Goal: Task Accomplishment & Management: Manage account settings

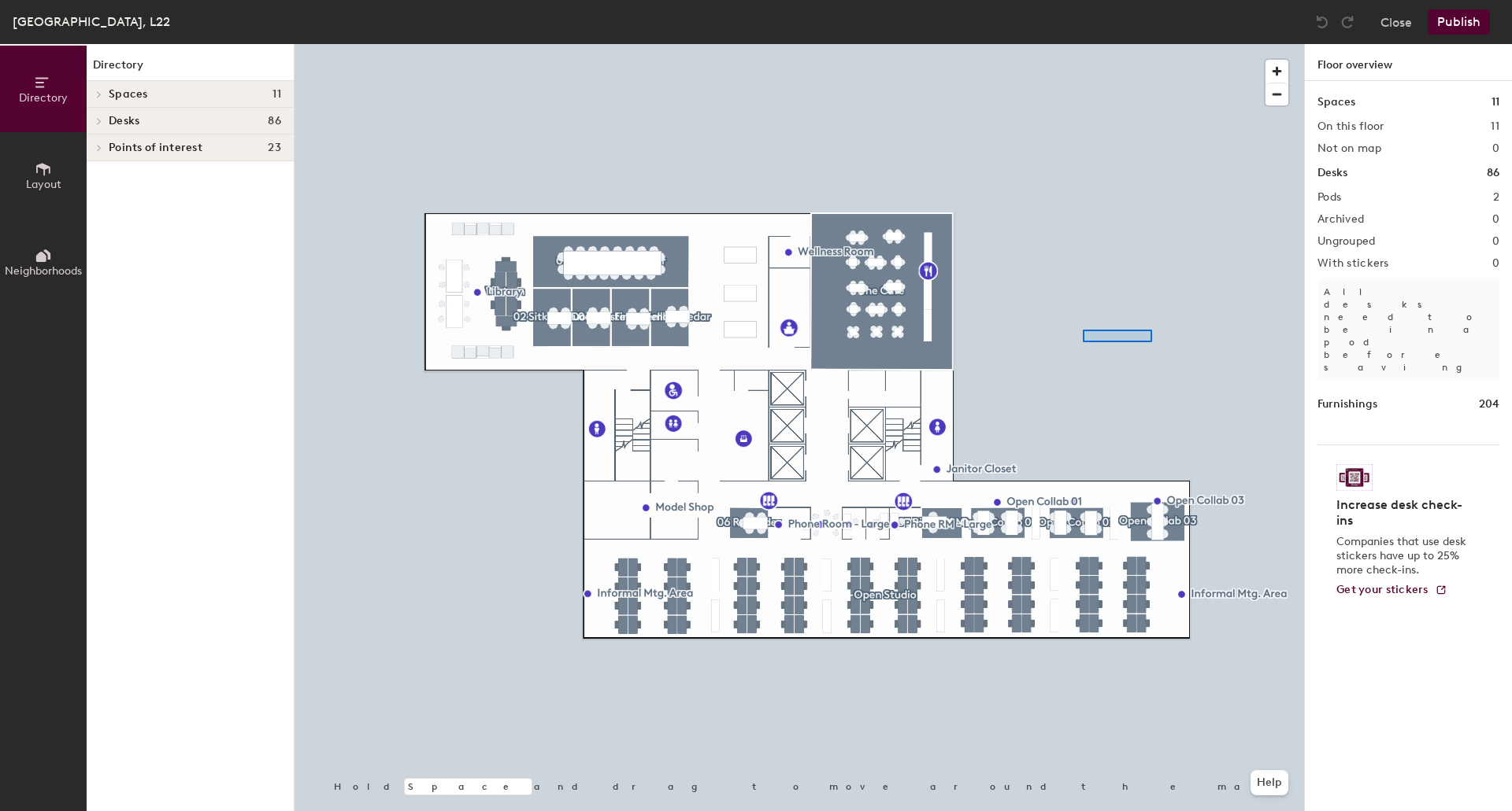
click at [1083, 44] on div at bounding box center [798, 44] width 1009 height 0
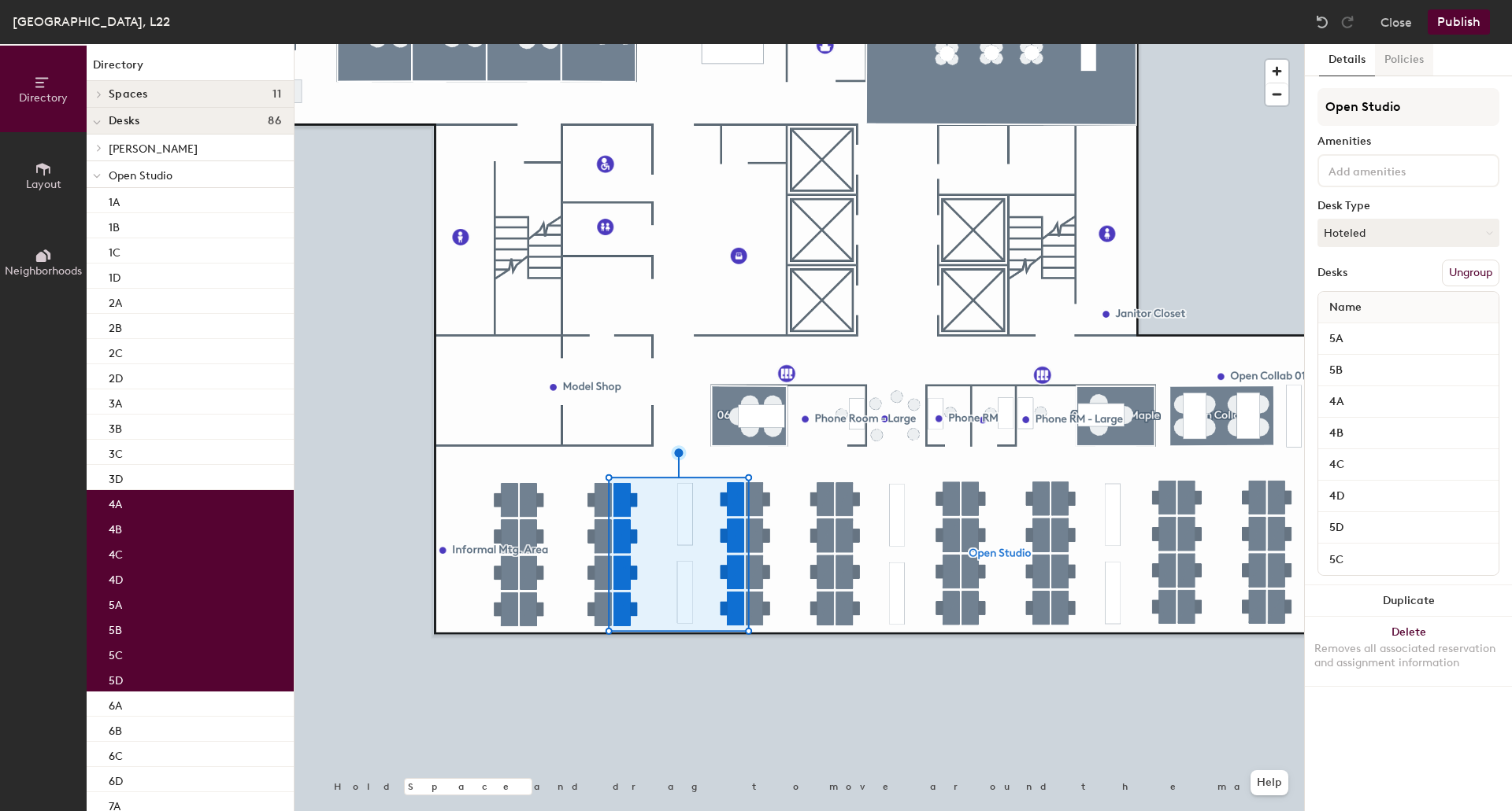
click at [1400, 58] on button "Policies" at bounding box center [1403, 60] width 58 height 32
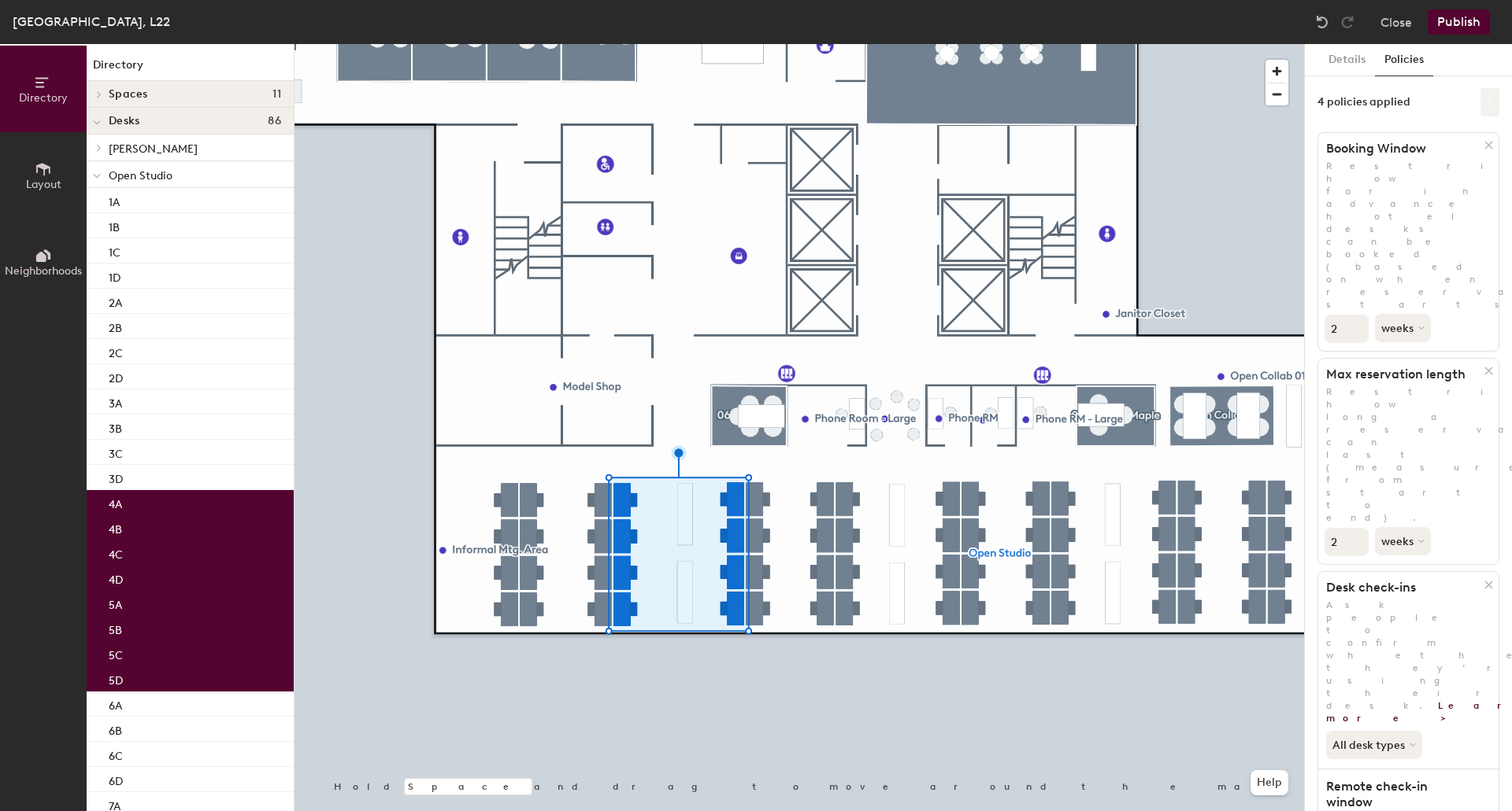
click at [1486, 101] on icon at bounding box center [1490, 102] width 8 height 8
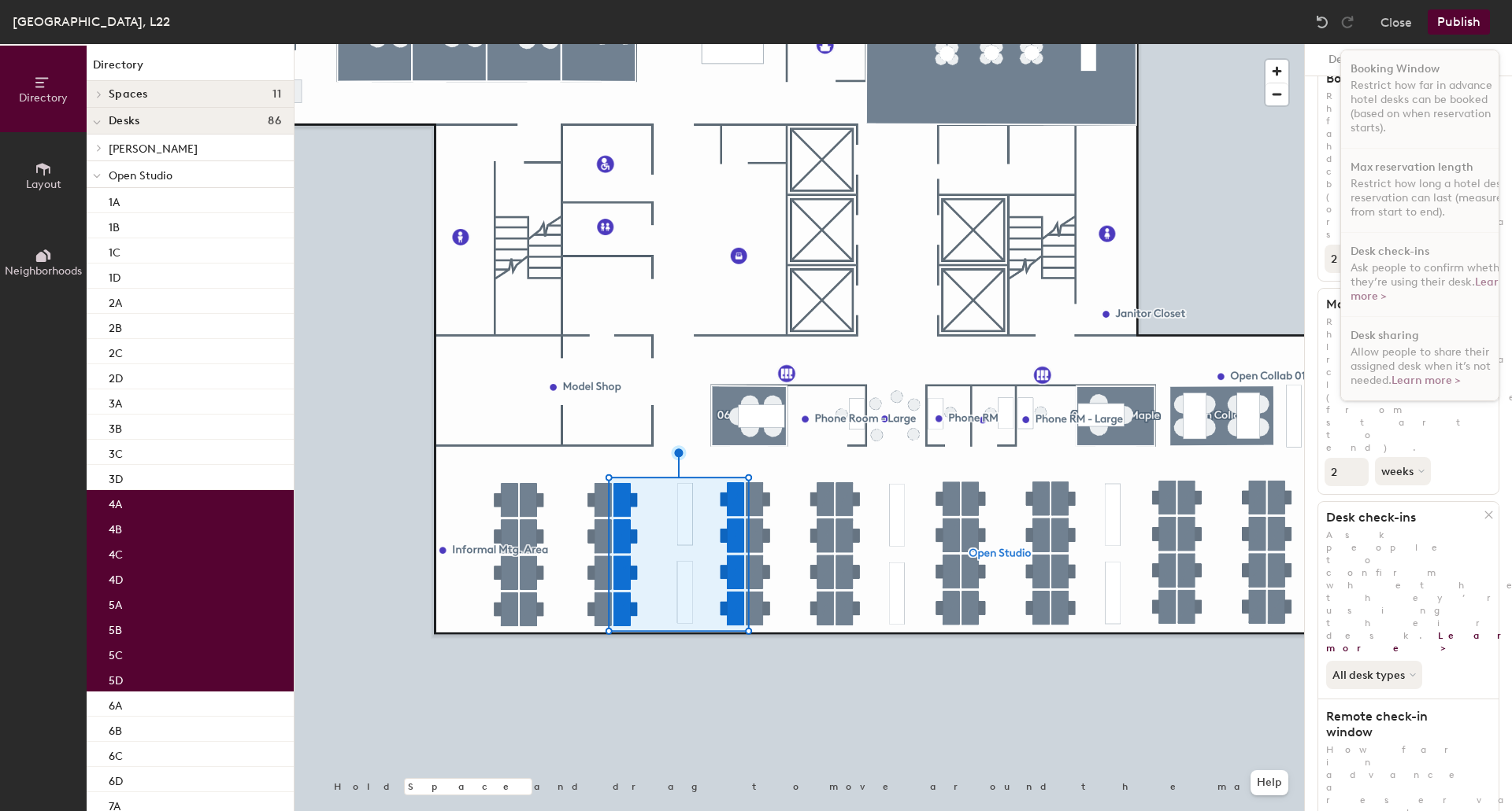
scroll to position [79, 0]
click at [1164, 44] on div at bounding box center [798, 44] width 1009 height 0
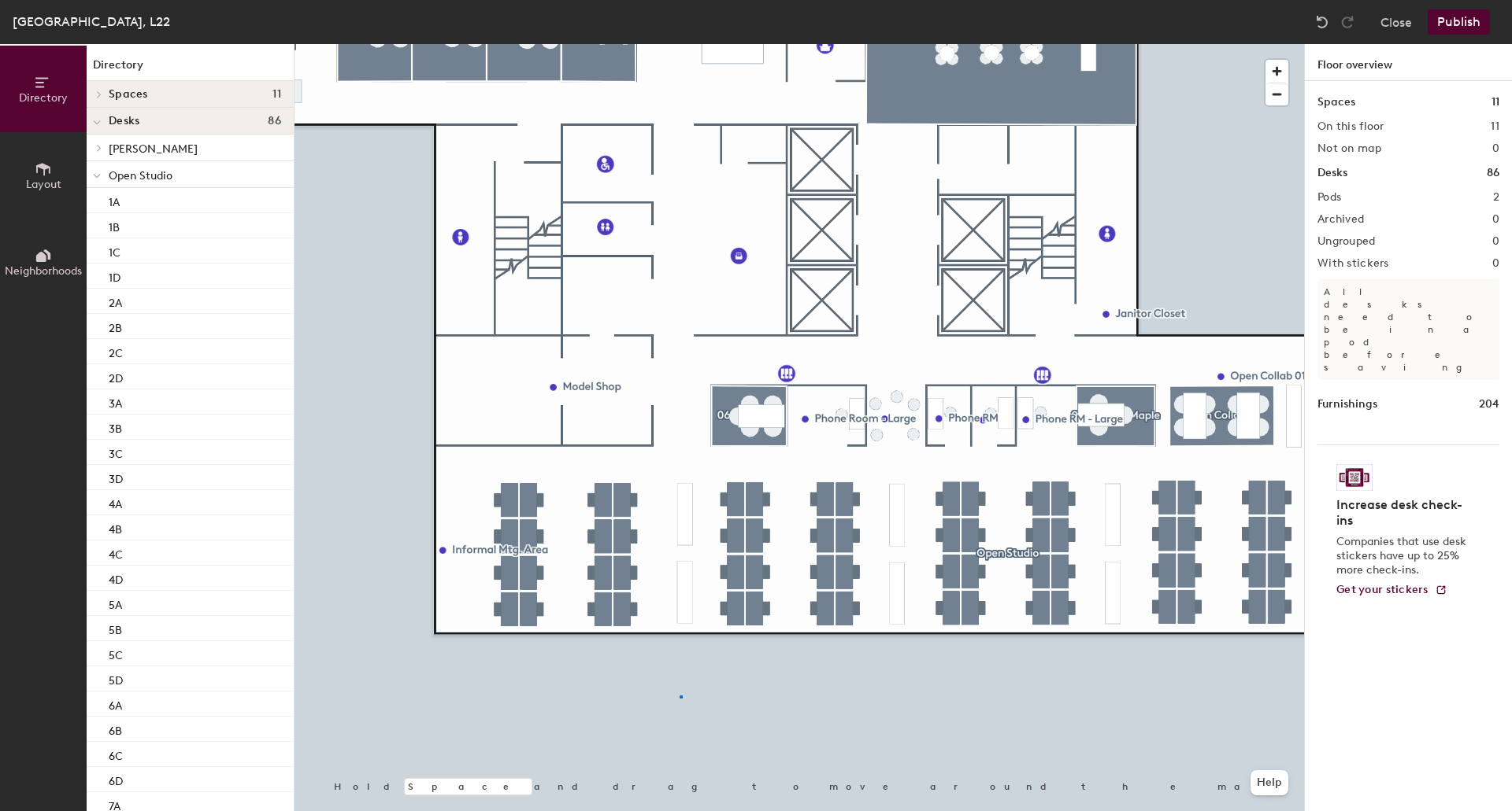
click at [680, 44] on div at bounding box center [798, 44] width 1009 height 0
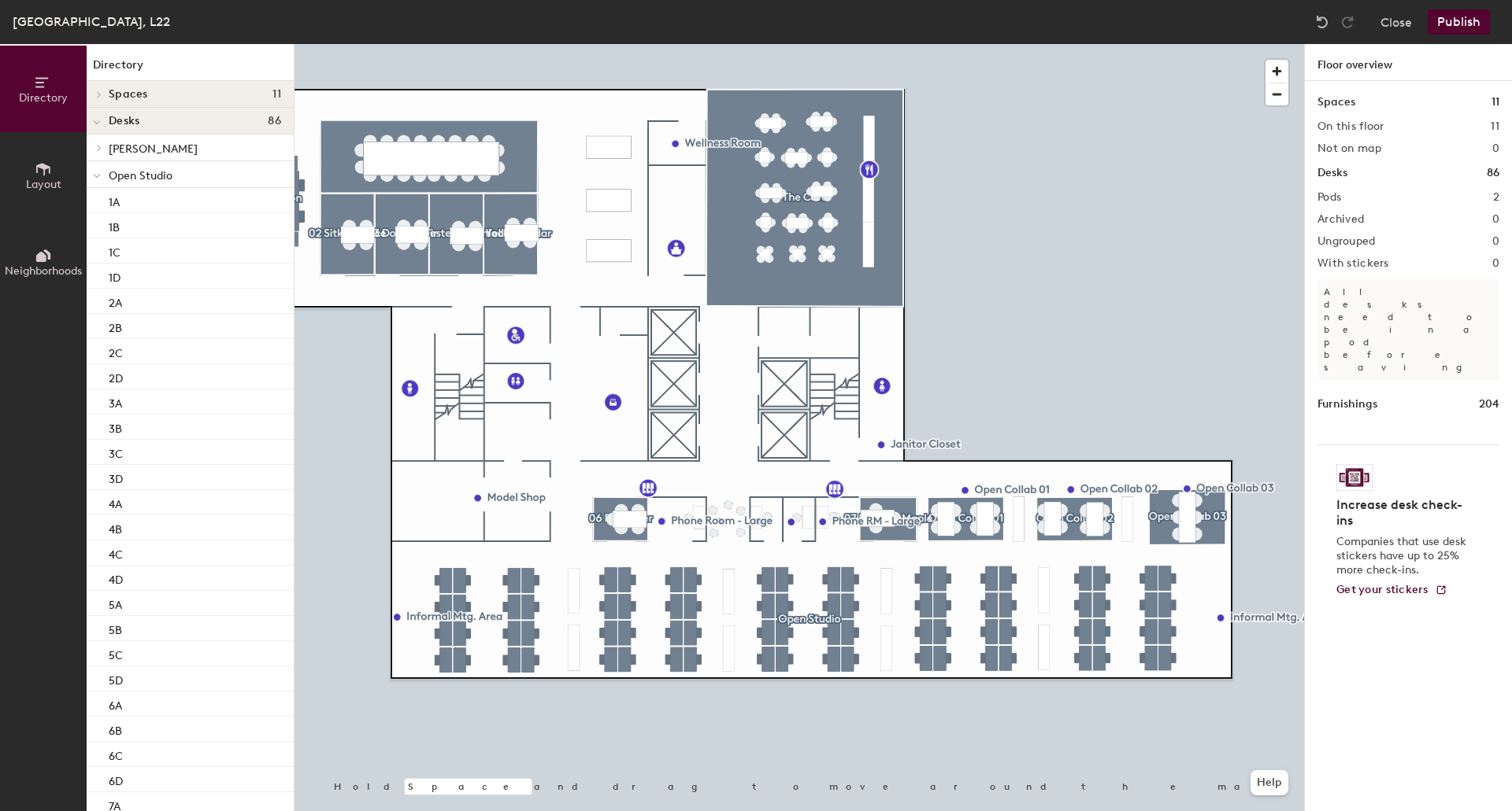
click at [41, 168] on icon at bounding box center [43, 169] width 14 height 13
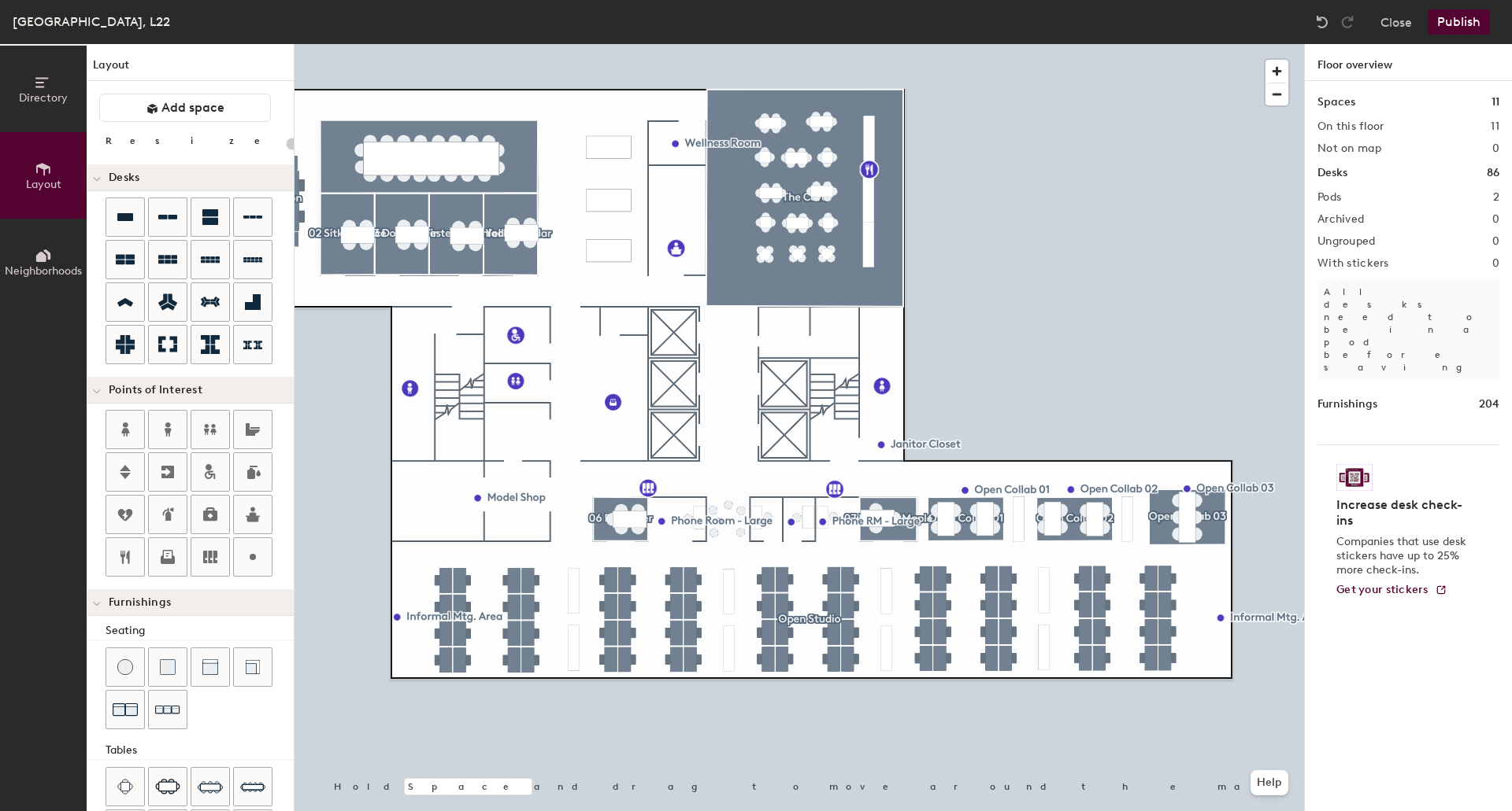
click at [29, 266] on span "Neighborhoods" at bounding box center [42, 271] width 77 height 13
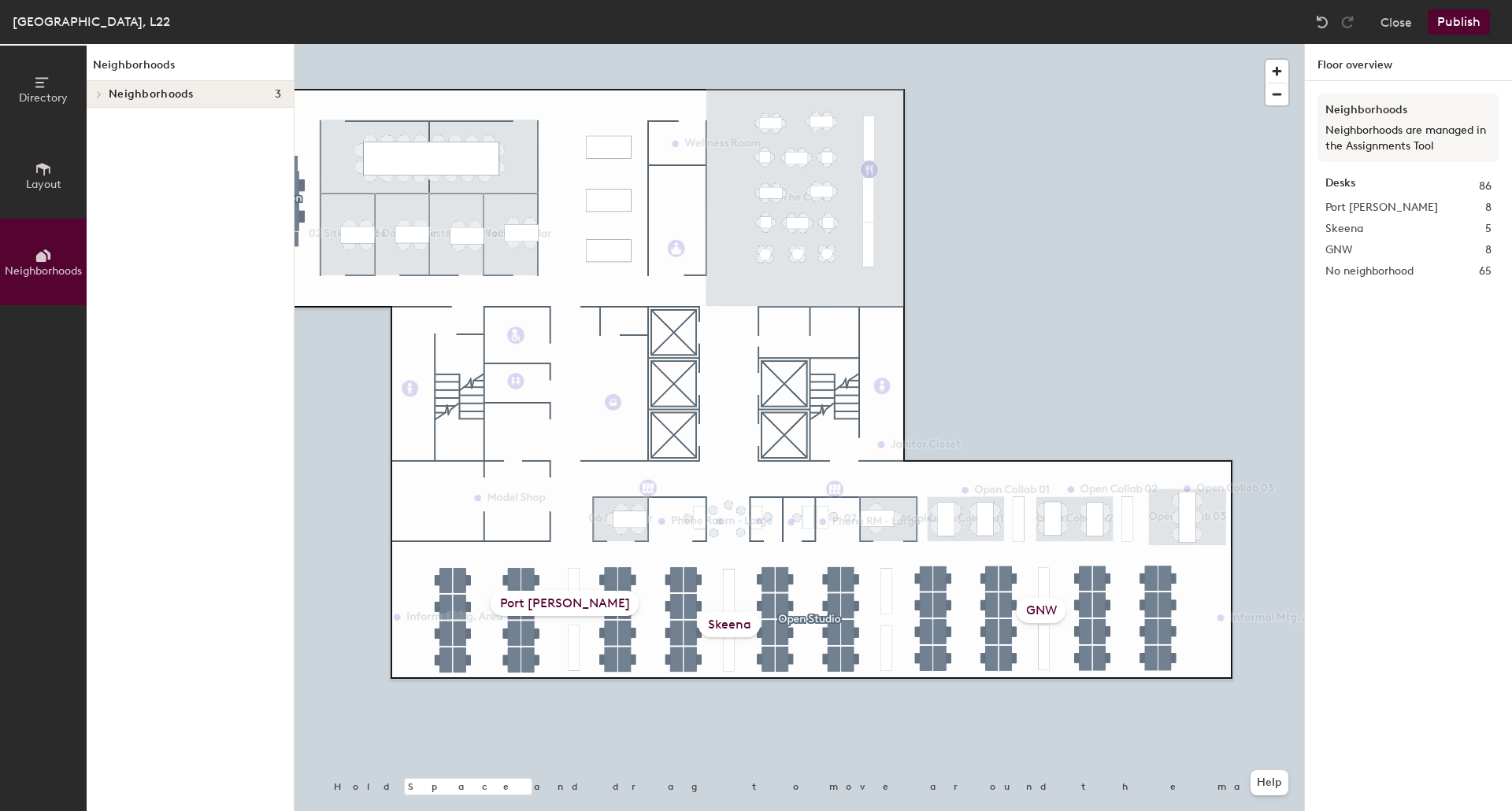
drag, startPoint x: 728, startPoint y: 624, endPoint x: 729, endPoint y: 616, distance: 8.1
click at [729, 616] on div "Skeena" at bounding box center [729, 624] width 62 height 25
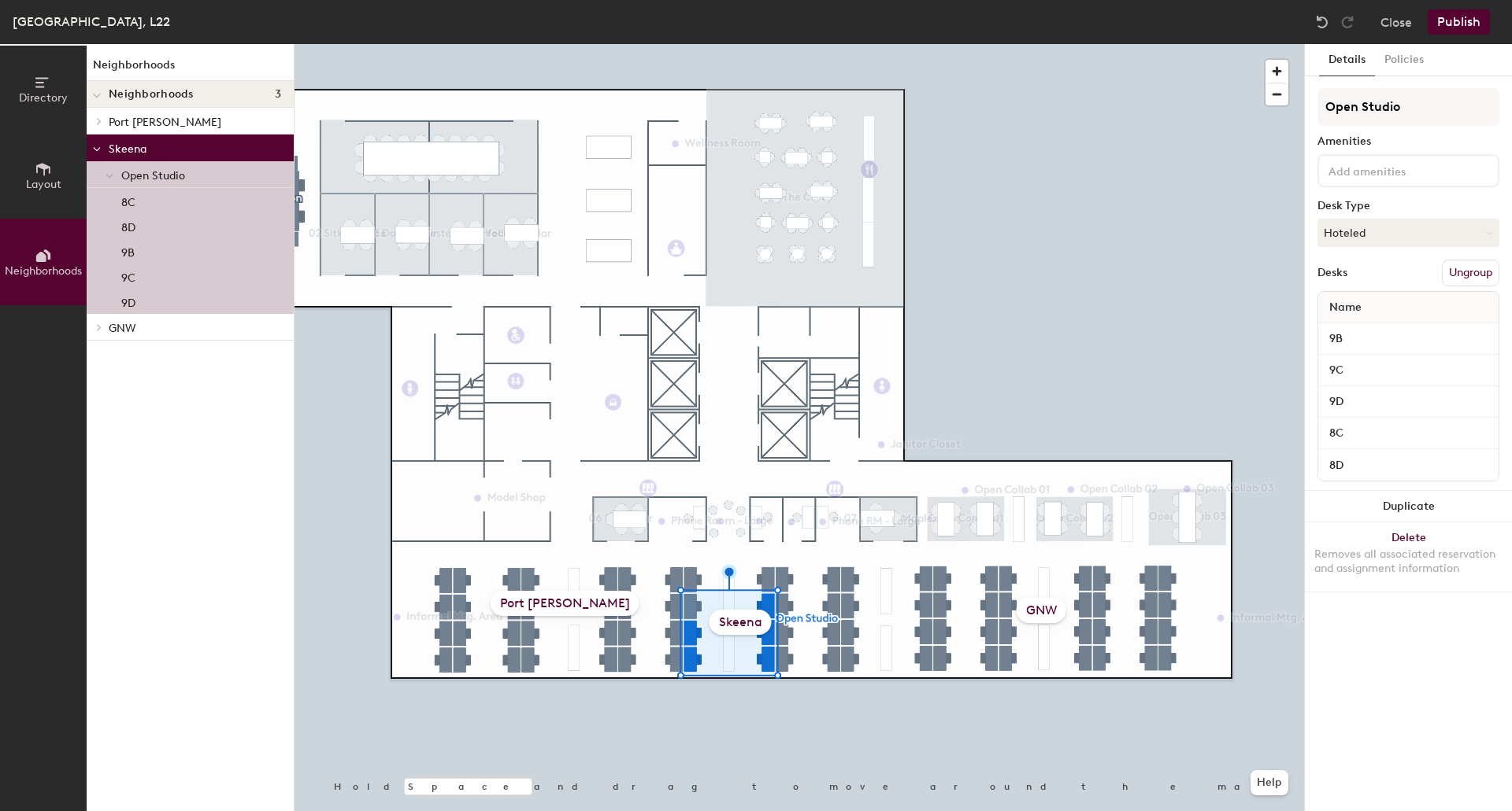
drag, startPoint x: 732, startPoint y: 623, endPoint x: 721, endPoint y: 617, distance: 12.5
click at [721, 618] on div "Skeena" at bounding box center [740, 622] width 62 height 25
click at [733, 622] on div "Skeena" at bounding box center [740, 622] width 62 height 25
drag, startPoint x: 721, startPoint y: 610, endPoint x: 717, endPoint y: 628, distance: 18.4
click at [717, 628] on div "Skeena" at bounding box center [740, 622] width 62 height 25
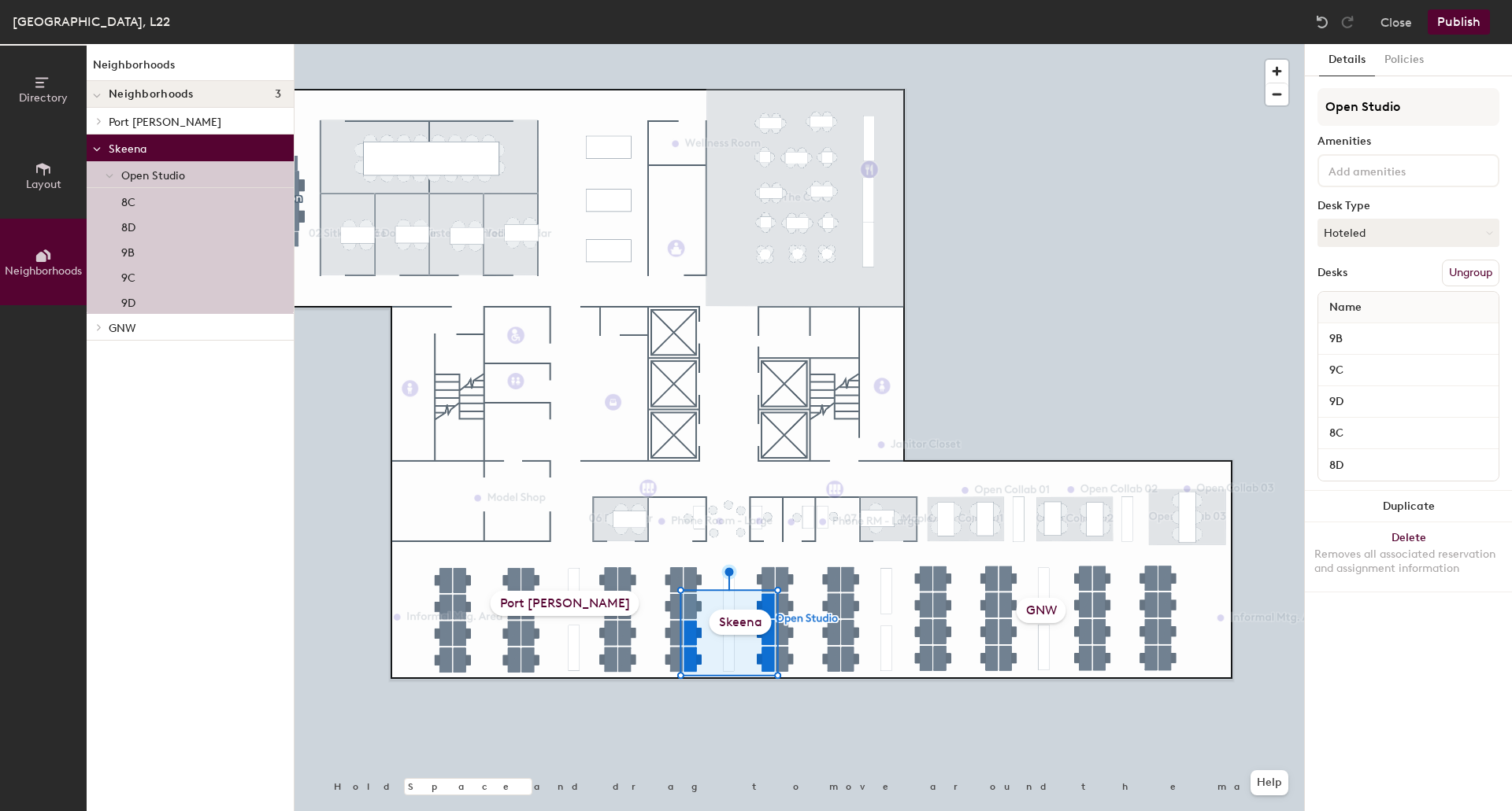
drag, startPoint x: 730, startPoint y: 627, endPoint x: 722, endPoint y: 630, distance: 8.5
click at [722, 630] on div "Skeena" at bounding box center [740, 622] width 62 height 25
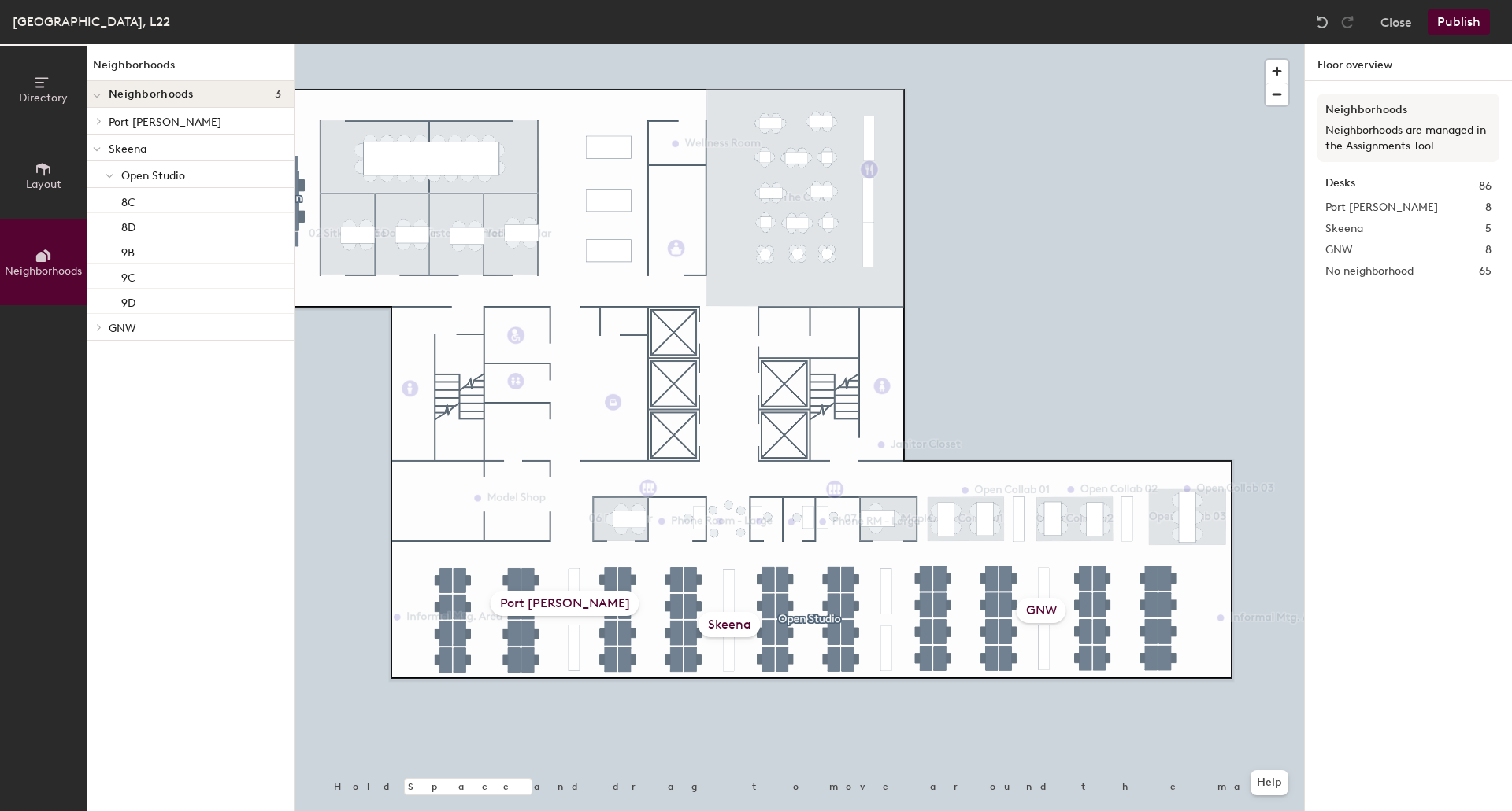
click at [737, 630] on div "Skeena" at bounding box center [729, 624] width 62 height 25
click at [726, 626] on div "Skeena" at bounding box center [729, 624] width 62 height 25
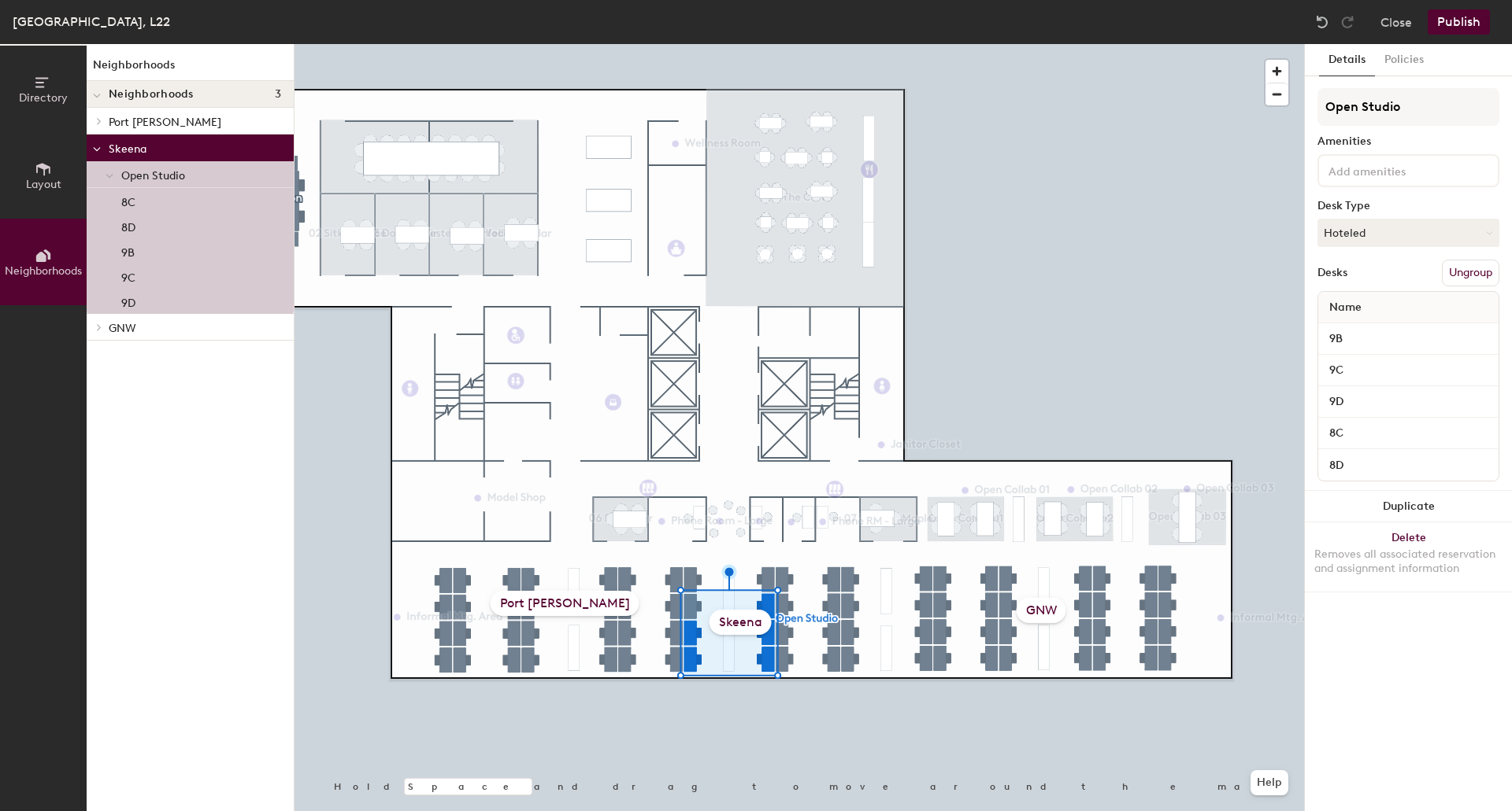
click at [1048, 613] on div "GNW" at bounding box center [1041, 610] width 49 height 25
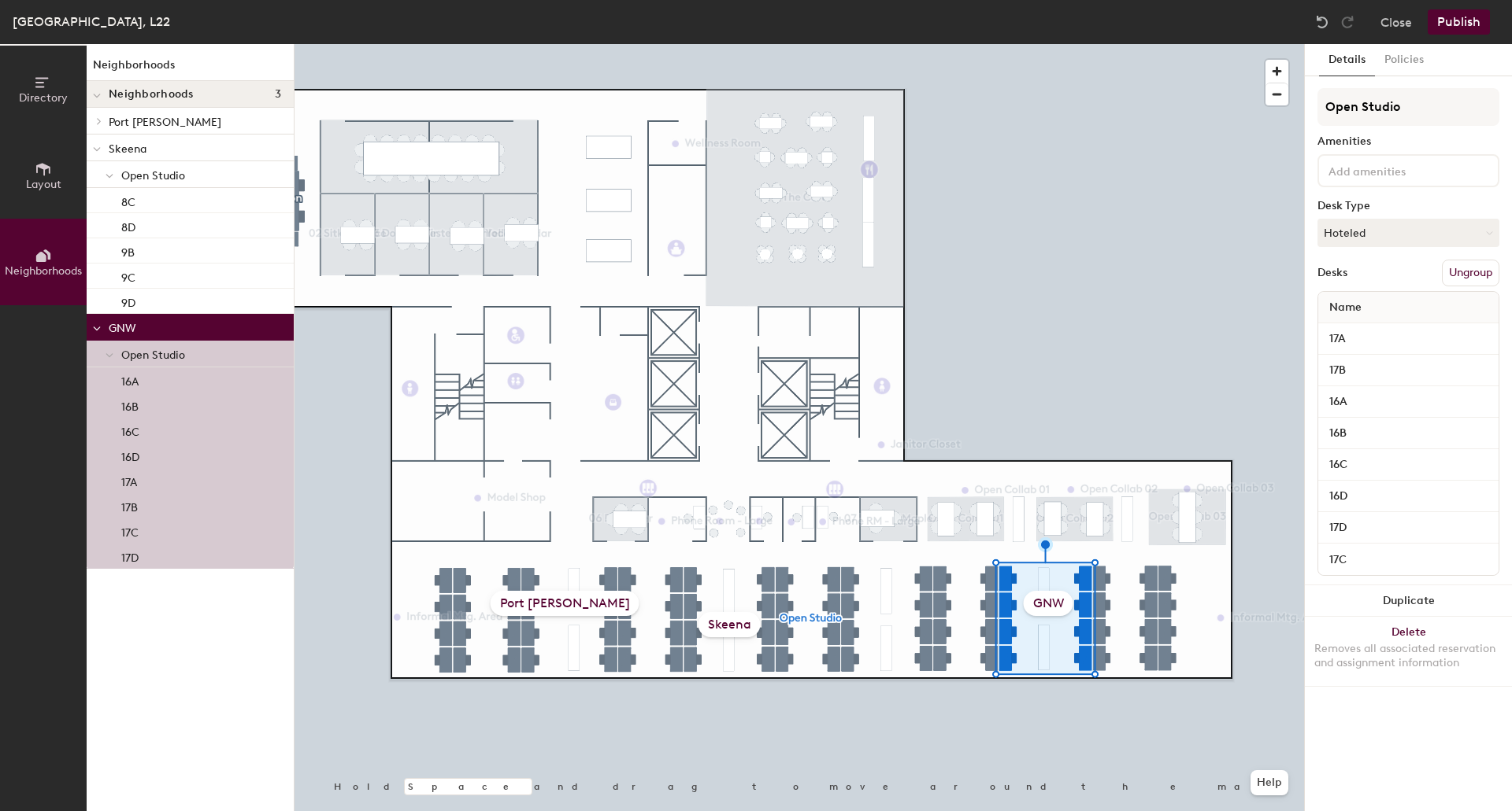
click at [584, 603] on div "Port [PERSON_NAME]" at bounding box center [565, 603] width 149 height 25
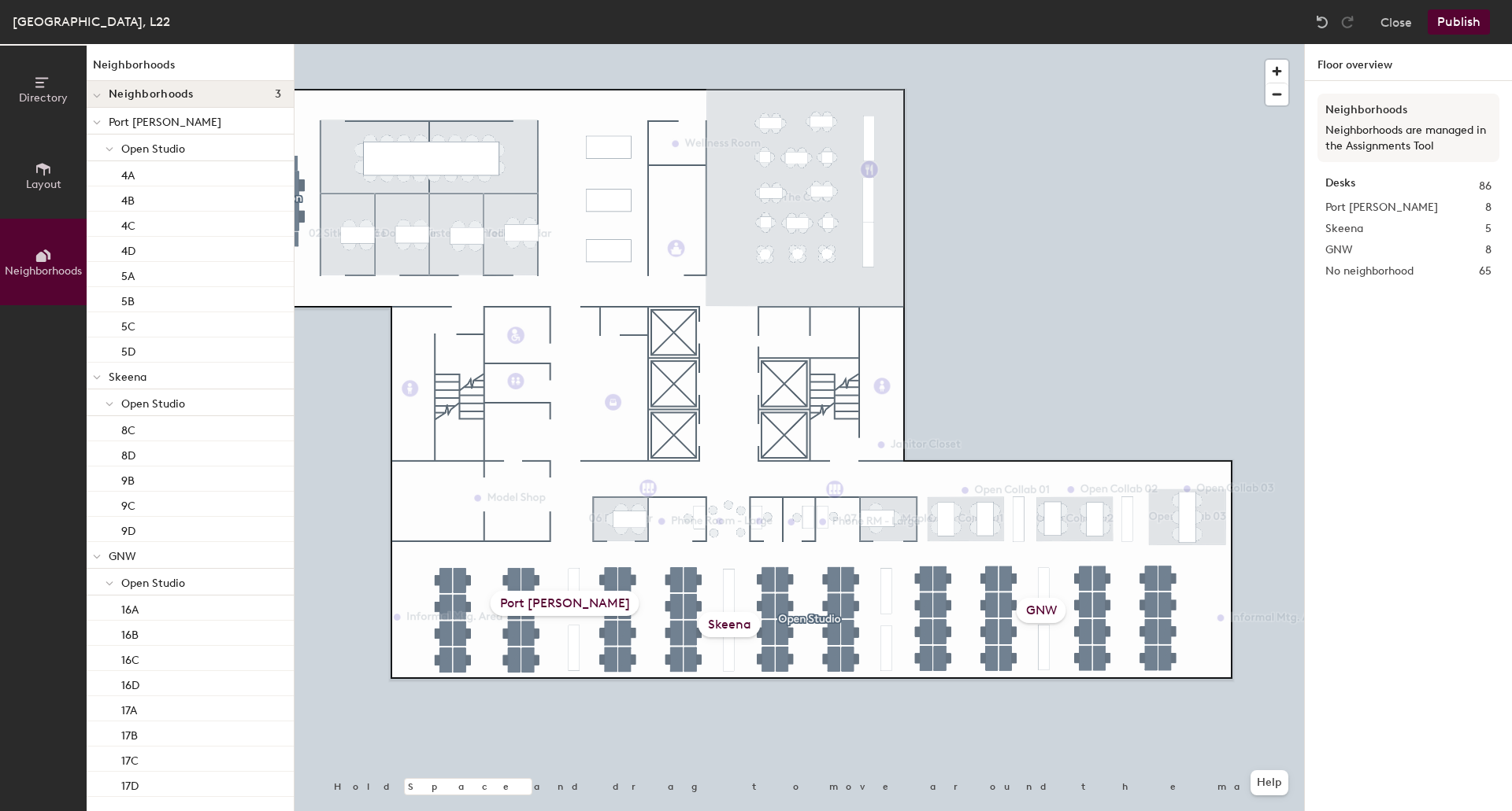
click at [559, 602] on div "Port [PERSON_NAME]" at bounding box center [565, 603] width 149 height 25
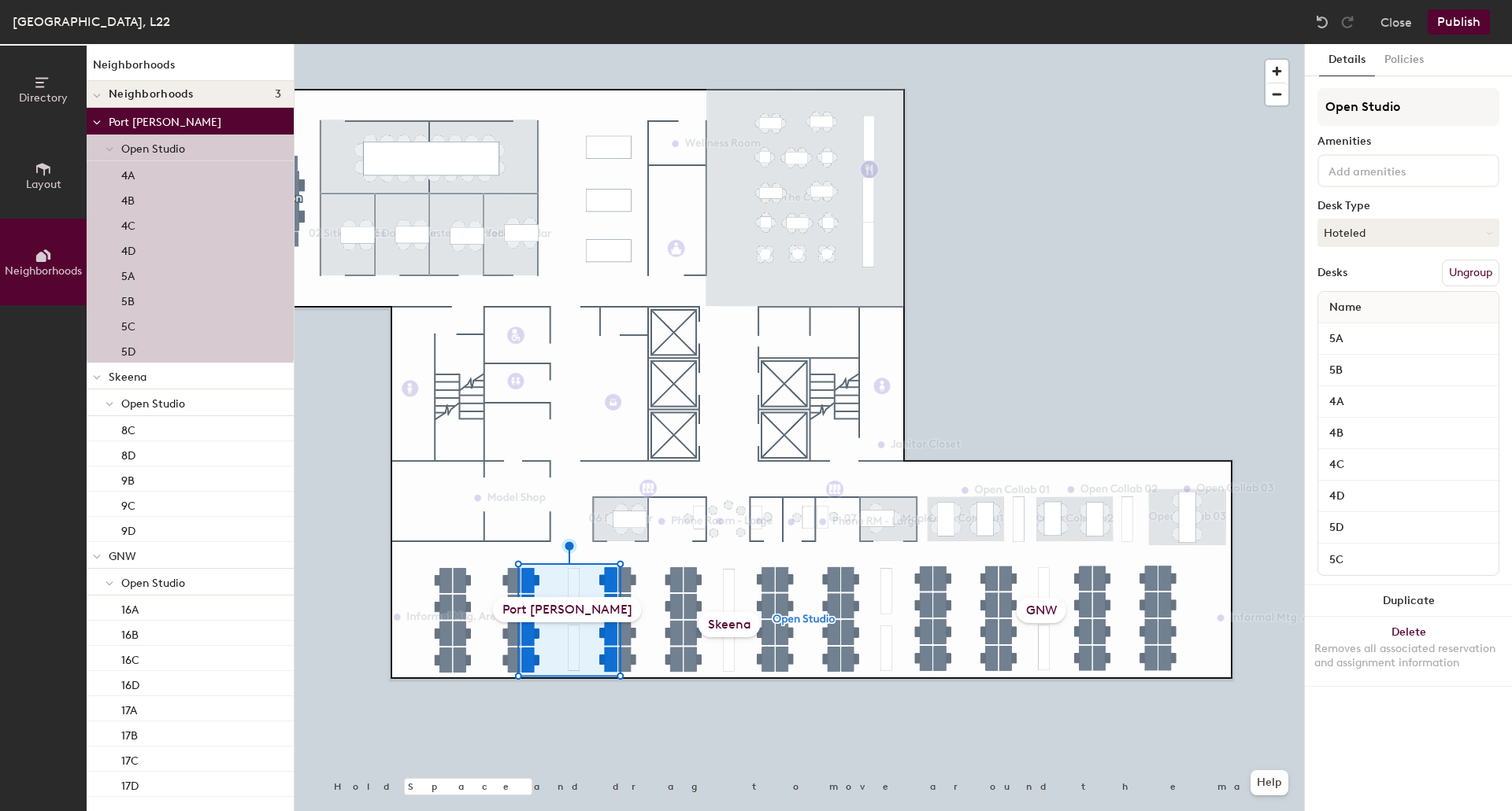
click at [1472, 275] on button "Ungroup" at bounding box center [1470, 272] width 57 height 27
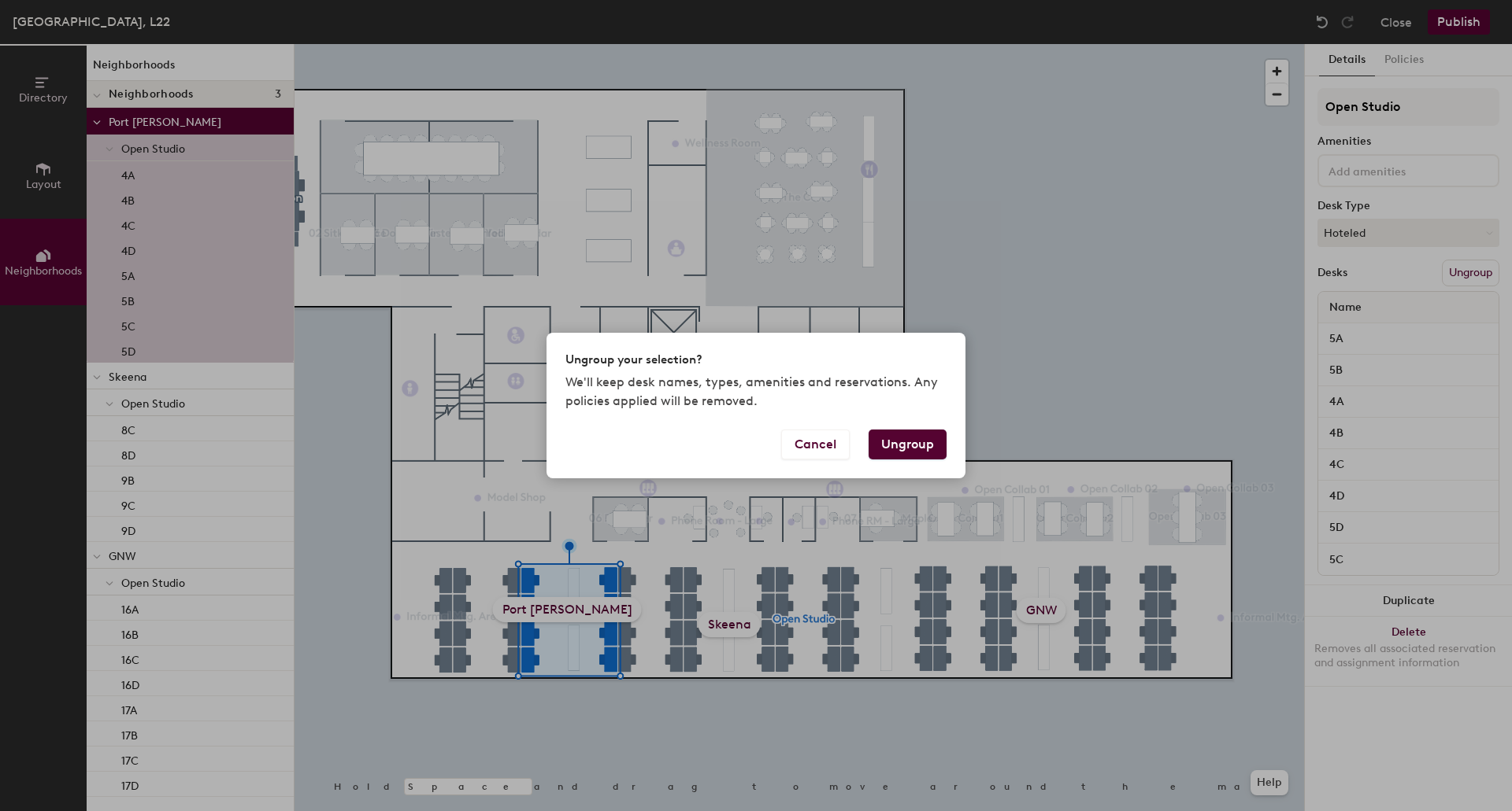
click at [911, 437] on button "Ungroup" at bounding box center [907, 444] width 78 height 30
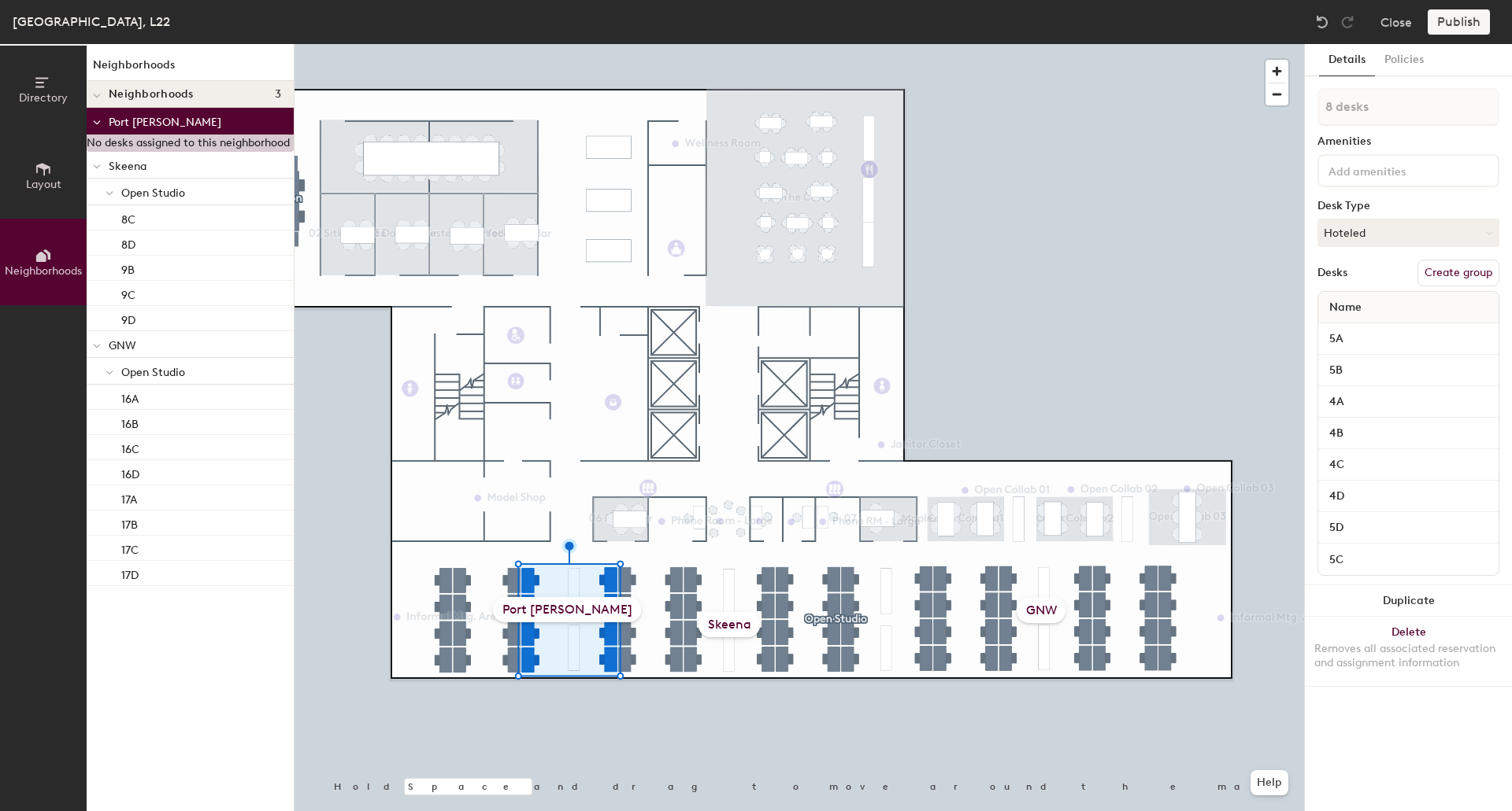
click at [1469, 276] on button "Create group" at bounding box center [1458, 272] width 82 height 27
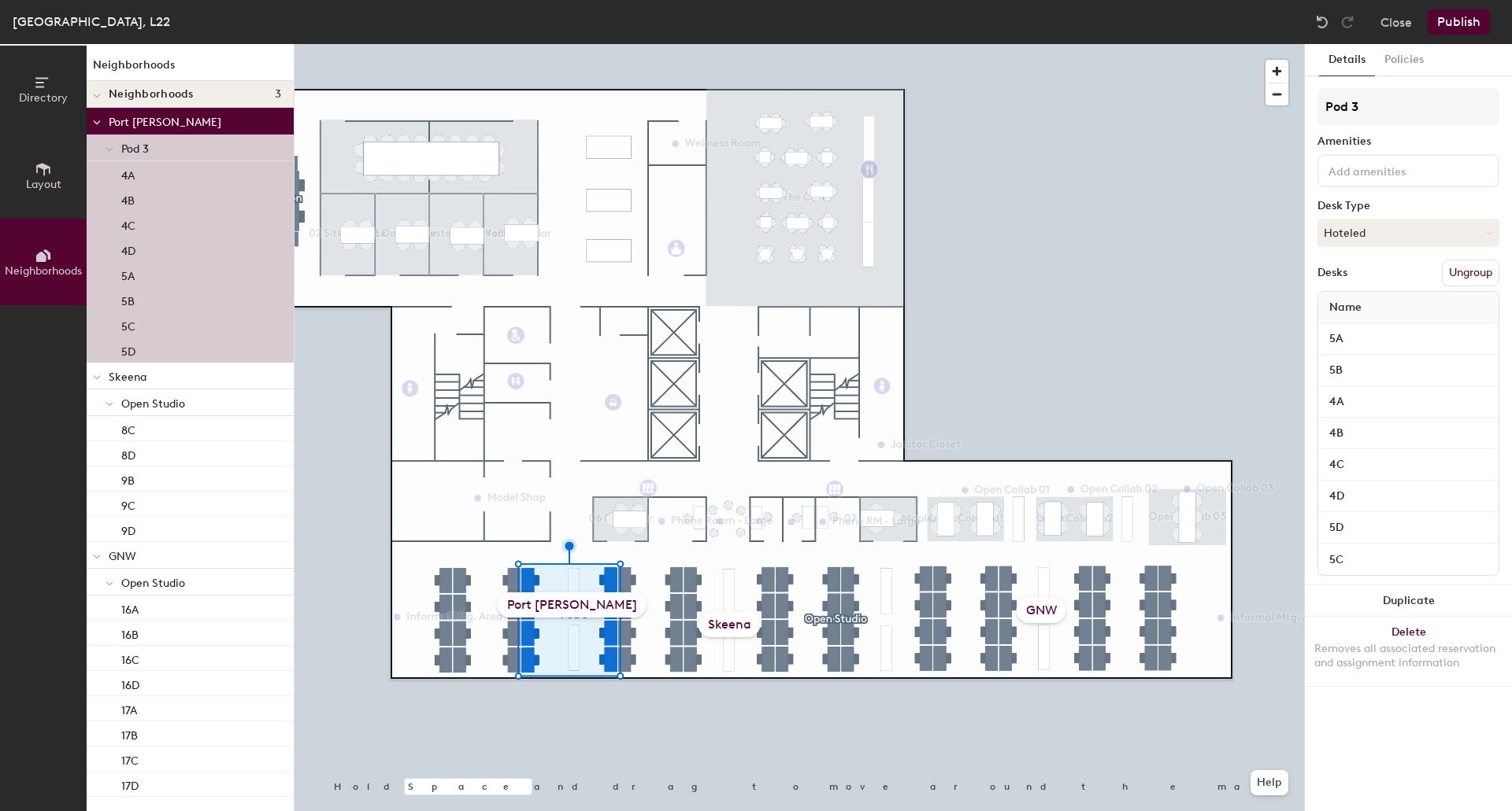
click at [1283, 112] on div "Directory Layout Neighborhoods Neighborhoods Neighborhoods 3 Port Moody Pod 3 4…" at bounding box center [756, 427] width 1512 height 767
click at [1324, 111] on input "Moody" at bounding box center [1408, 107] width 182 height 38
click at [1392, 113] on input "Port [PERSON_NAME]" at bounding box center [1408, 107] width 182 height 38
type input "Port [PERSON_NAME]"
click at [1394, 162] on input at bounding box center [1396, 170] width 142 height 19
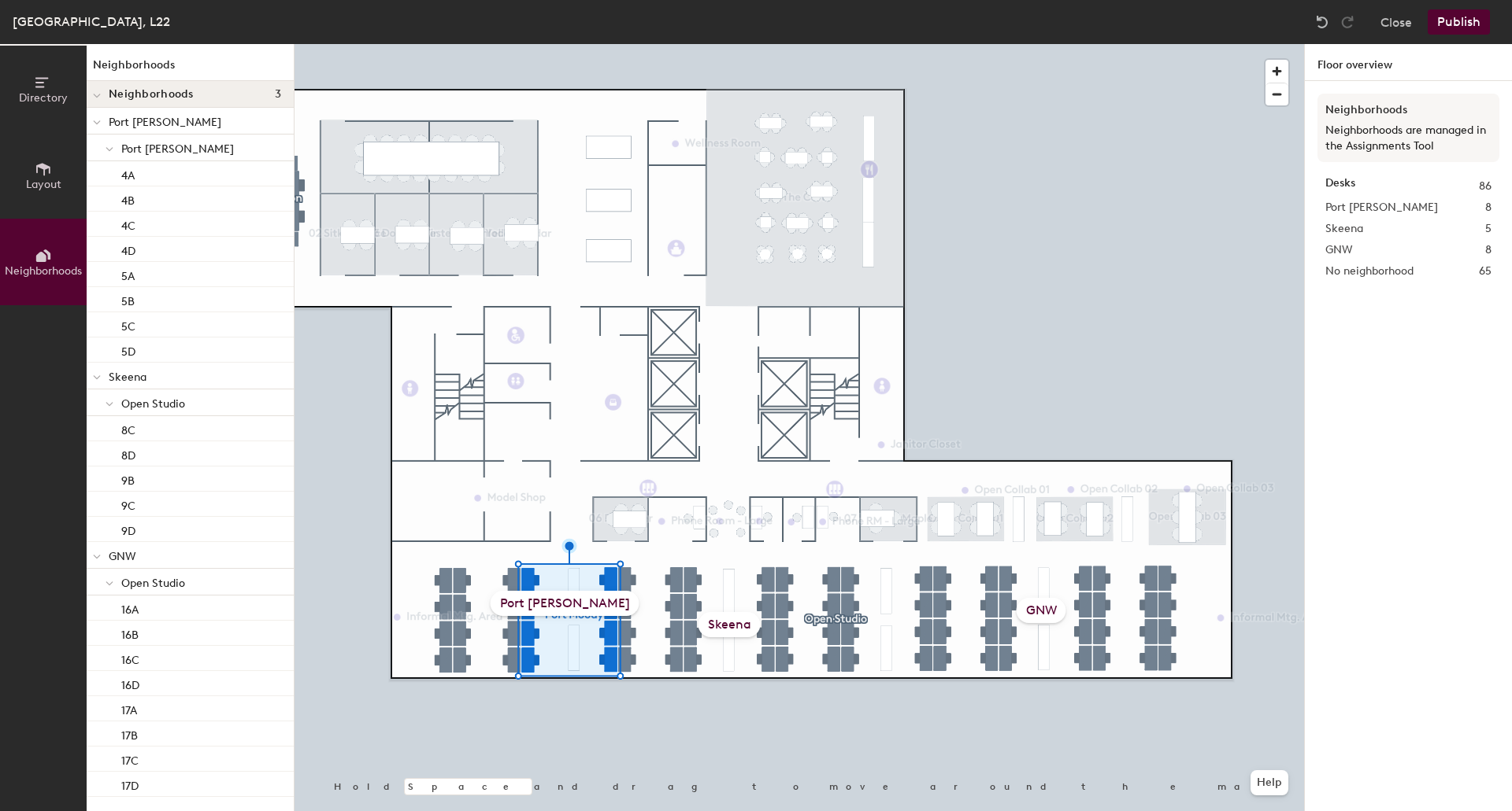
click at [731, 629] on div "Skeena" at bounding box center [729, 624] width 62 height 25
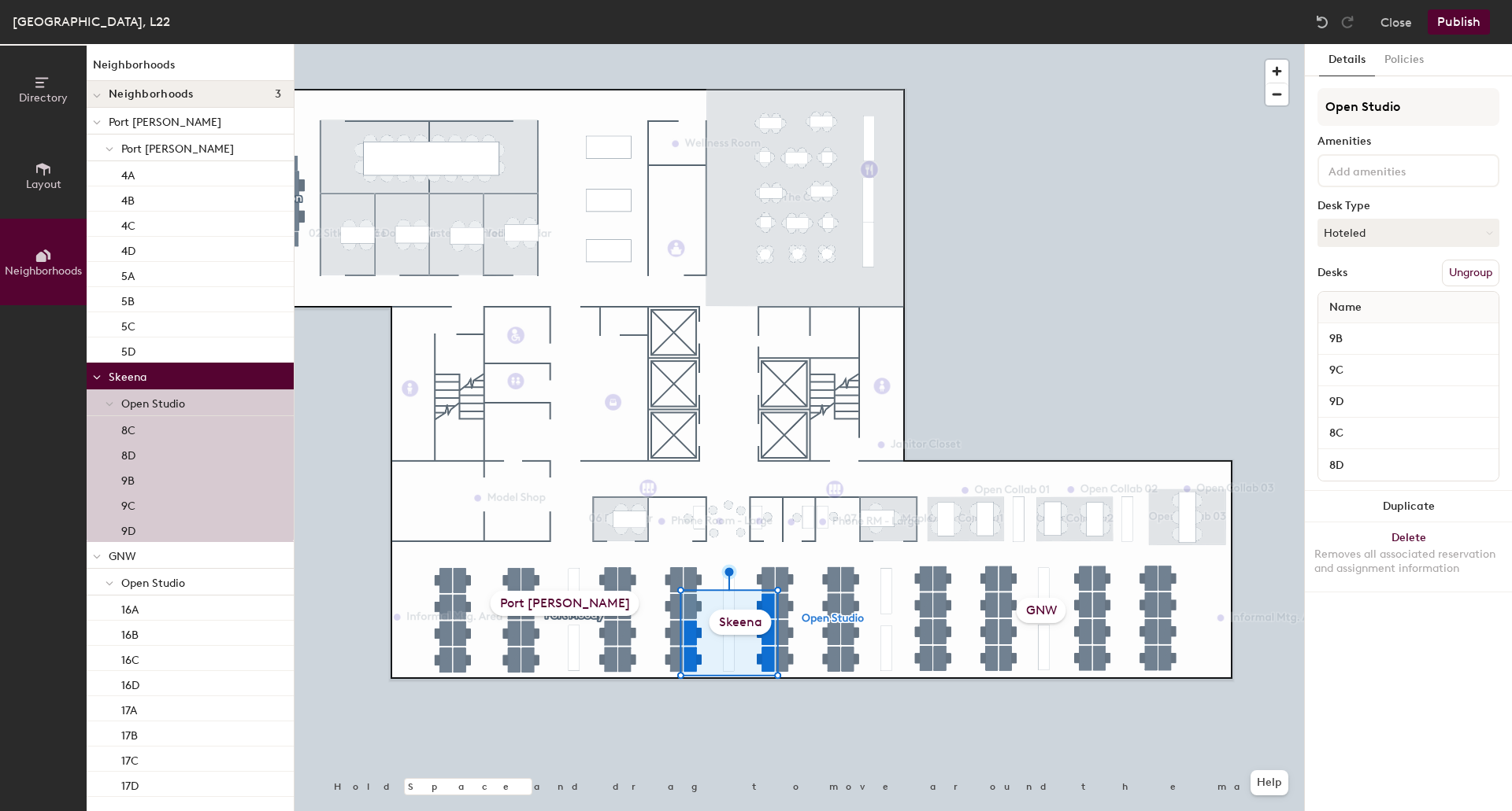
click at [1473, 281] on button "Ungroup" at bounding box center [1470, 272] width 57 height 27
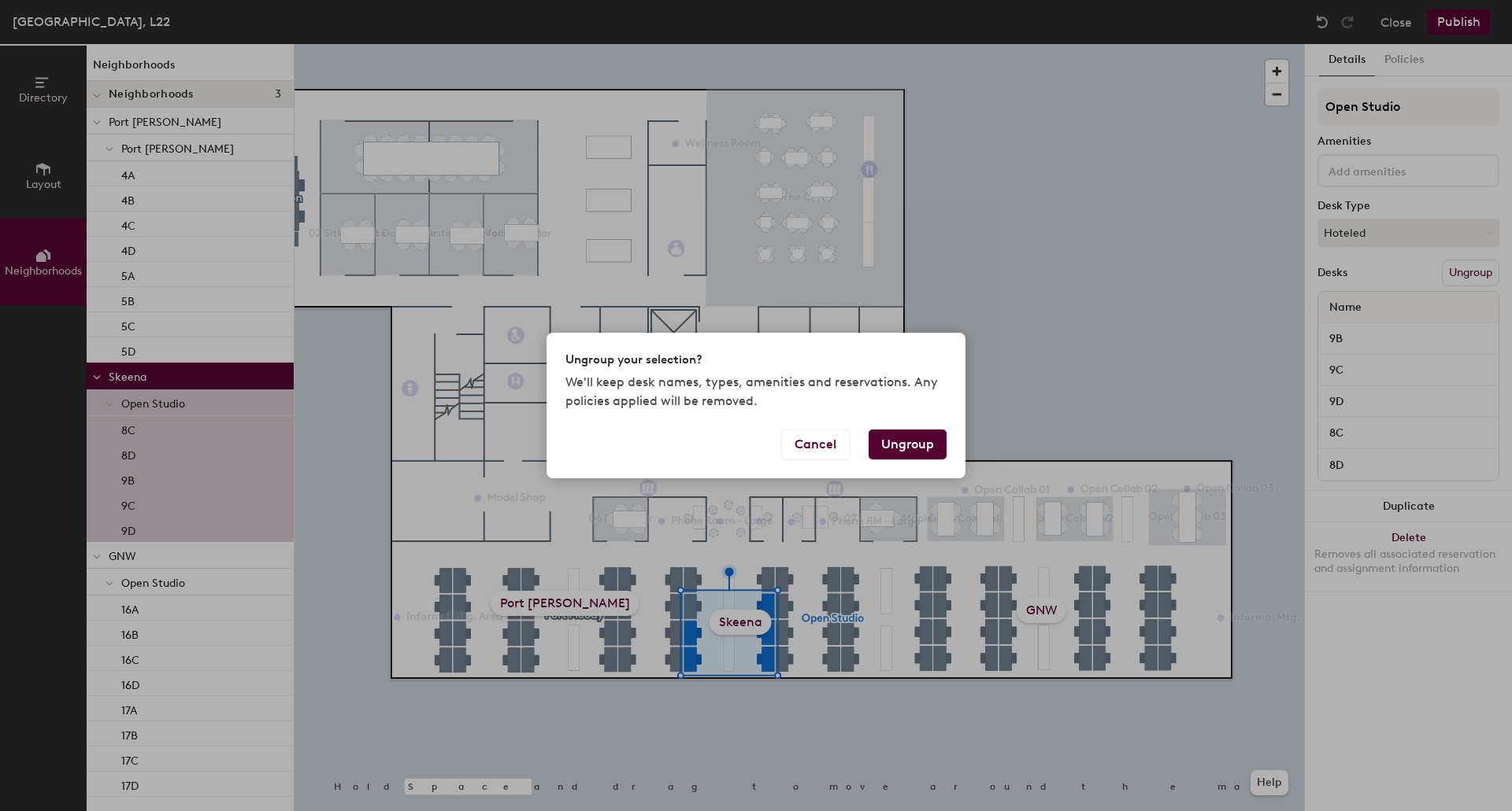
click at [916, 451] on button "Ungroup" at bounding box center [907, 444] width 78 height 30
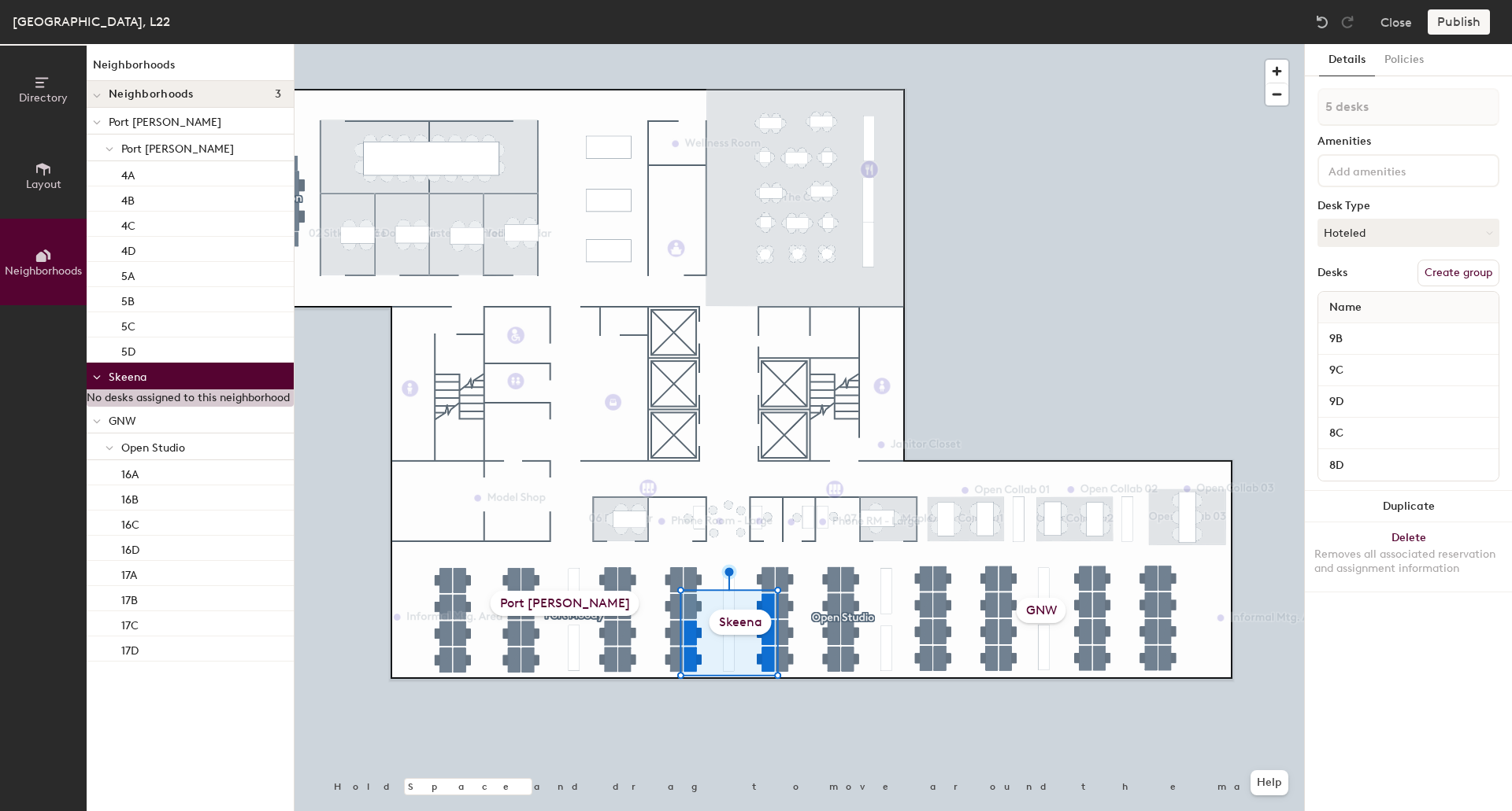
click at [1473, 269] on button "Create group" at bounding box center [1458, 272] width 82 height 27
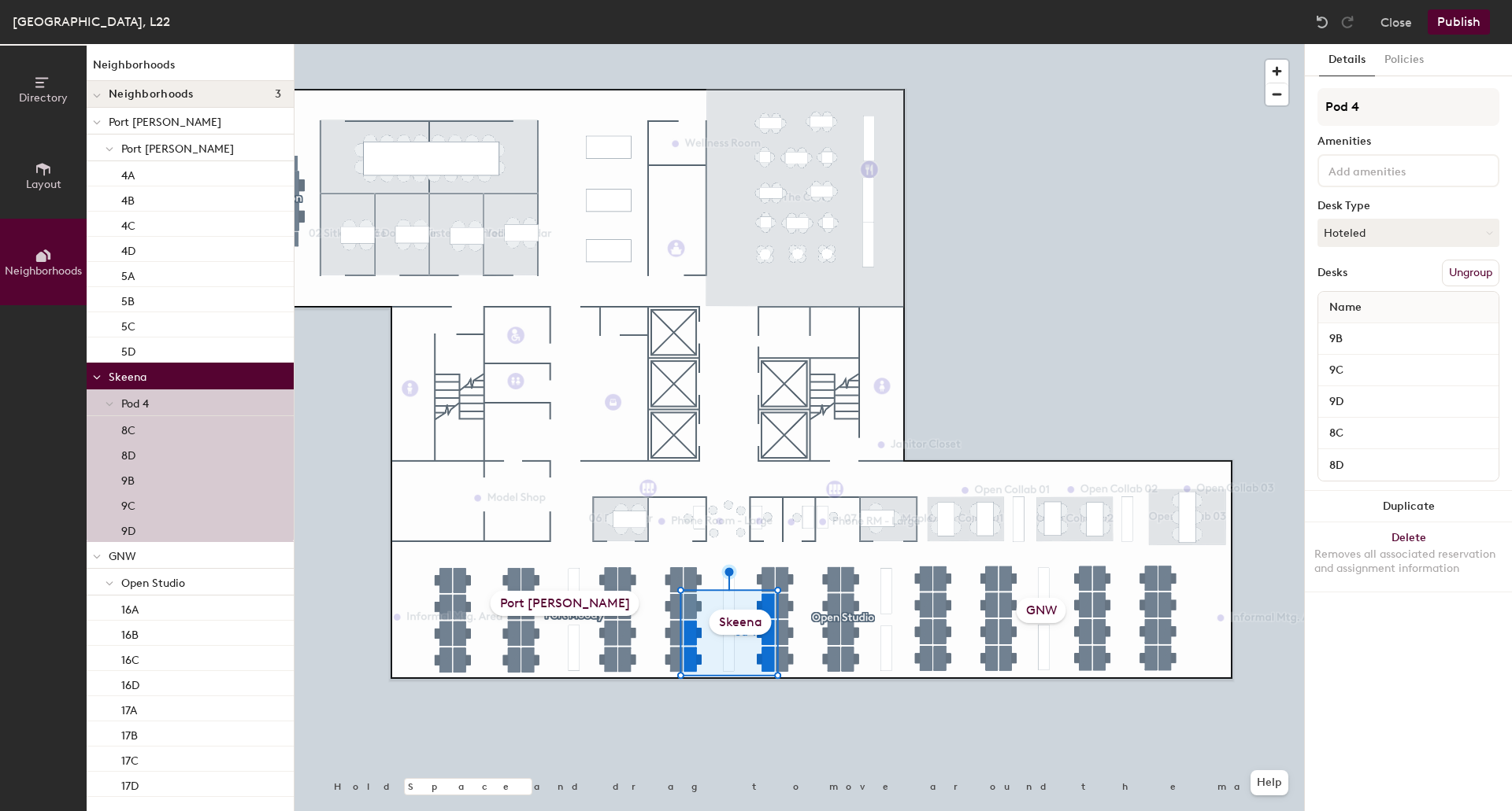
drag, startPoint x: 1389, startPoint y: 114, endPoint x: 1292, endPoint y: 103, distance: 97.6
click at [1293, 104] on div "Directory Layout Neighborhoods Neighborhoods Neighborhoods 3 Port Moody Port Mo…" at bounding box center [756, 427] width 1512 height 767
type input "Skeena"
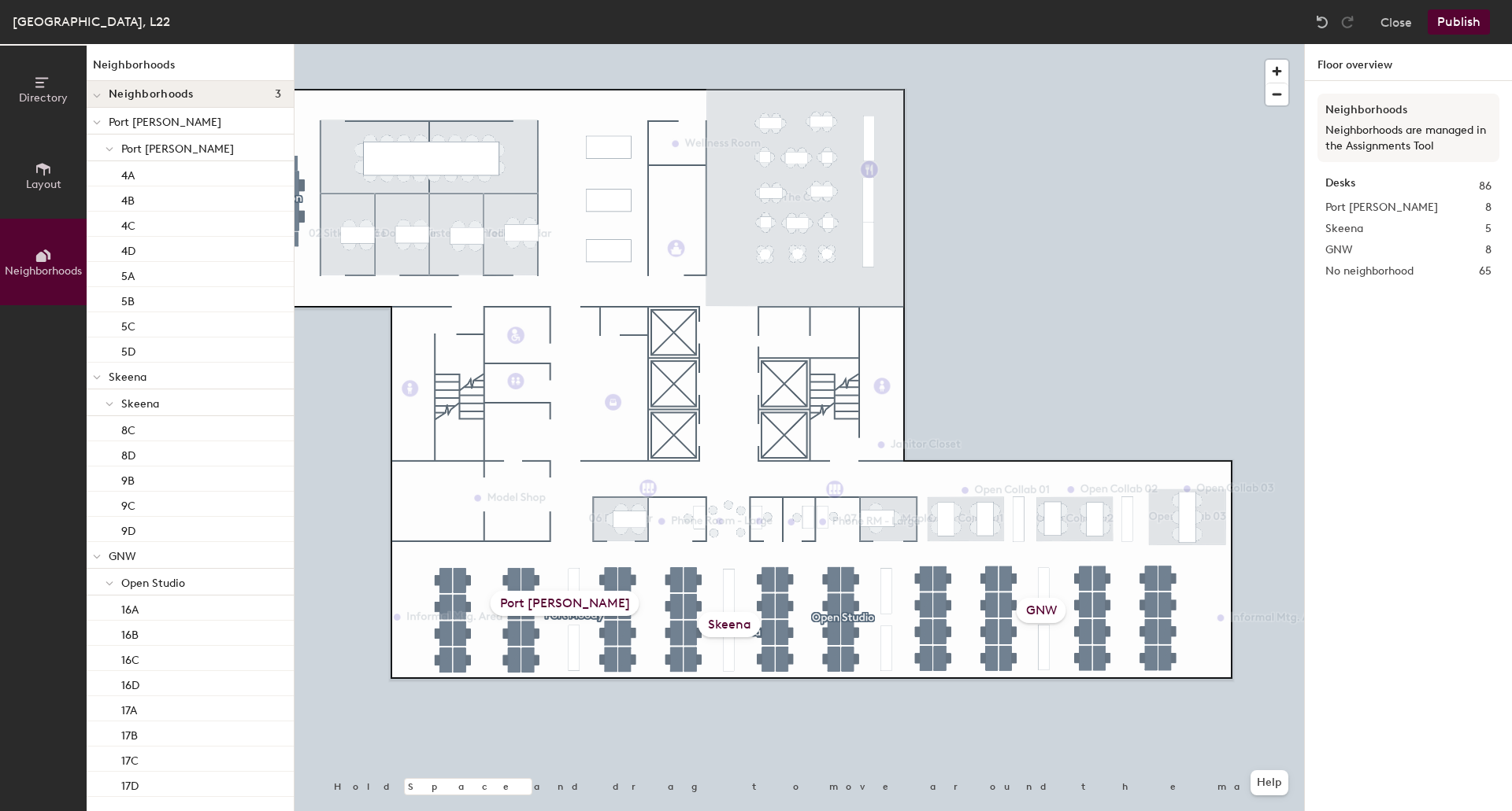
click at [1031, 610] on div "GNW" at bounding box center [1041, 610] width 49 height 25
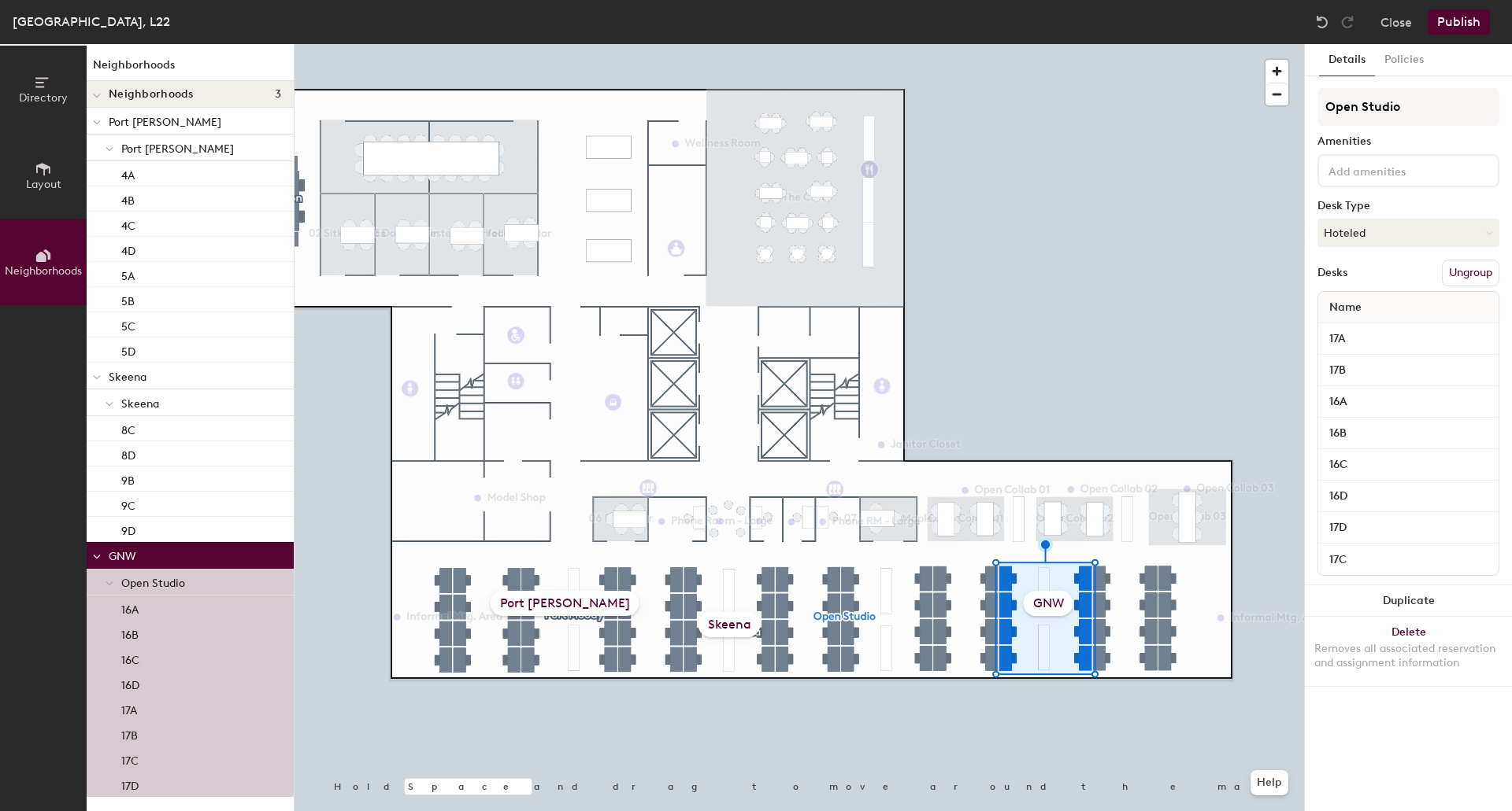
click at [1471, 265] on button "Ungroup" at bounding box center [1470, 272] width 57 height 27
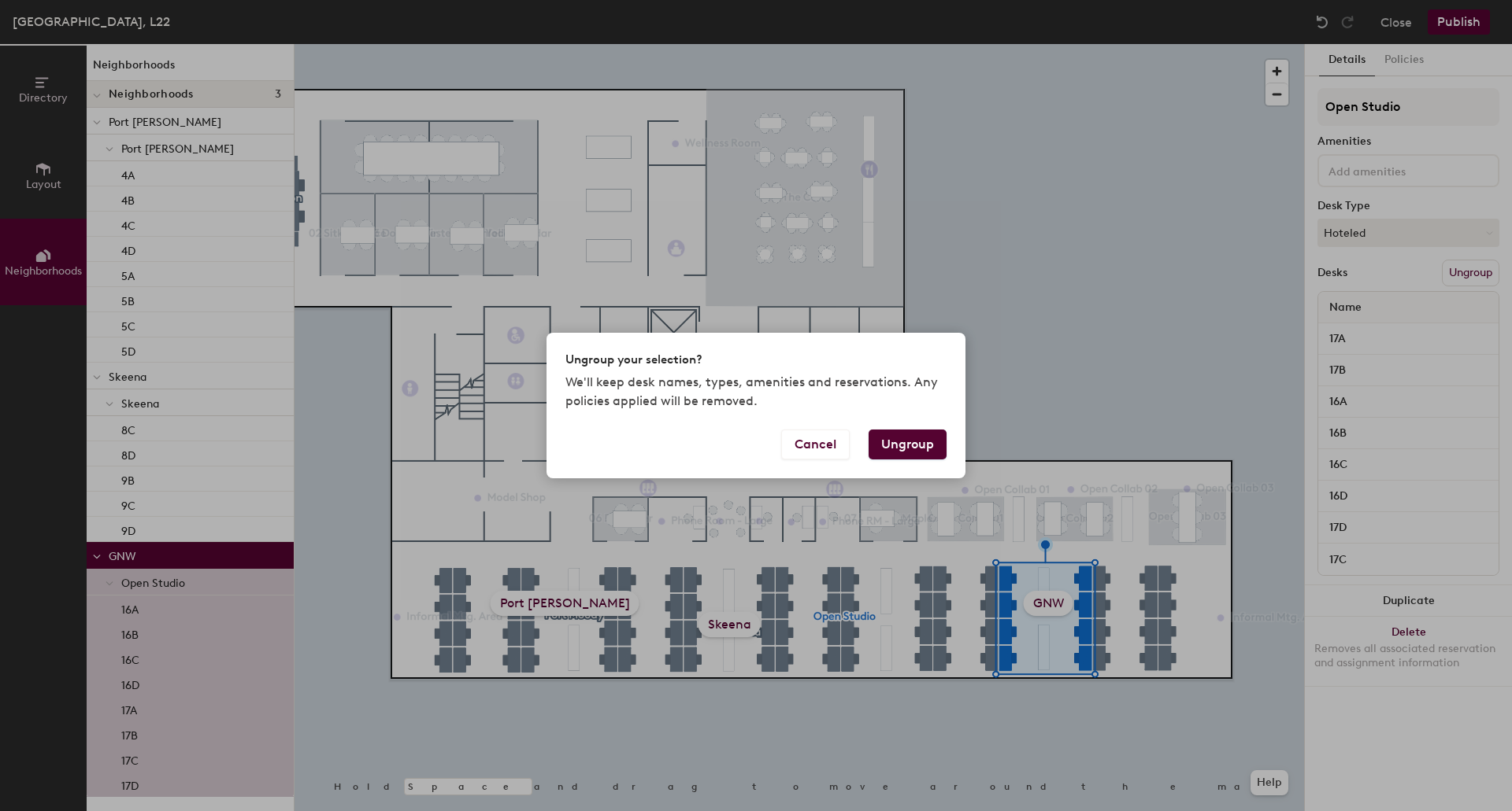
click at [911, 449] on button "Ungroup" at bounding box center [907, 444] width 78 height 30
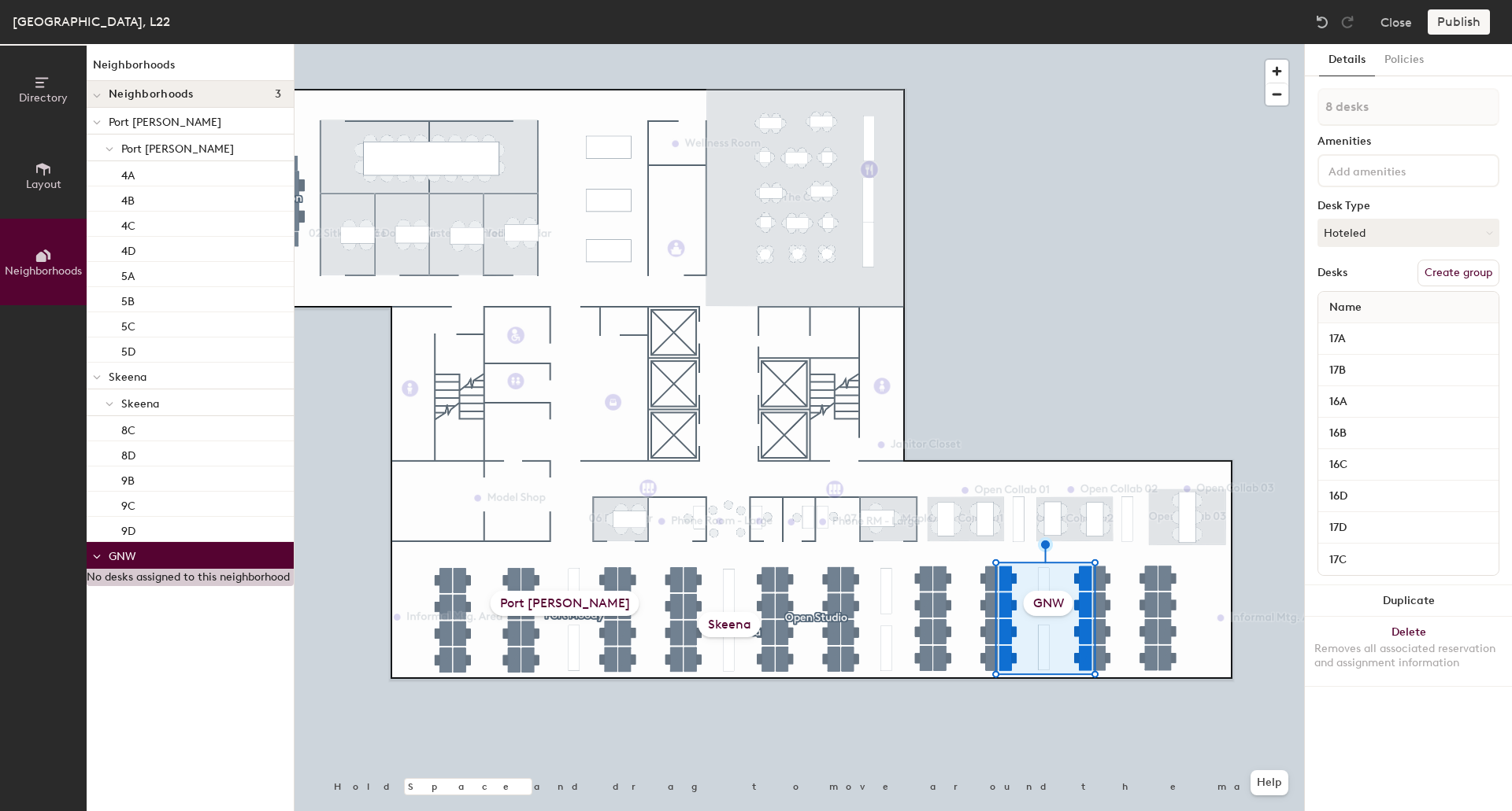
click at [1461, 270] on button "Create group" at bounding box center [1458, 272] width 82 height 27
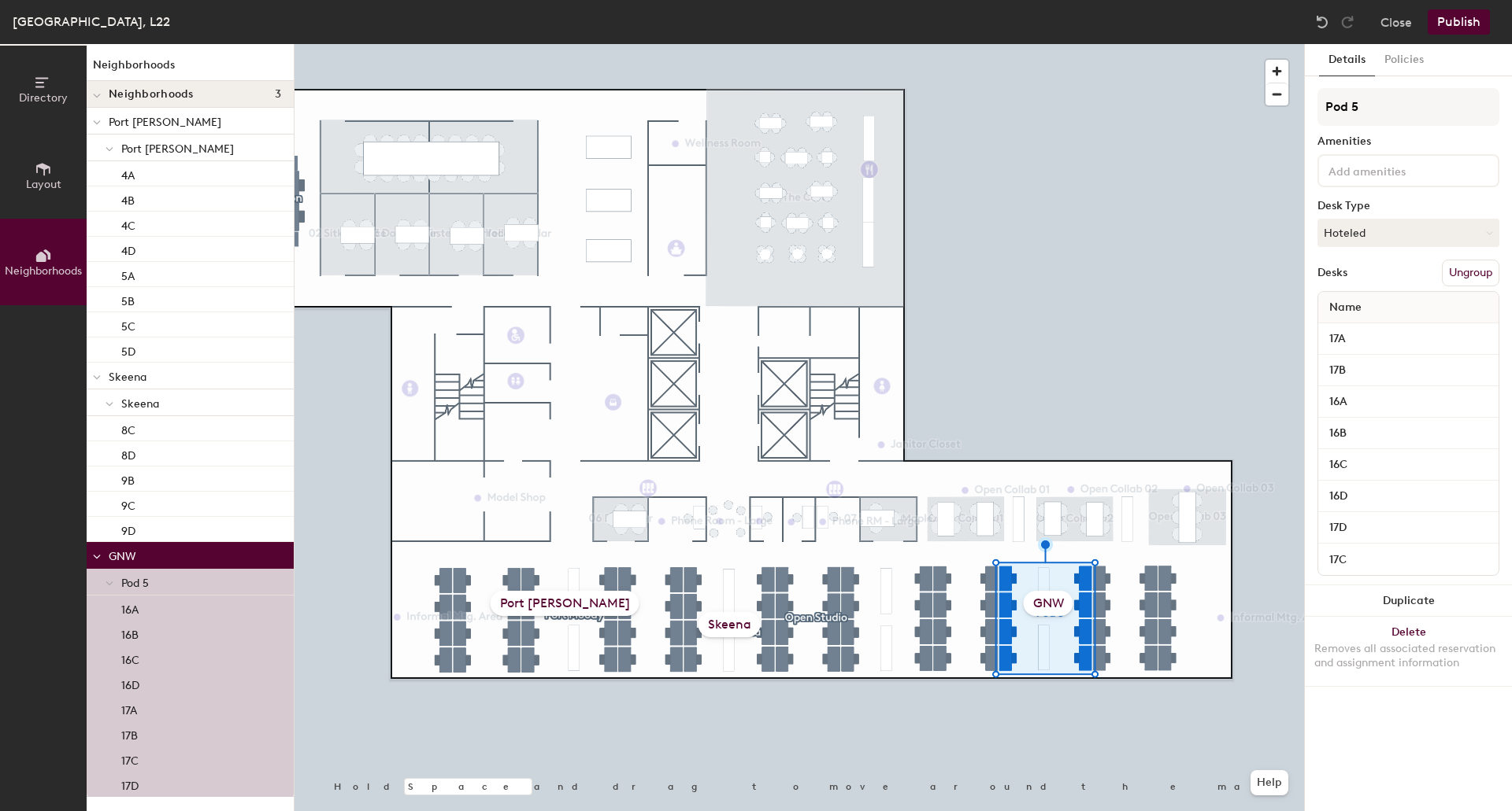
drag, startPoint x: 1378, startPoint y: 105, endPoint x: 1314, endPoint y: 102, distance: 64.1
click at [1315, 102] on div "Details Policies Pod 5 Amenities Desk Type Hoteled Desks Ungroup Name 17A 17B 1…" at bounding box center [1407, 427] width 207 height 767
type input "S"
type input "GNW"
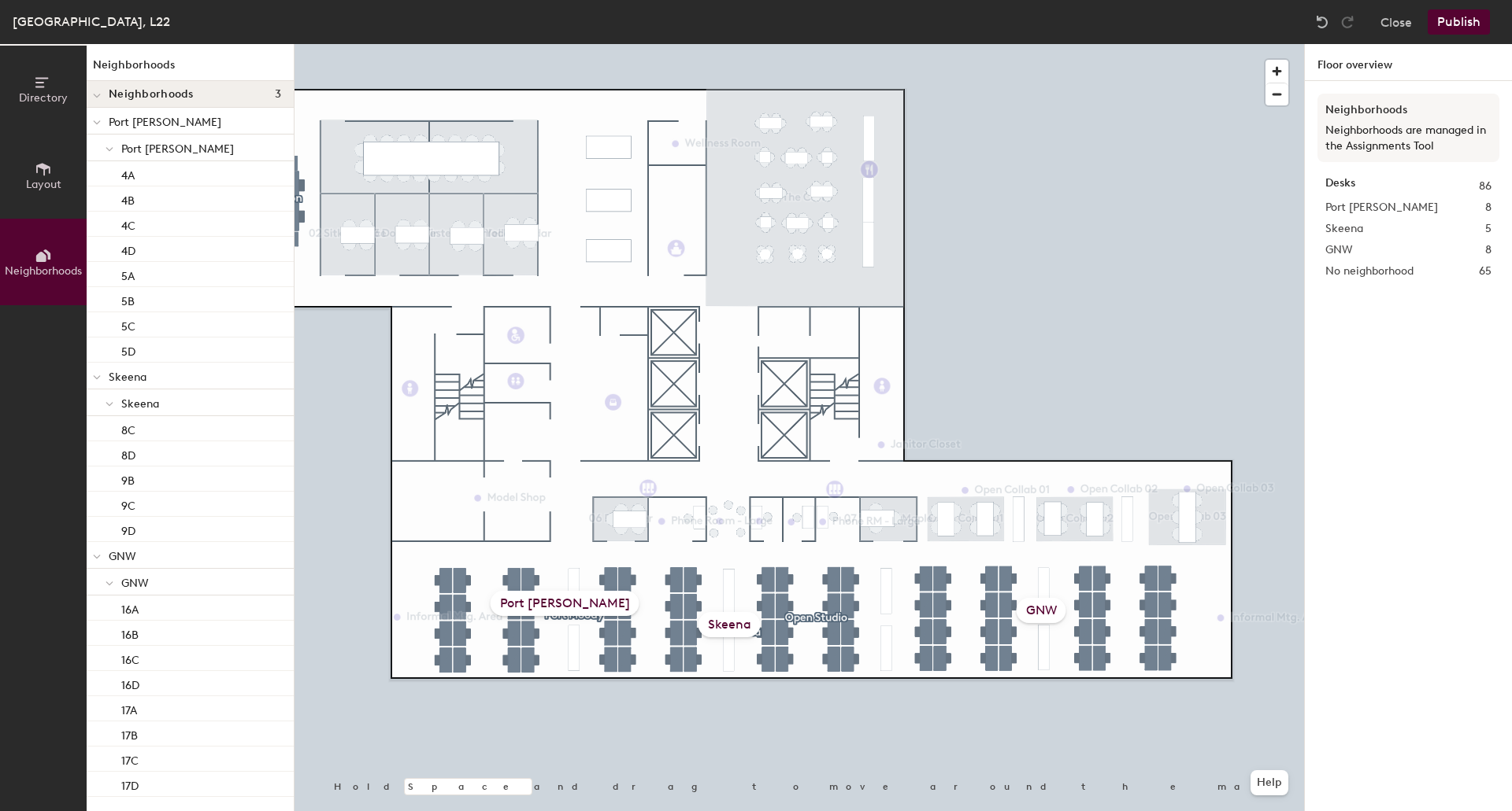
click at [1460, 24] on button "Publish" at bounding box center [1458, 22] width 62 height 25
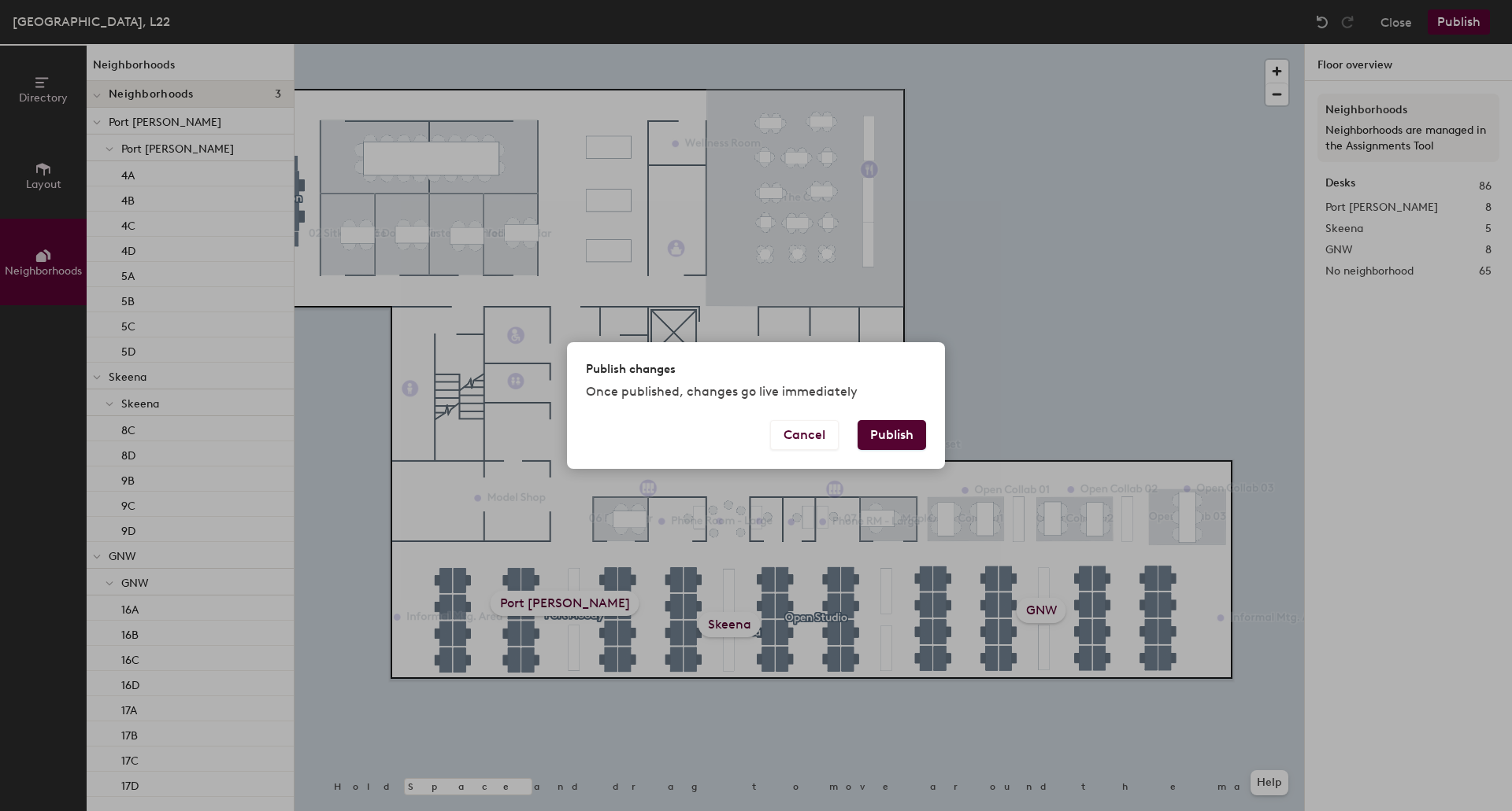
click at [894, 433] on button "Publish" at bounding box center [891, 435] width 68 height 30
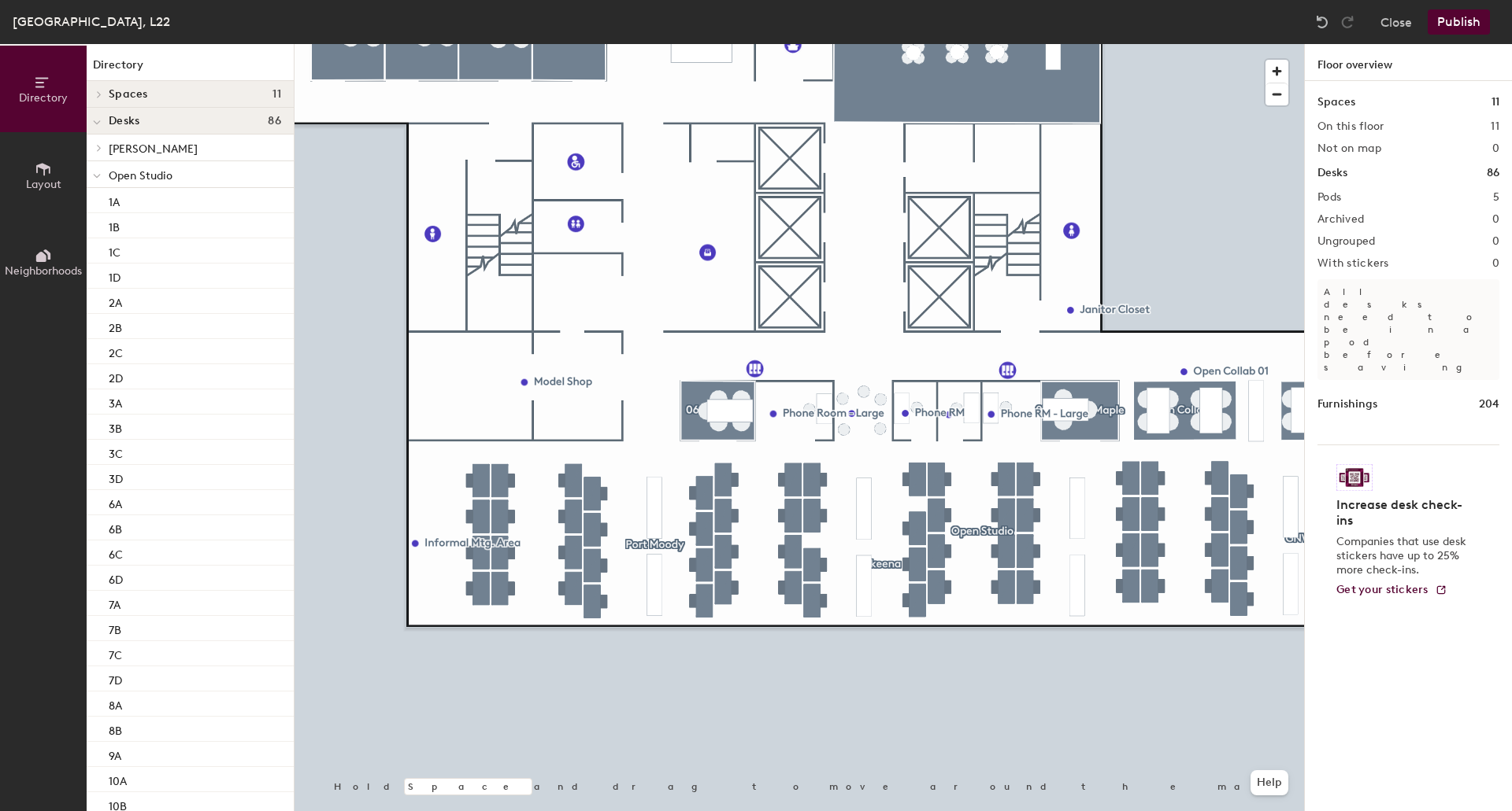
click at [1443, 22] on button "Publish" at bounding box center [1458, 22] width 62 height 25
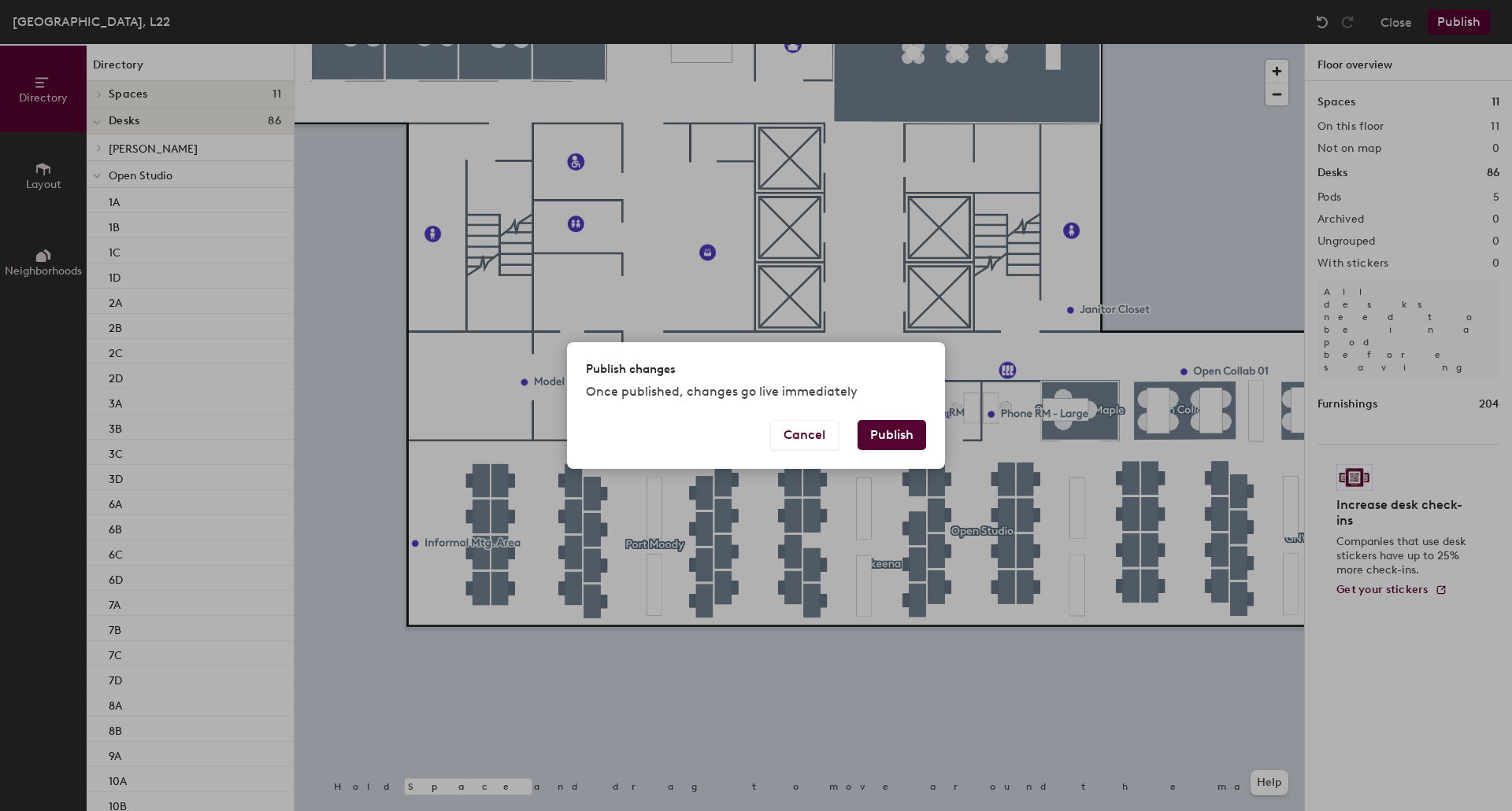
click at [886, 432] on button "Publish" at bounding box center [891, 435] width 68 height 30
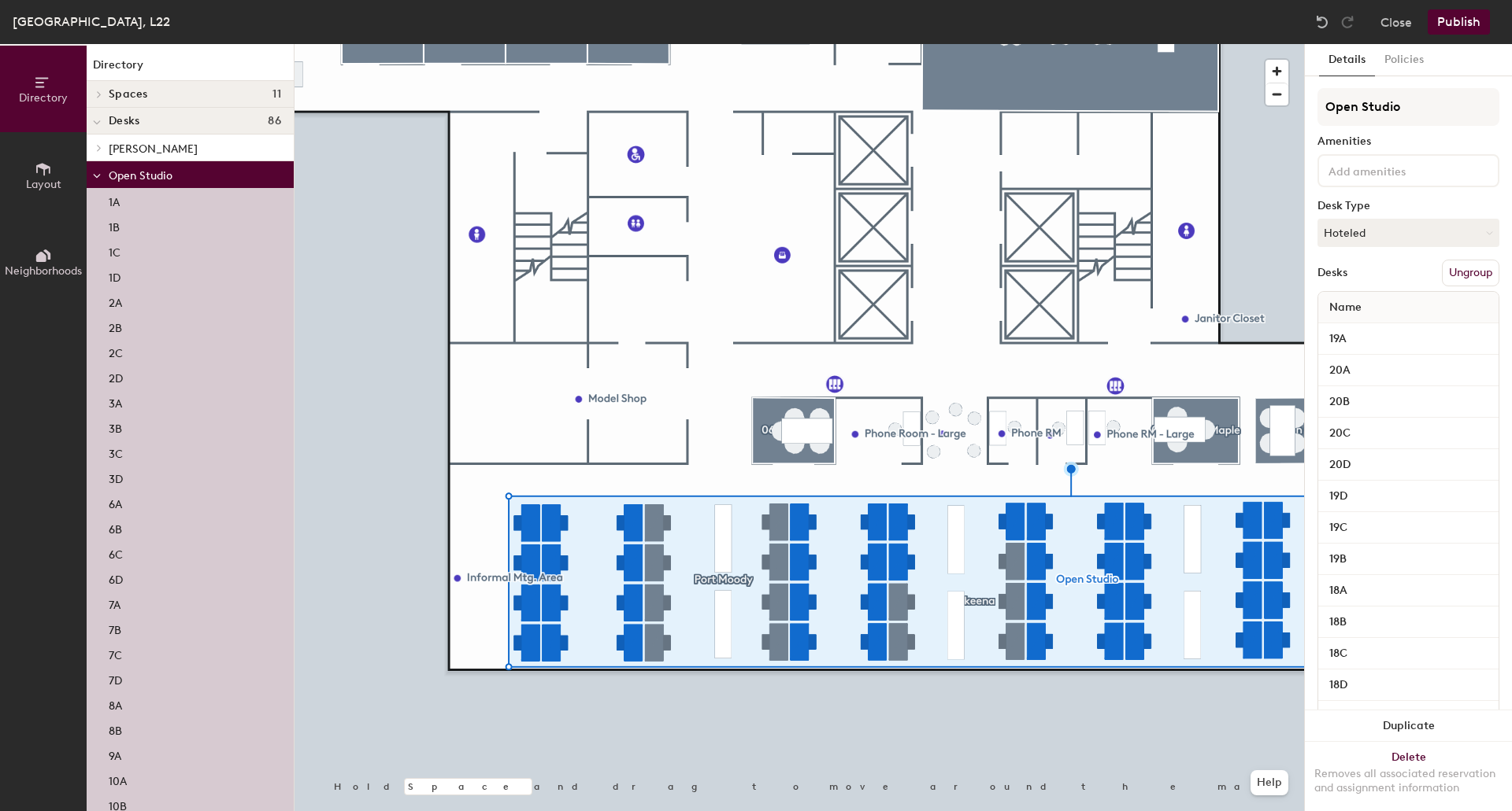
click at [1470, 15] on button "Publish" at bounding box center [1458, 22] width 62 height 25
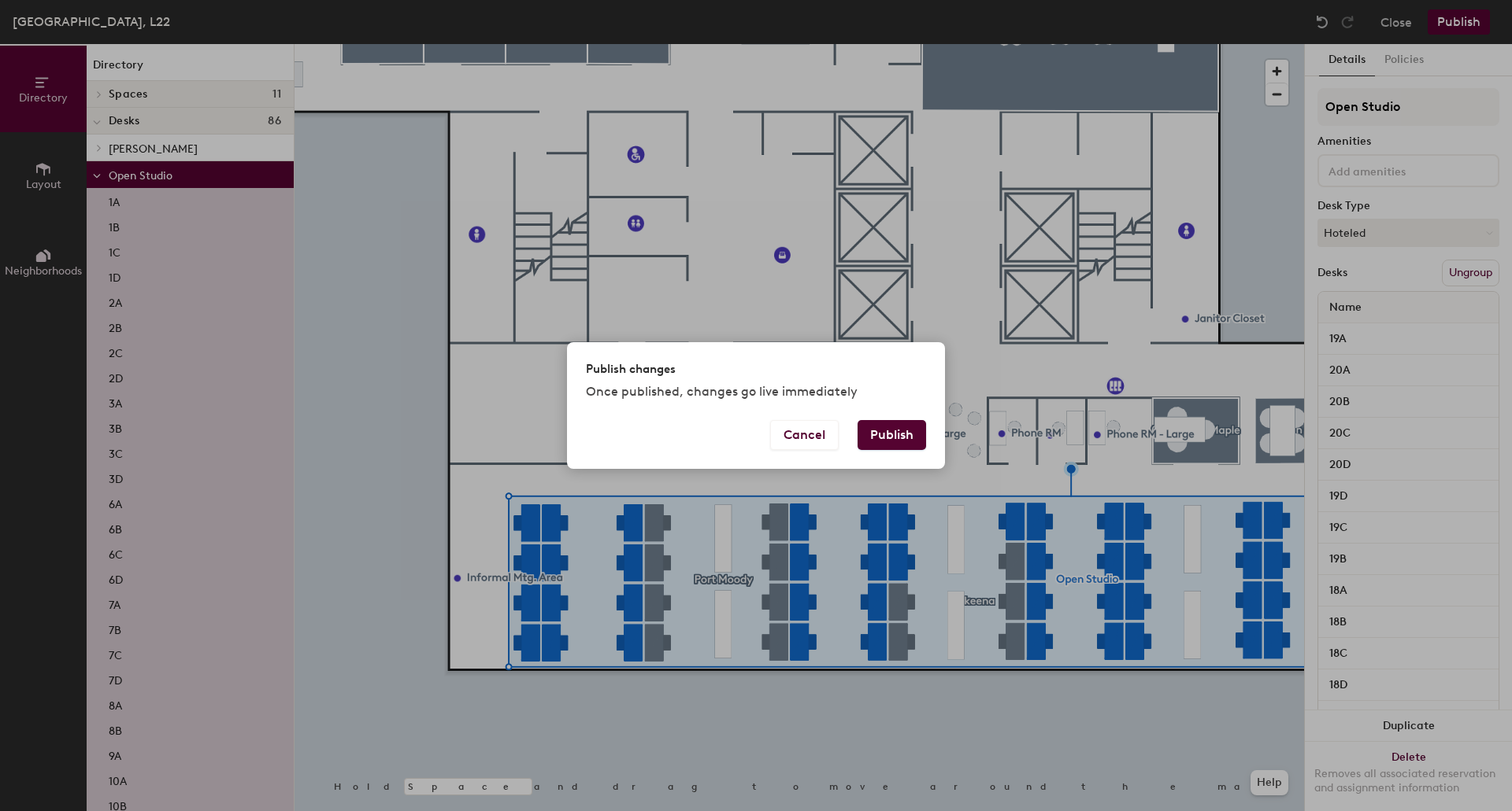
click at [917, 431] on button "Publish" at bounding box center [891, 435] width 68 height 30
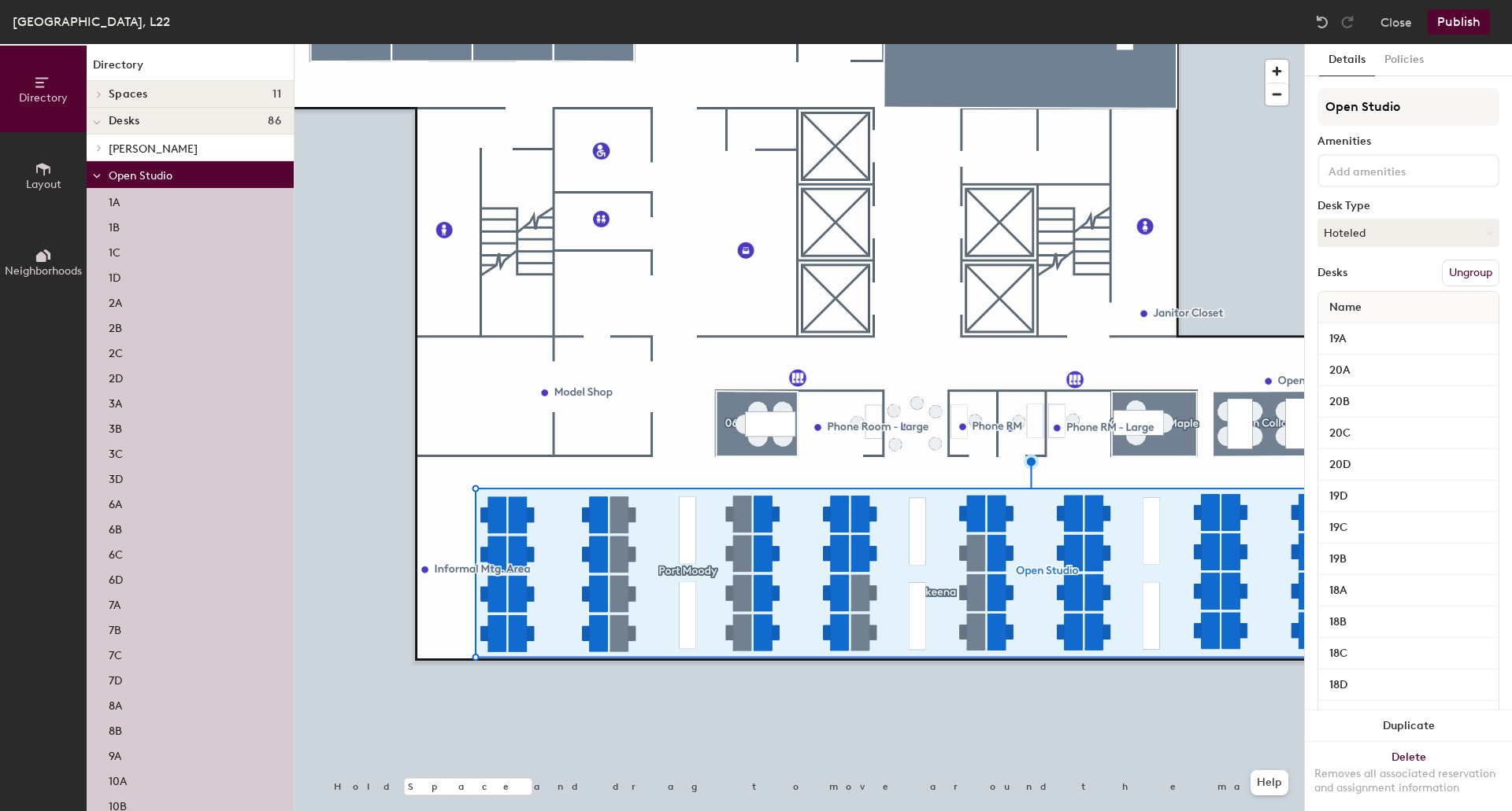
click at [1453, 272] on button "Ungroup" at bounding box center [1470, 272] width 57 height 27
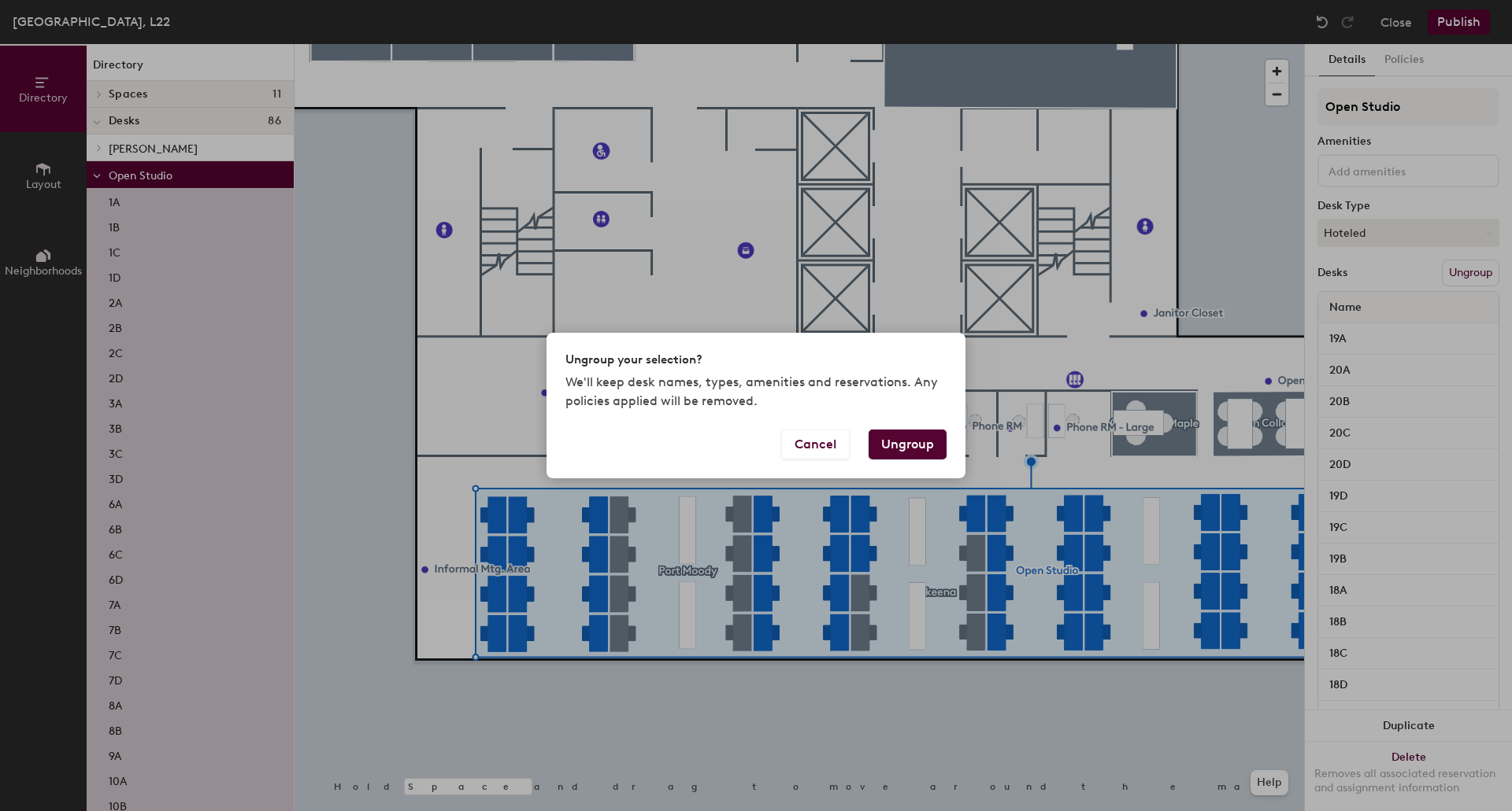
click at [906, 443] on button "Ungroup" at bounding box center [907, 444] width 78 height 30
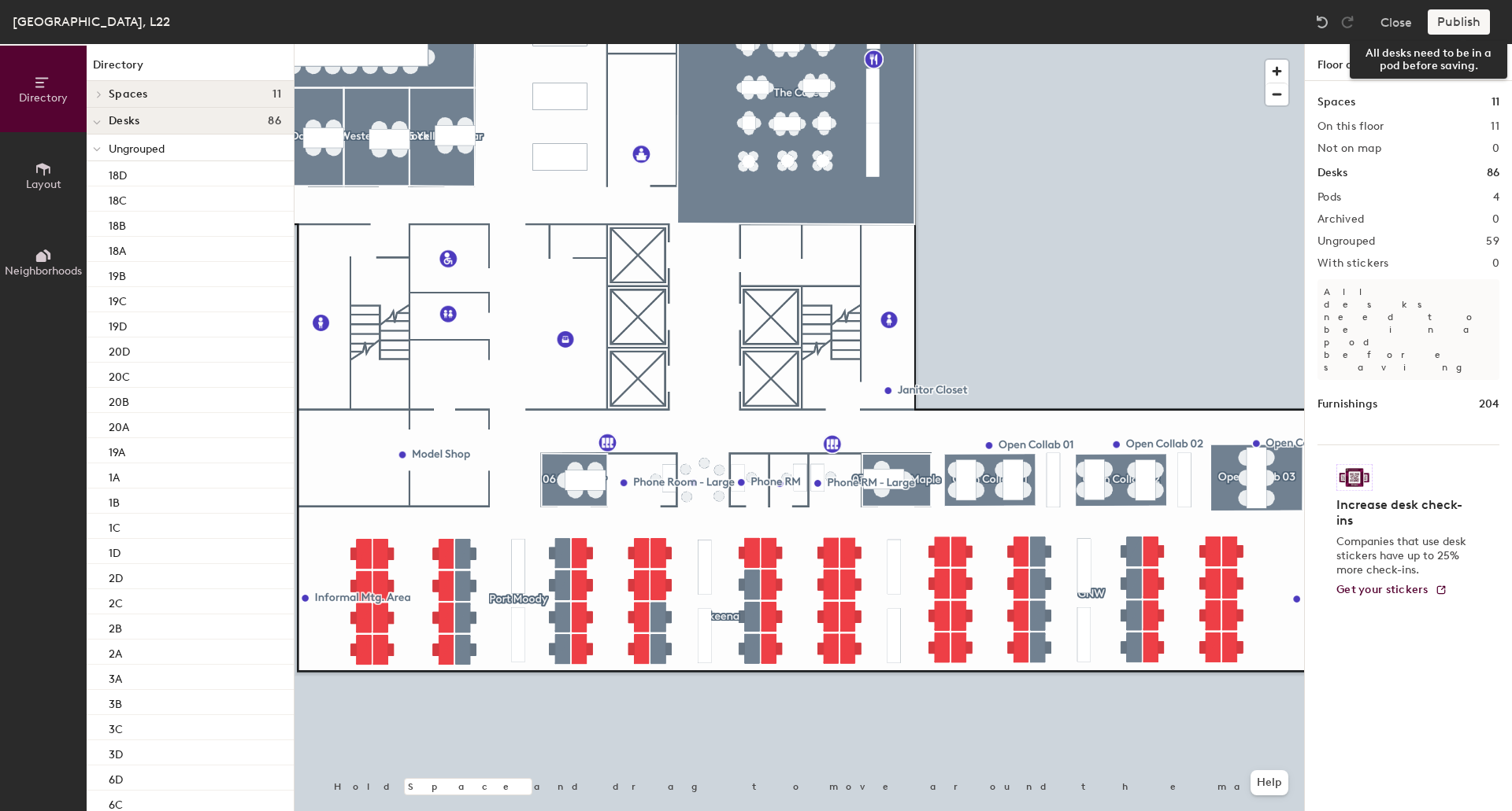
click at [1471, 22] on div "Publish" at bounding box center [1463, 22] width 72 height 25
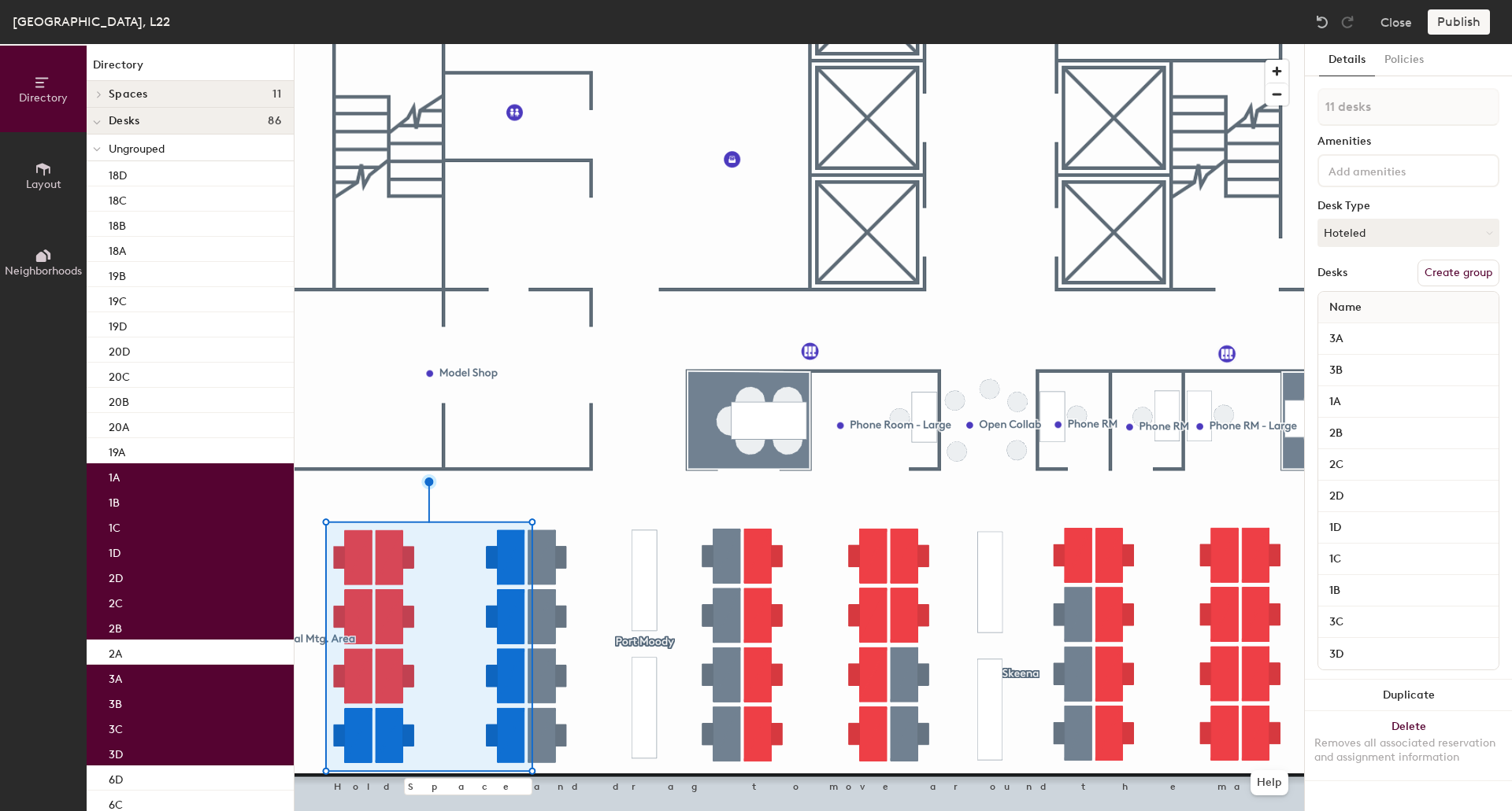
type input "12 desks"
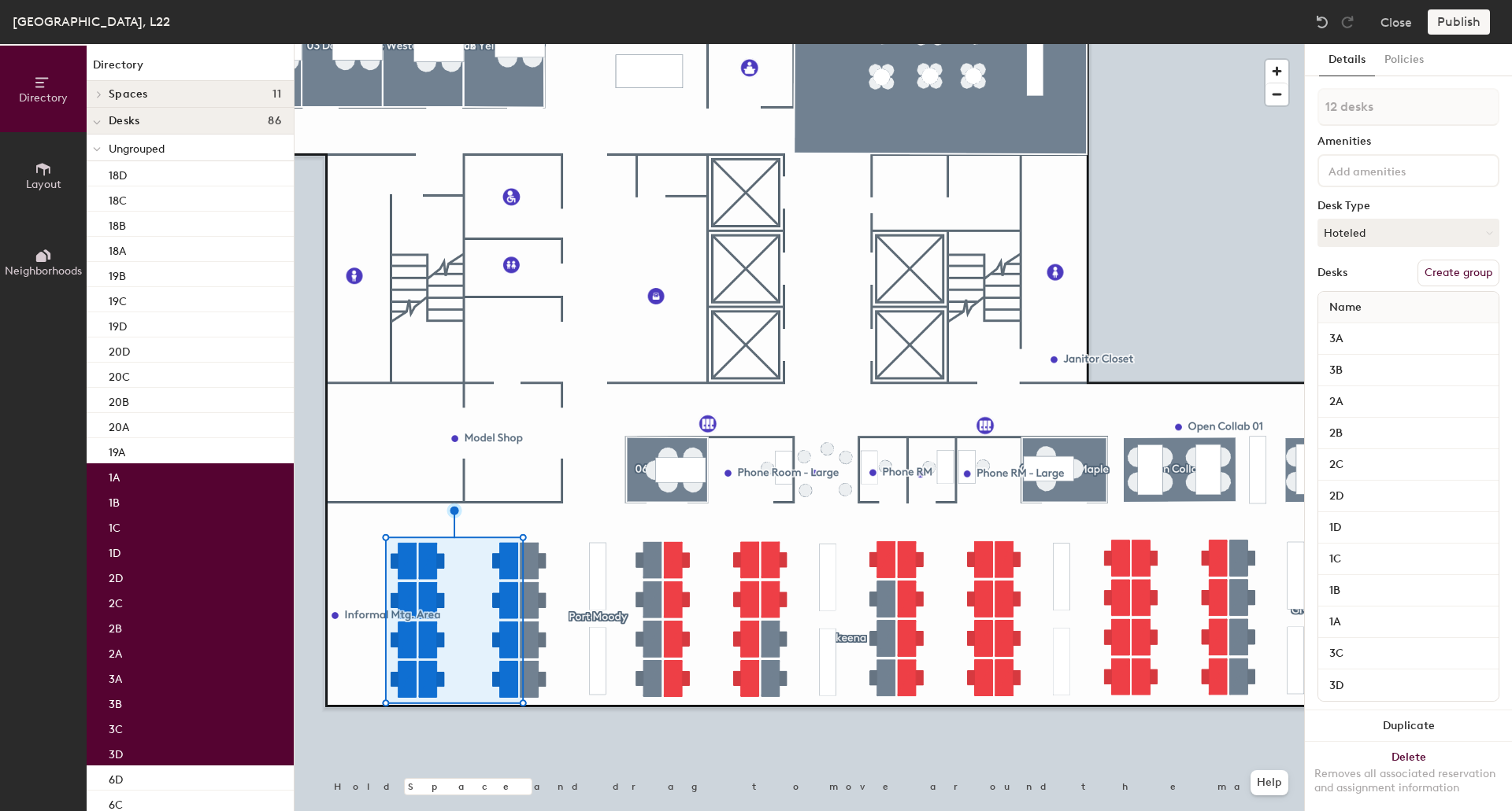
click at [1434, 267] on button "Create group" at bounding box center [1458, 272] width 82 height 27
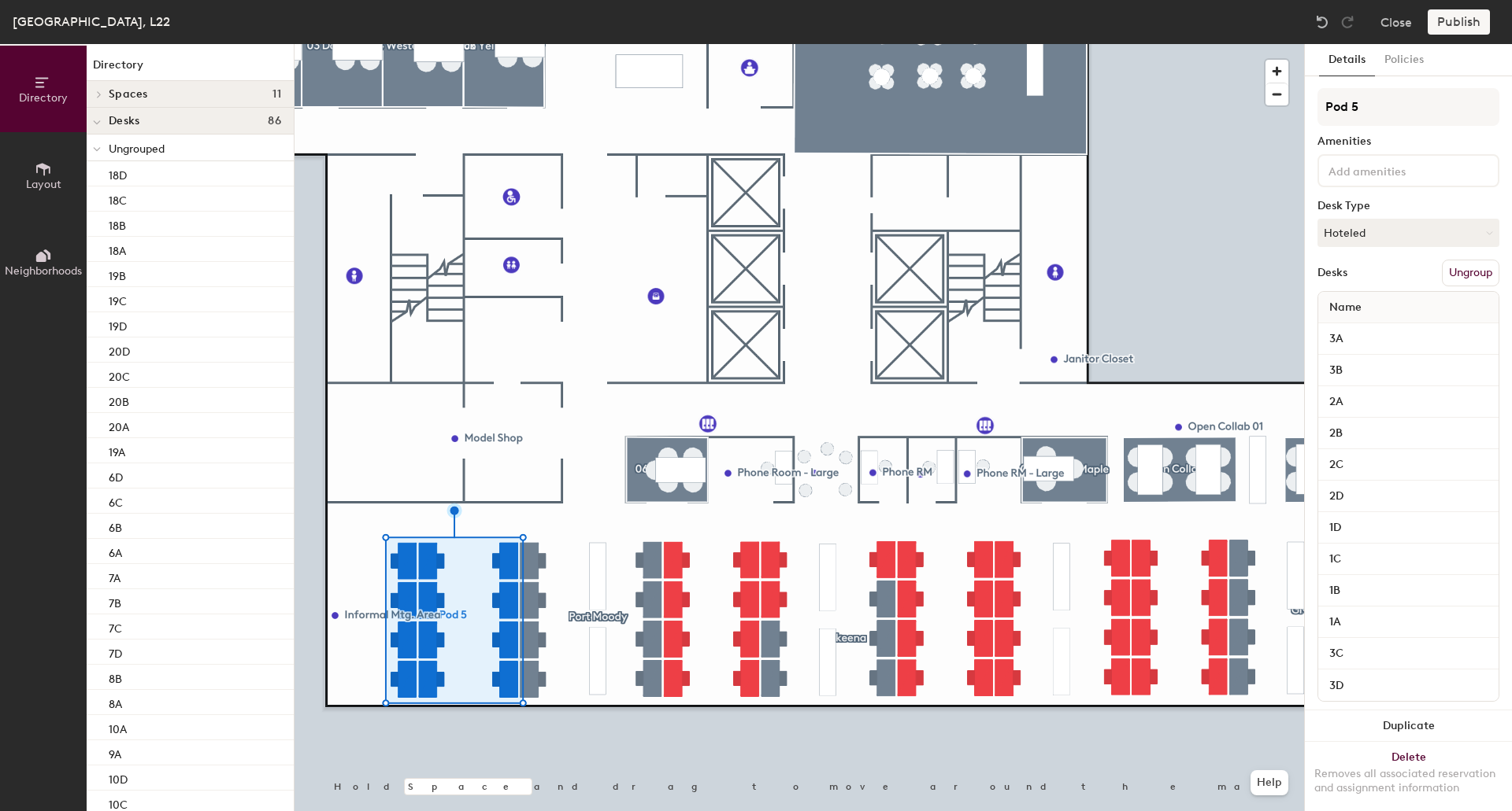
click at [1284, 111] on div "Directory Layout Neighborhoods Directory Spaces 11 01 Western Red Cedar 02 Sitk…" at bounding box center [756, 427] width 1512 height 767
click at [1387, 101] on input "Pod 5" at bounding box center [1408, 107] width 182 height 38
type input "Pod 1"
click at [740, 44] on div at bounding box center [798, 44] width 1009 height 0
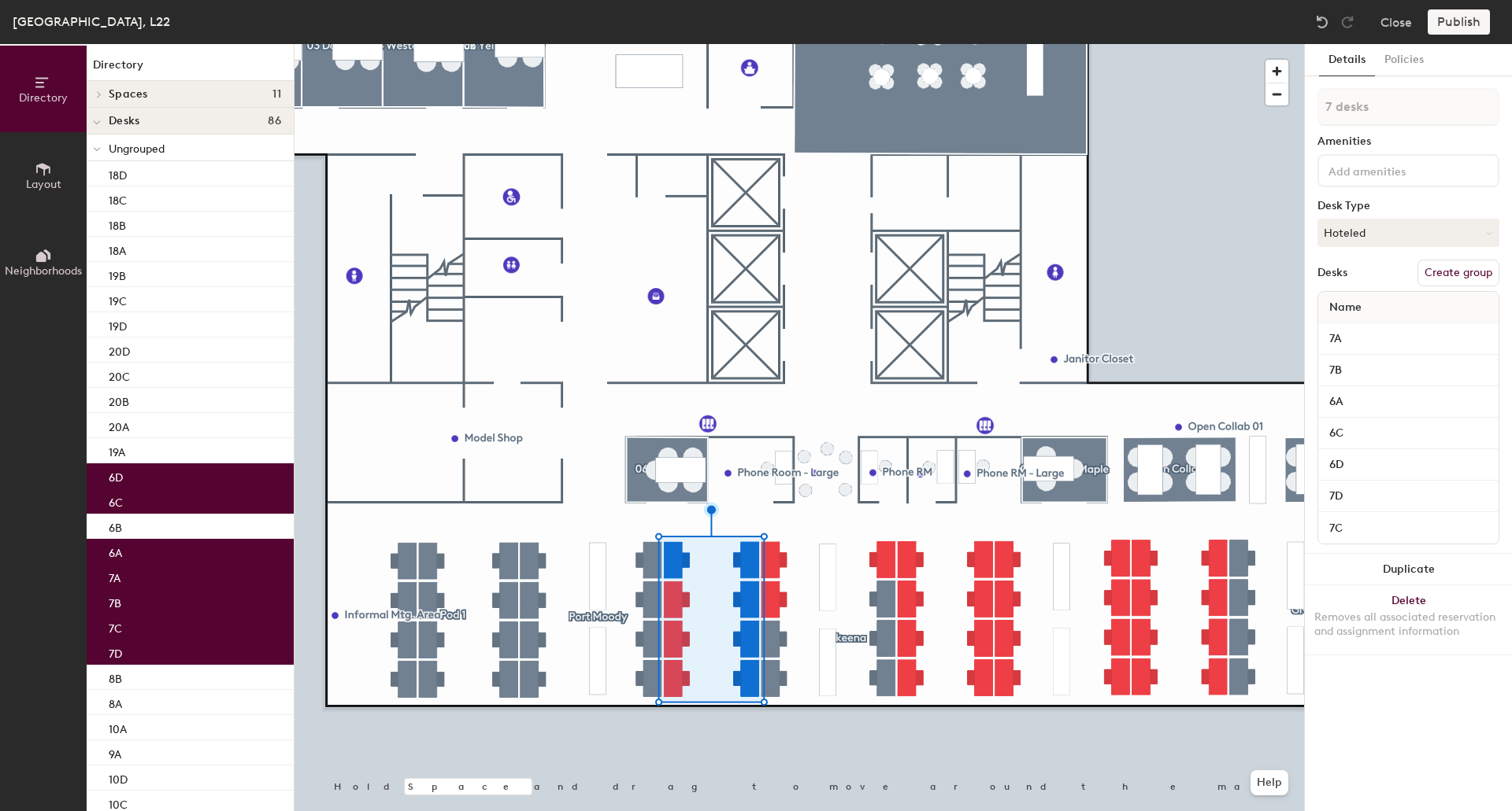
type input "8 desks"
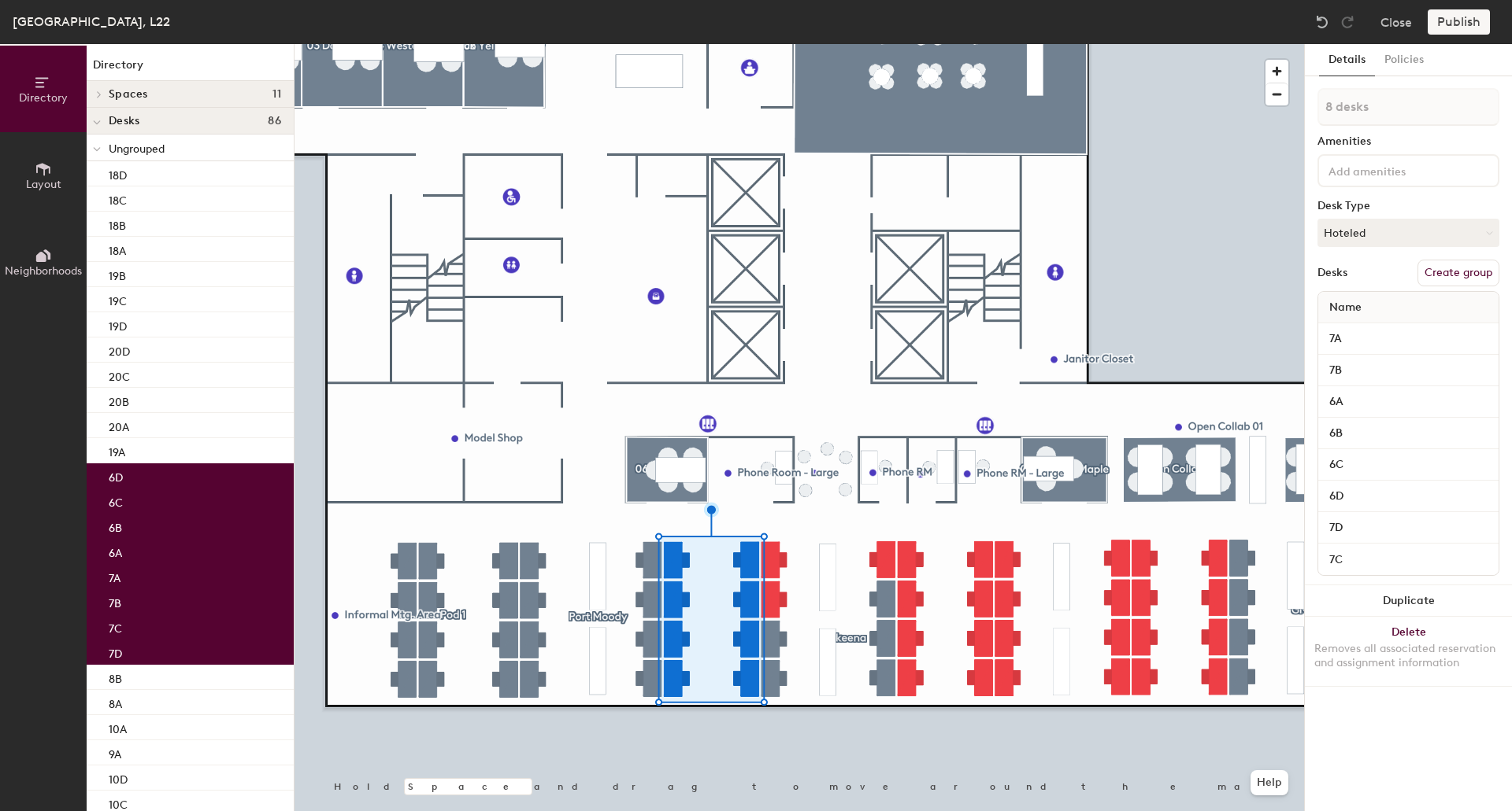
click at [1460, 273] on button "Create group" at bounding box center [1458, 272] width 82 height 27
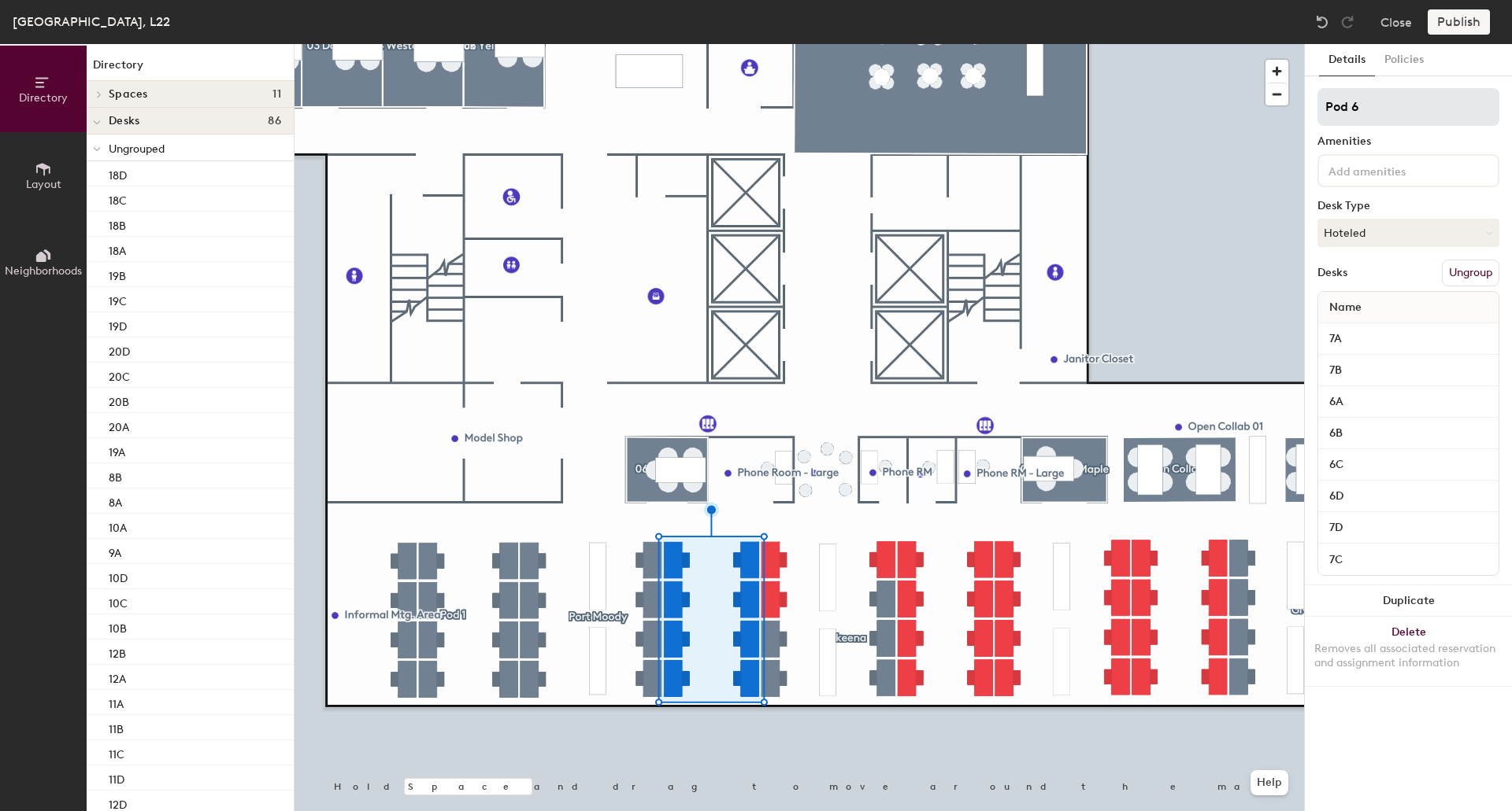
click at [1379, 108] on input "Pod 6" at bounding box center [1408, 107] width 182 height 38
type input "Pod 2"
click at [946, 44] on div at bounding box center [798, 44] width 1009 height 0
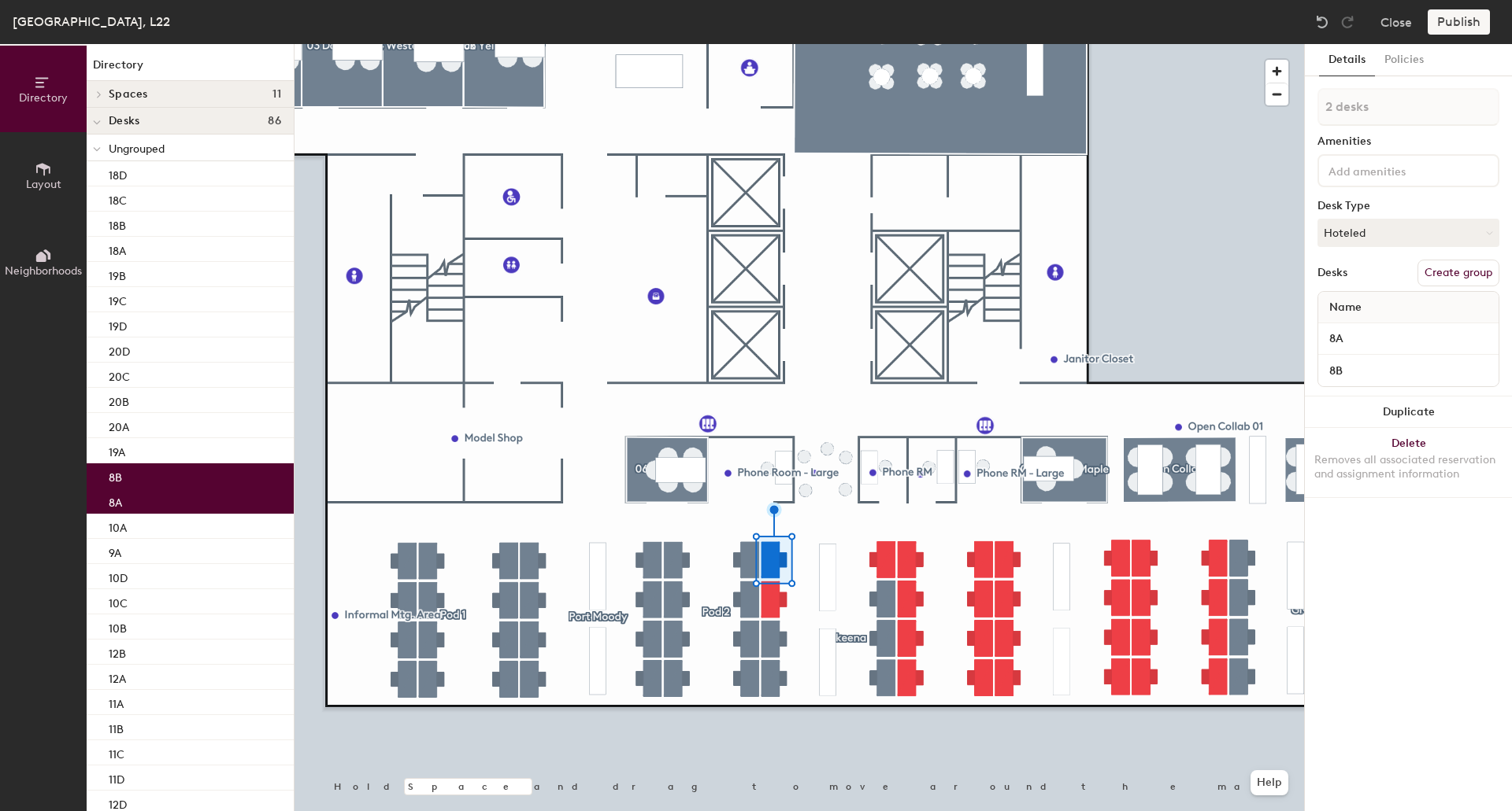
type input "3 desks"
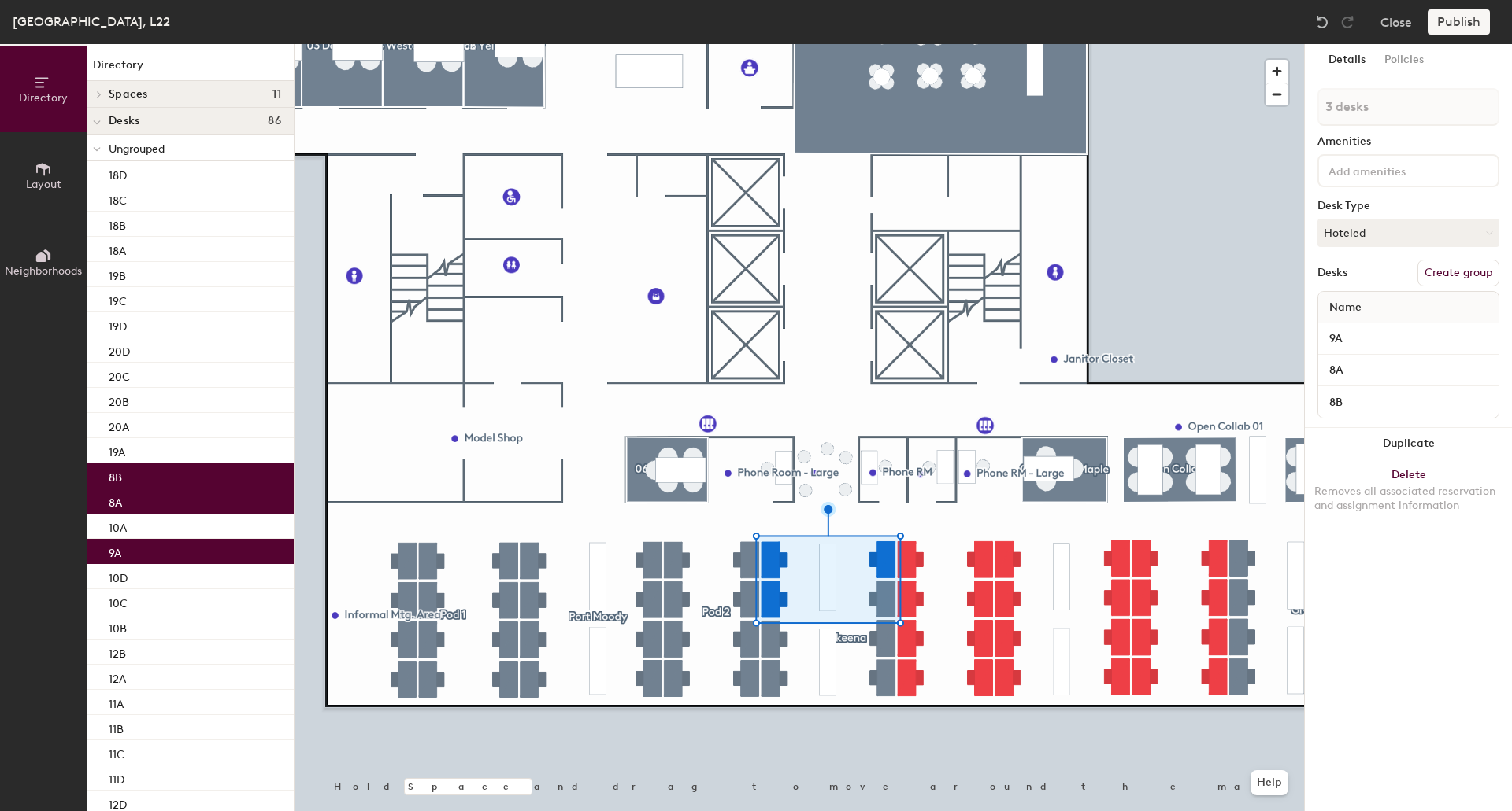
click at [1455, 267] on button "Create group" at bounding box center [1458, 272] width 82 height 27
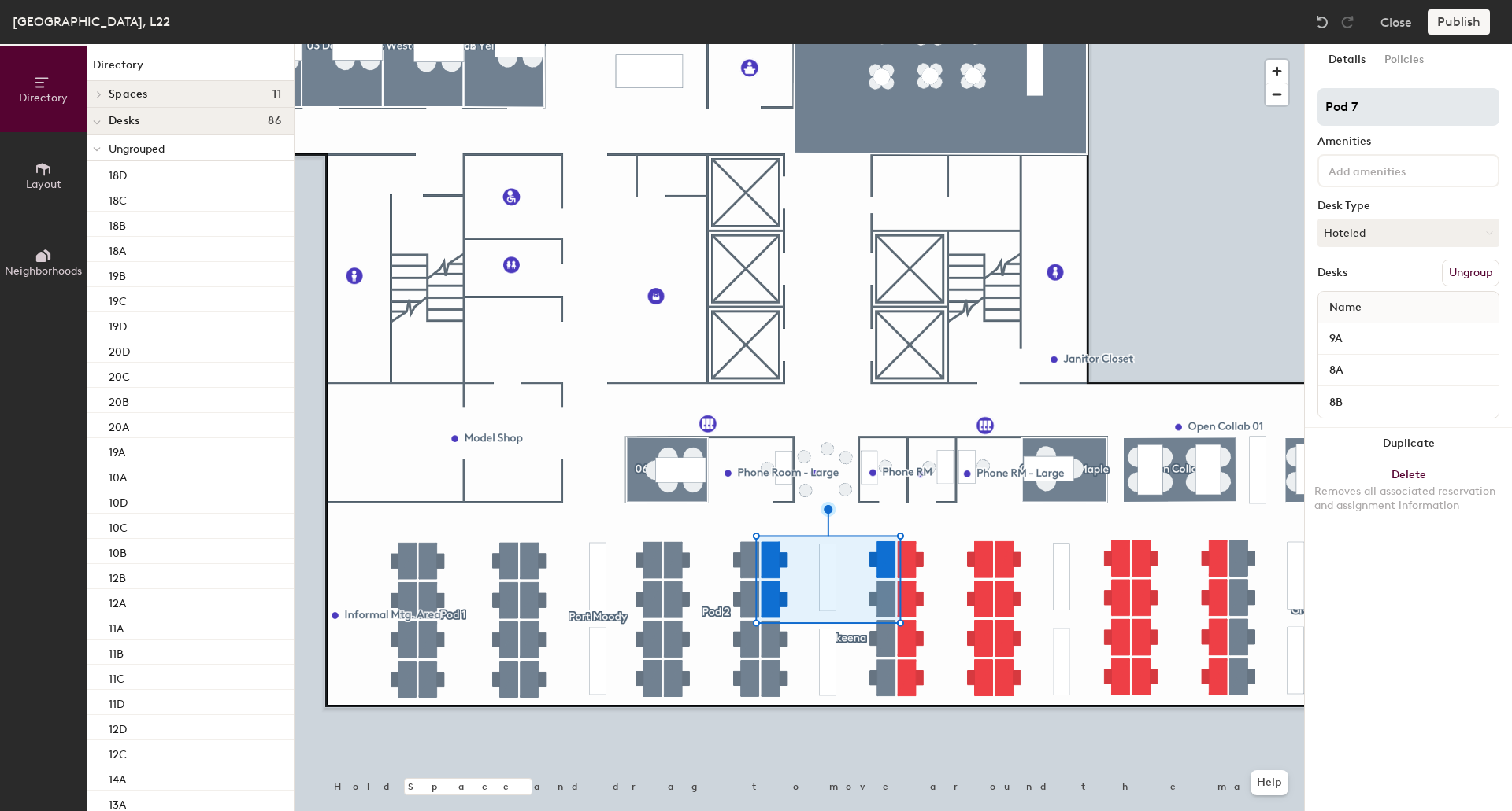
click at [1373, 102] on input "Pod 7" at bounding box center [1408, 107] width 182 height 38
type input "Pod 3"
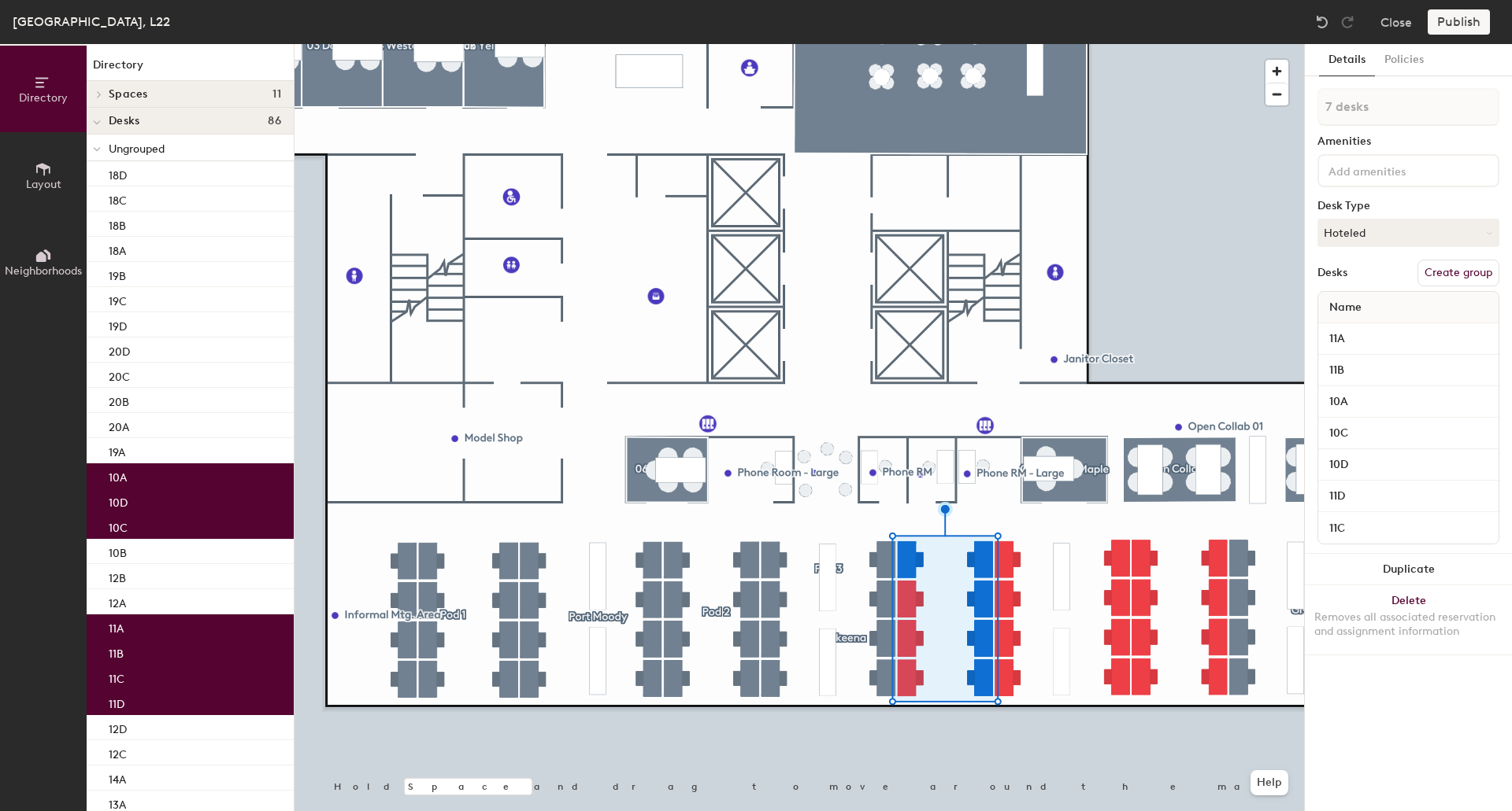
type input "8 desks"
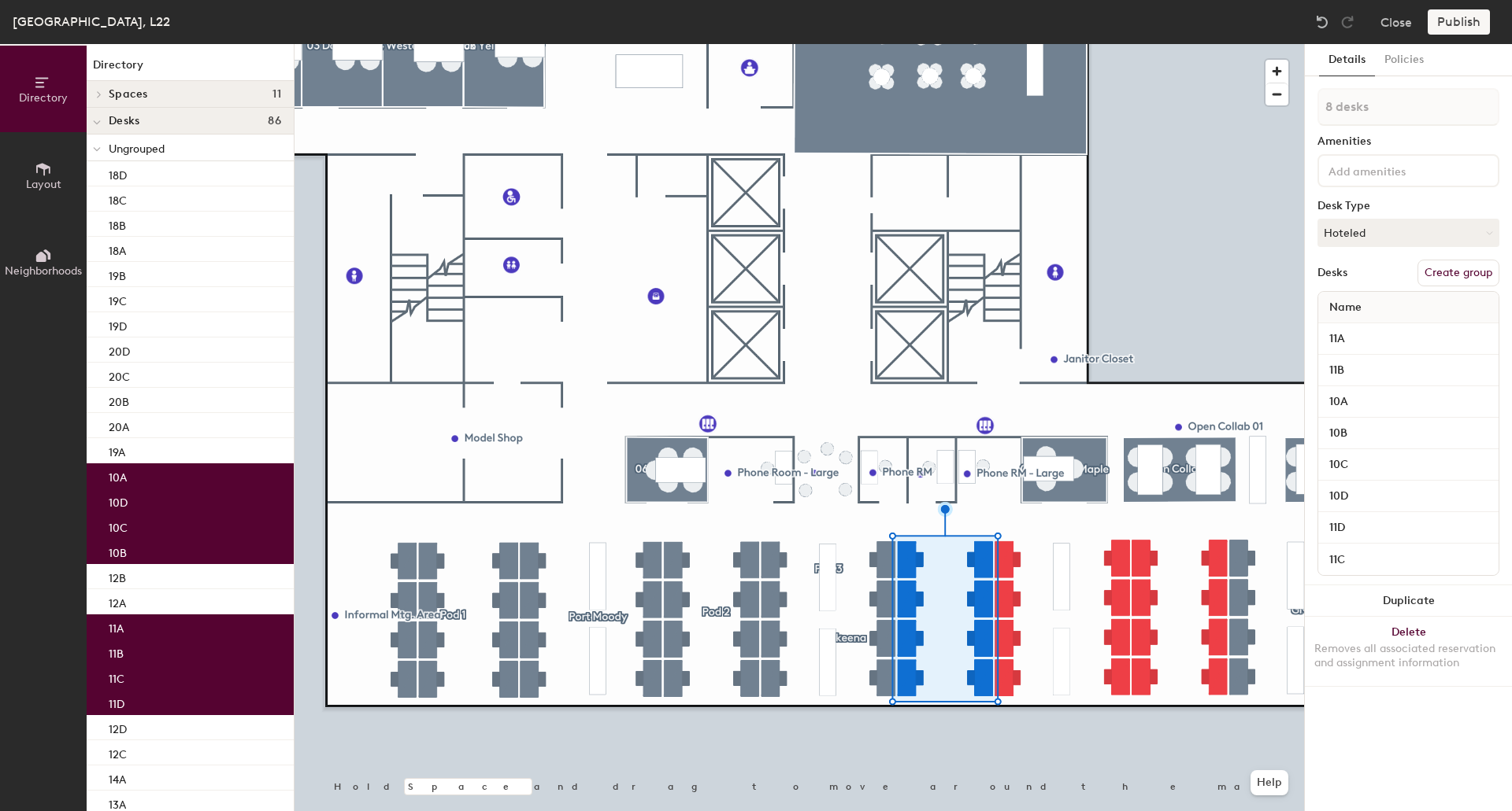
click at [1462, 268] on button "Create group" at bounding box center [1458, 272] width 82 height 27
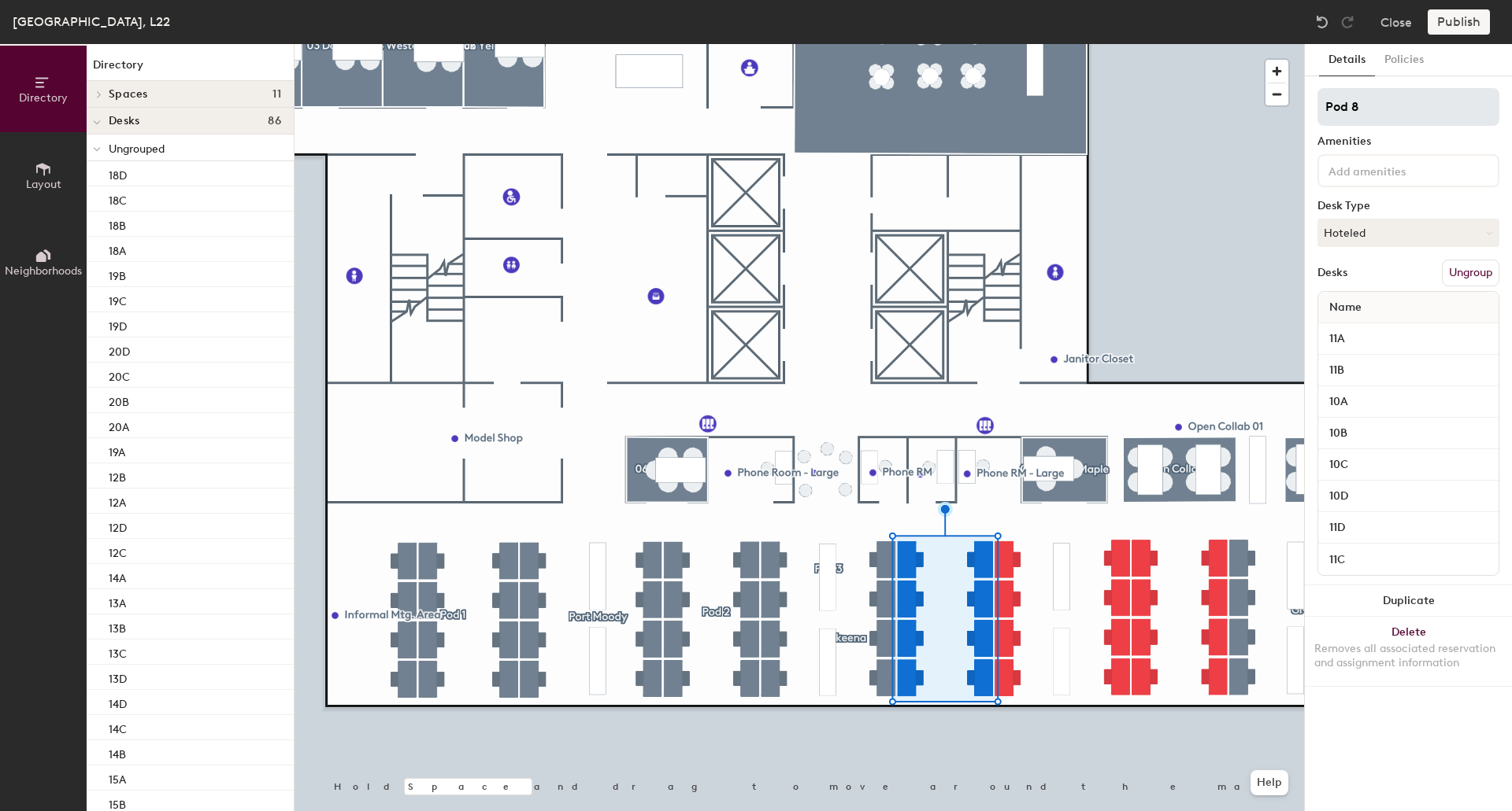
click at [1388, 103] on input "Pod 8" at bounding box center [1408, 107] width 182 height 38
type input "Pod 4"
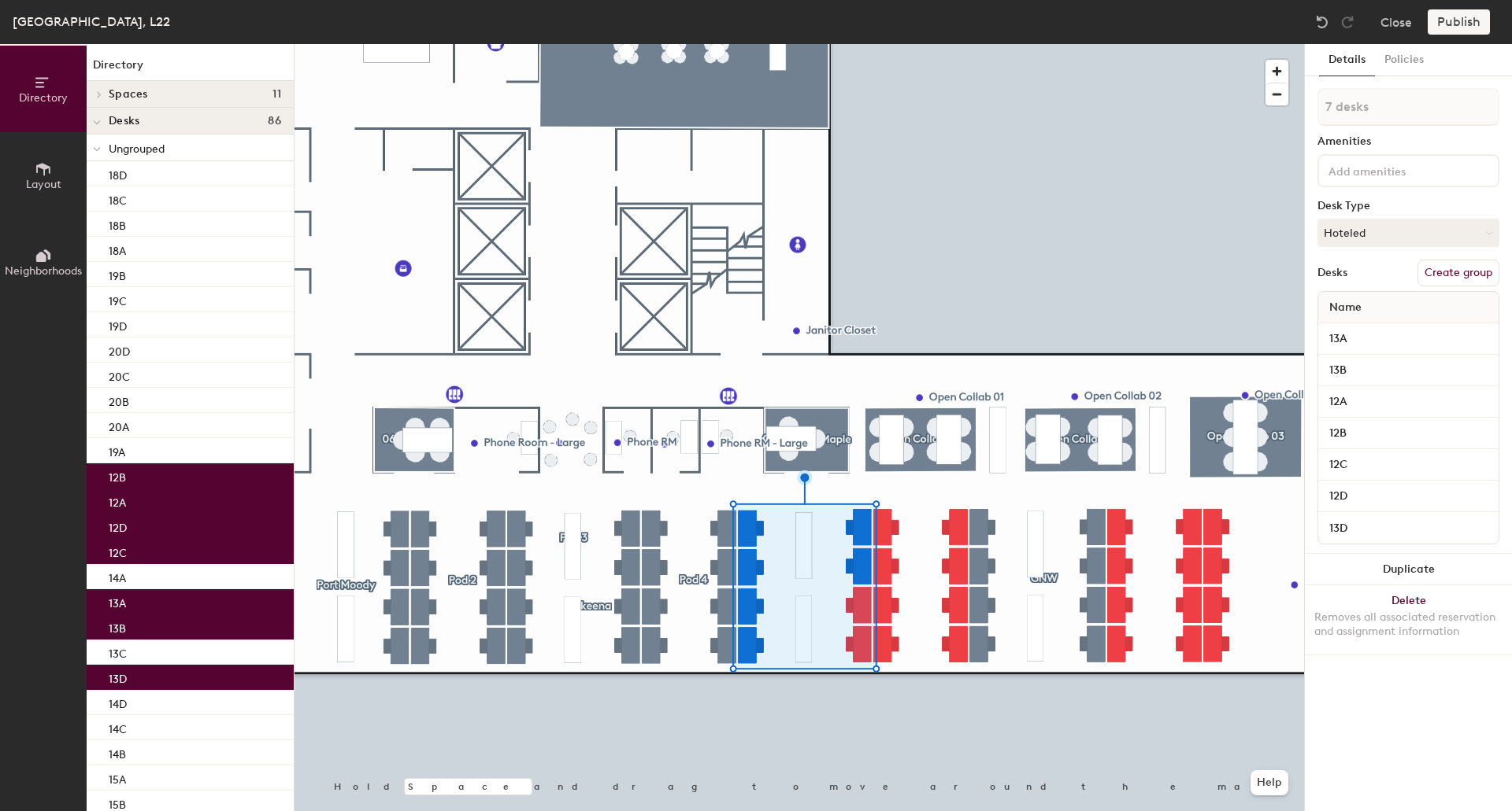
type input "8 desks"
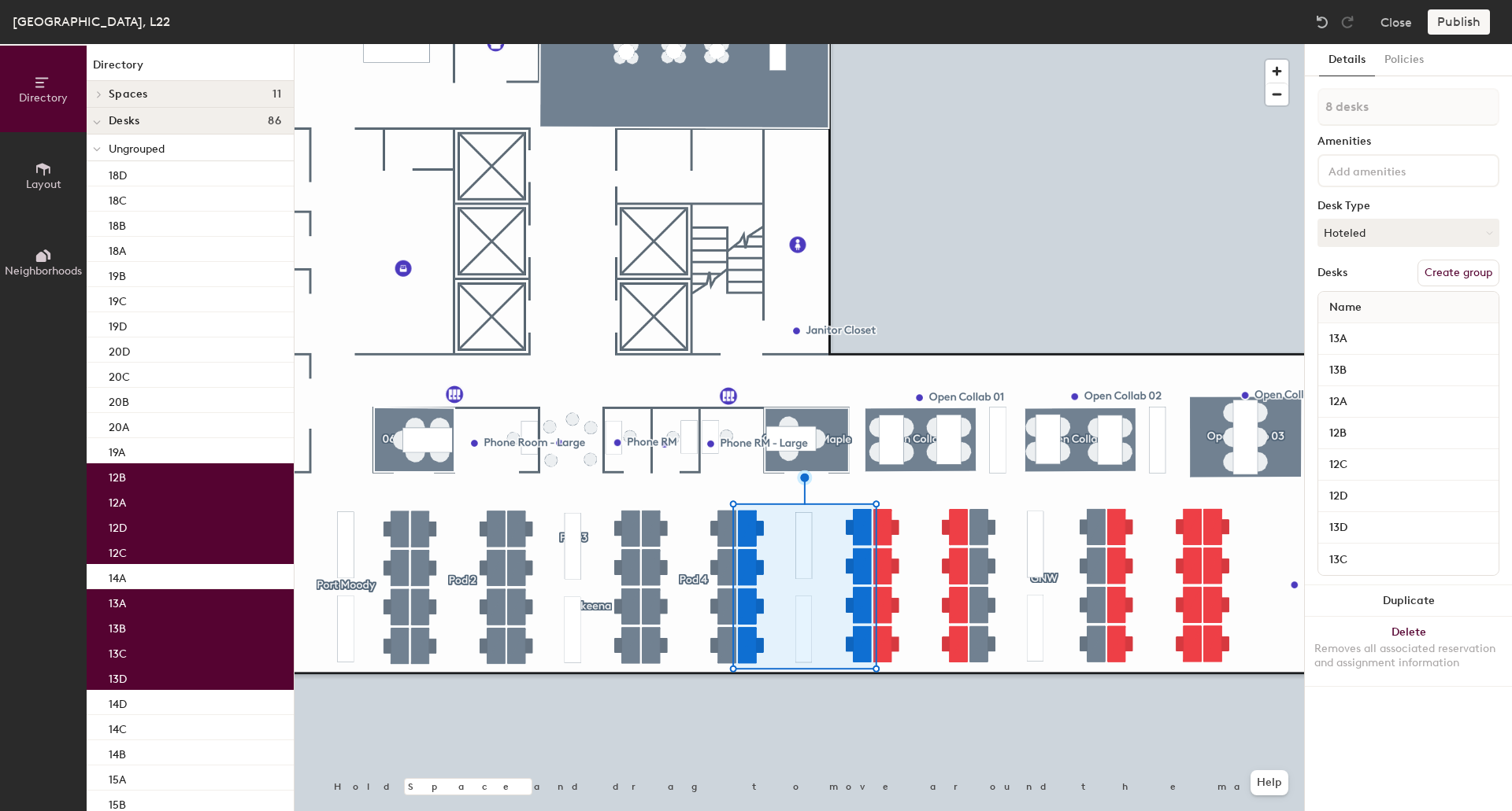
click at [1453, 267] on button "Create group" at bounding box center [1458, 272] width 82 height 27
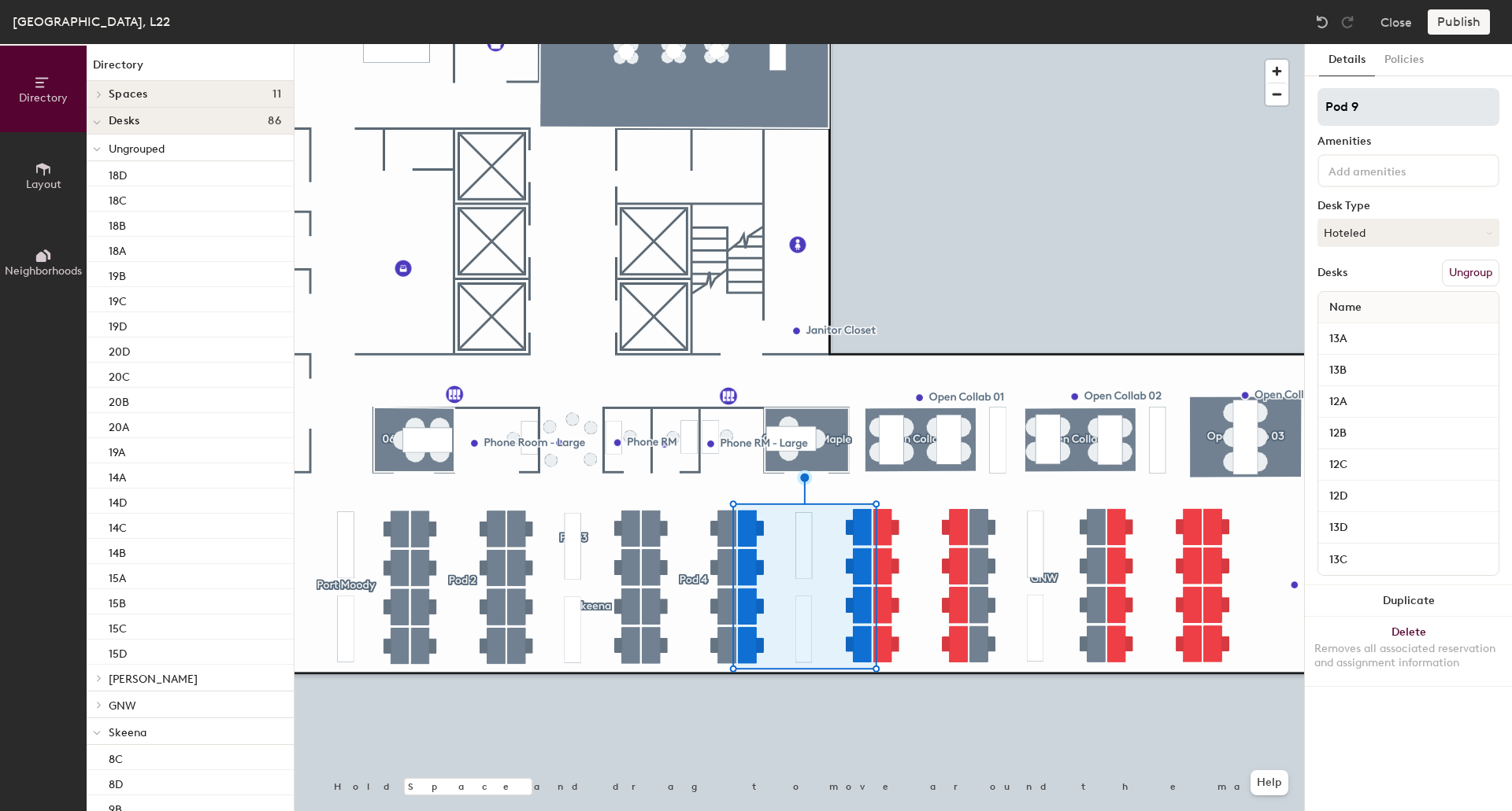
click at [1400, 110] on input "Pod 9" at bounding box center [1408, 107] width 182 height 38
type input "Pod 5"
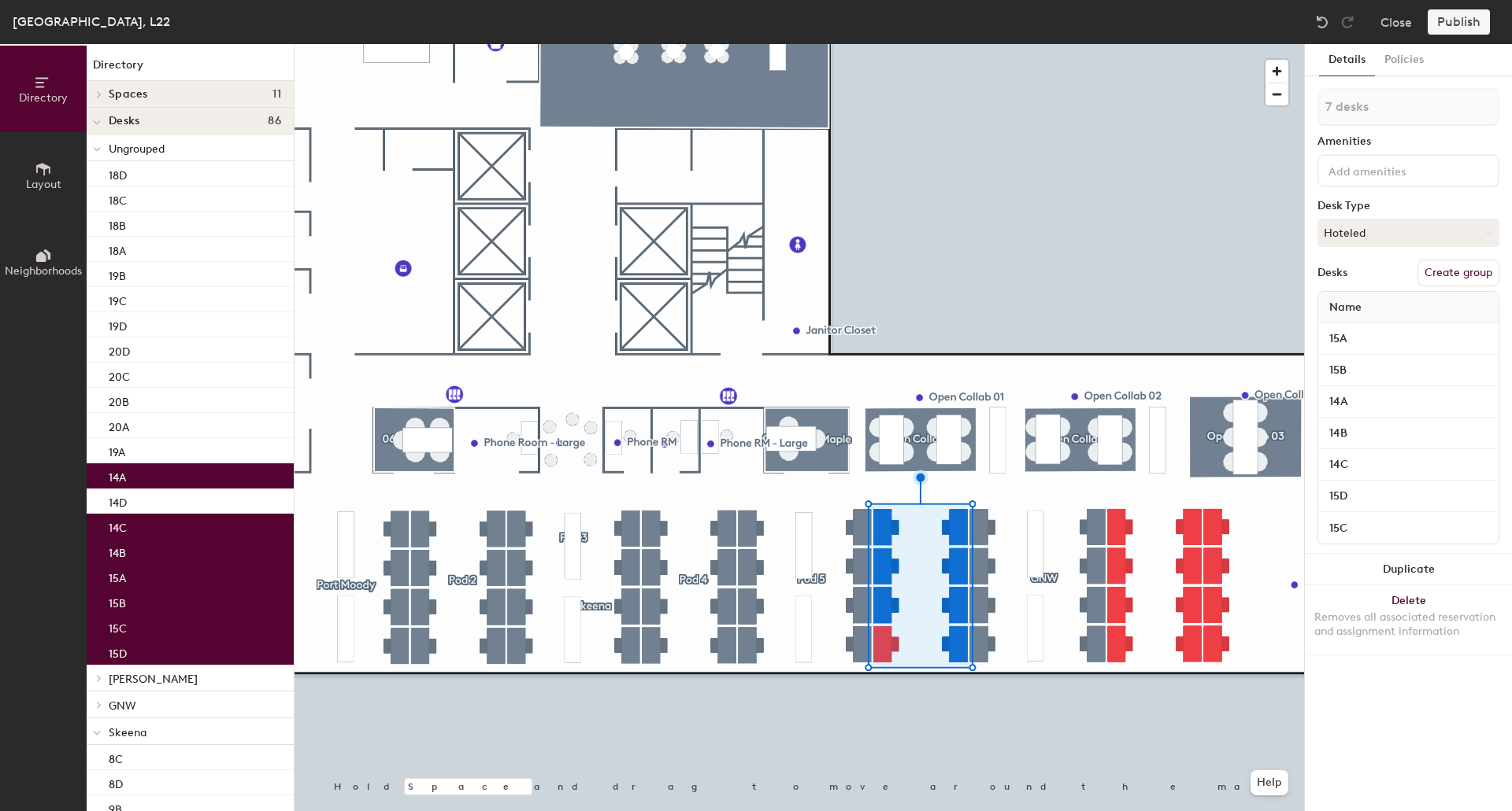
type input "8 desks"
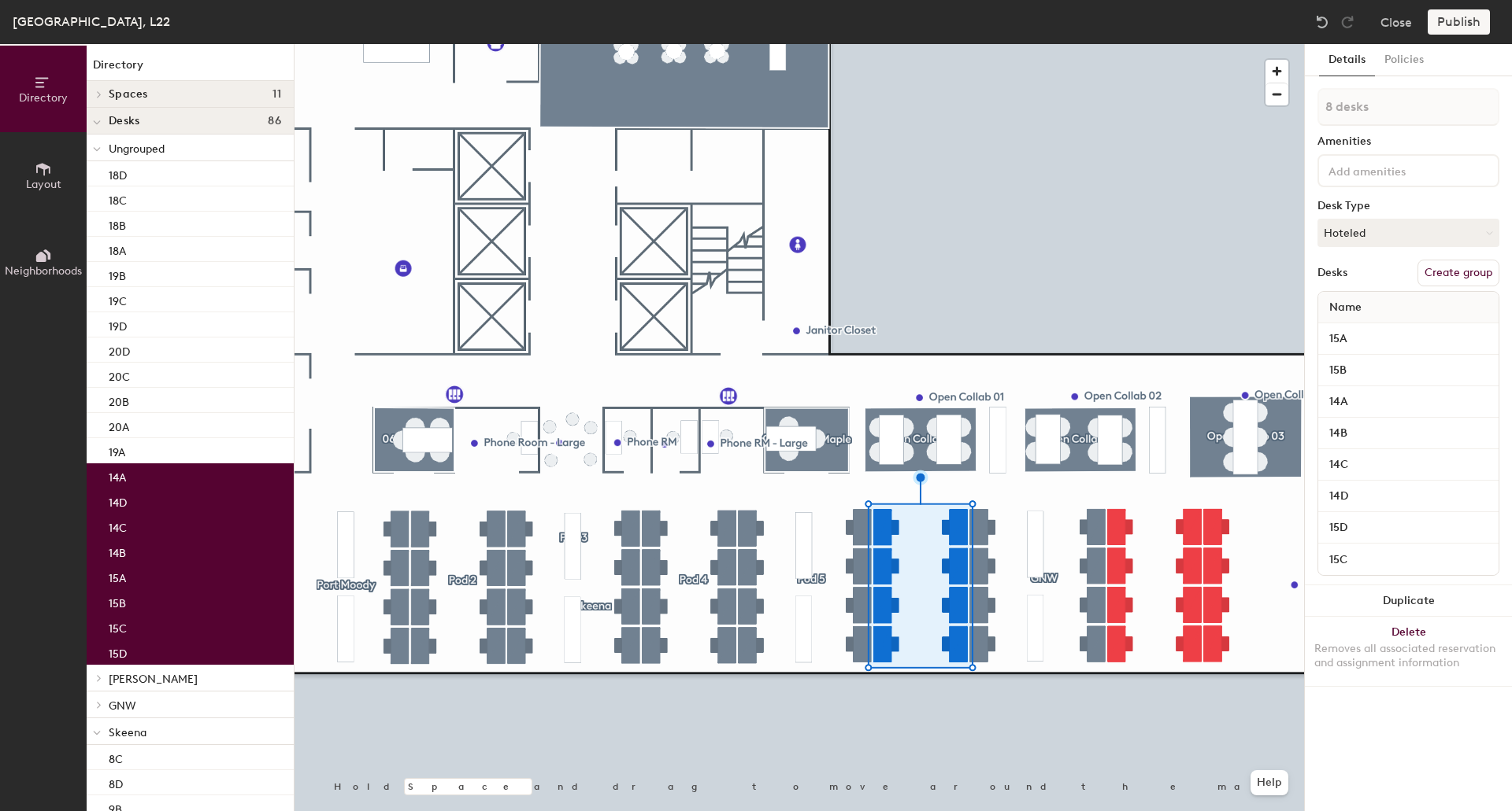
click at [1457, 277] on button "Create group" at bounding box center [1458, 272] width 82 height 27
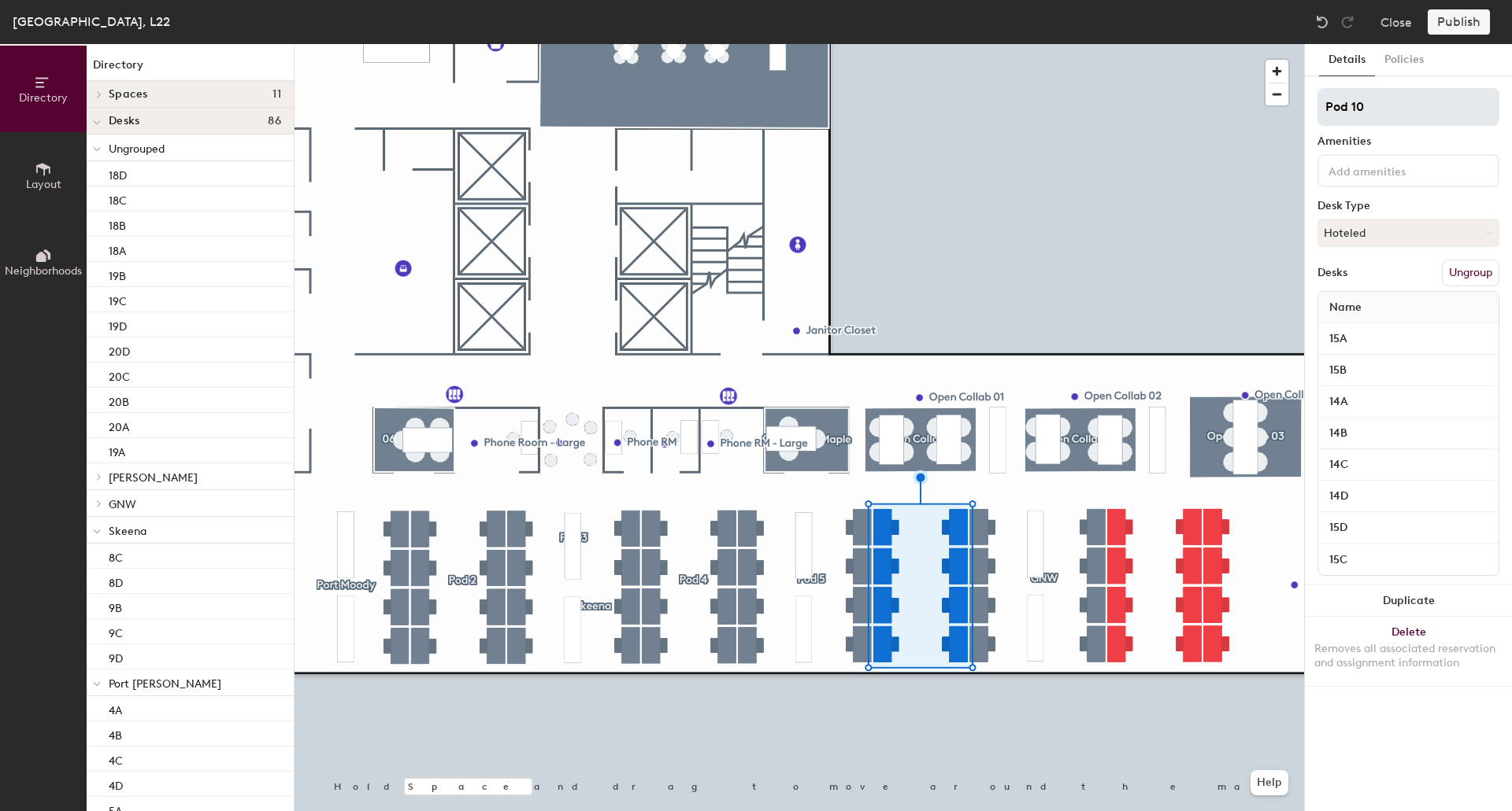
click at [1414, 118] on input "Pod 10" at bounding box center [1408, 107] width 182 height 38
type input "Pod 6"
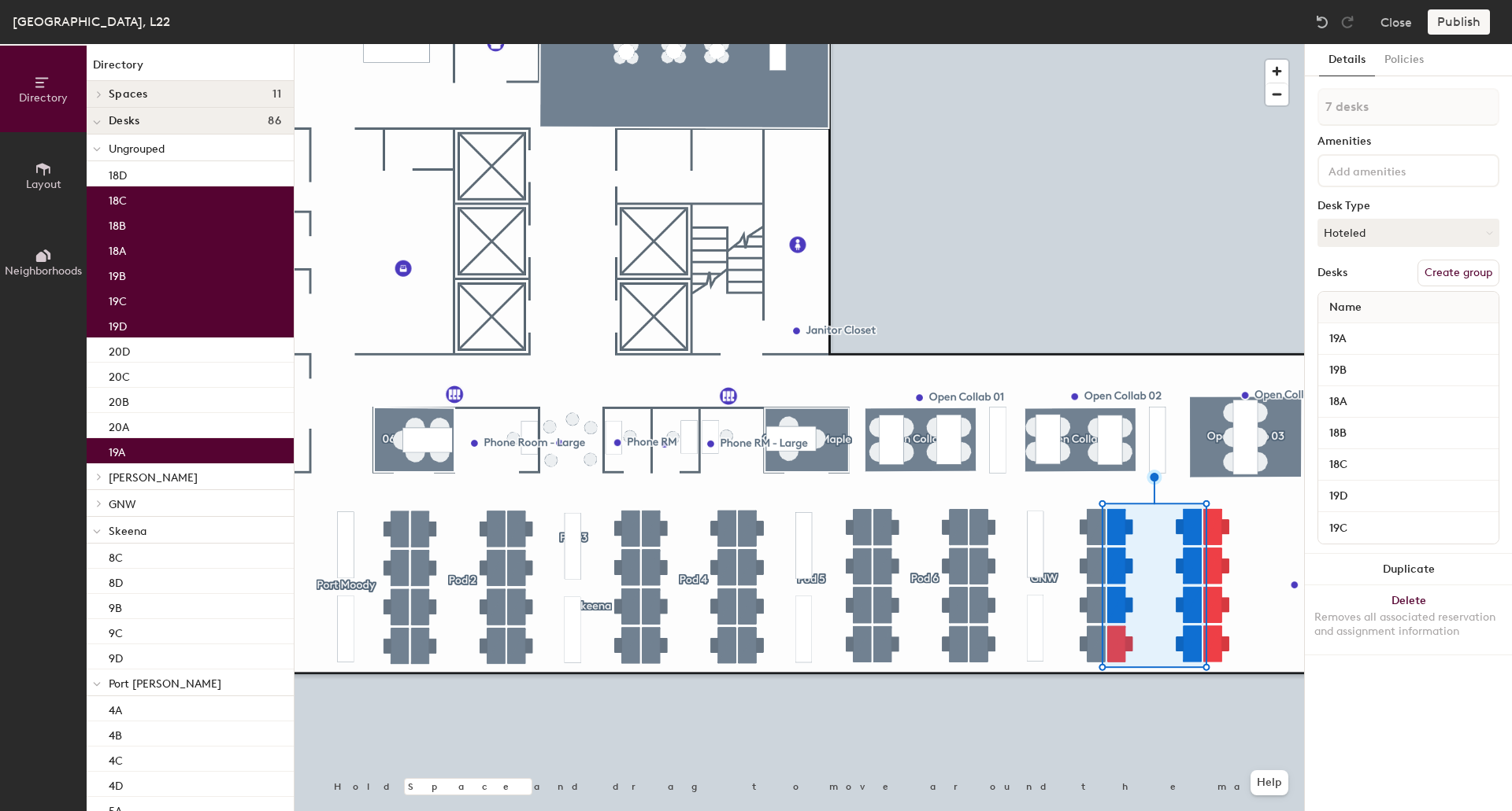
type input "8 desks"
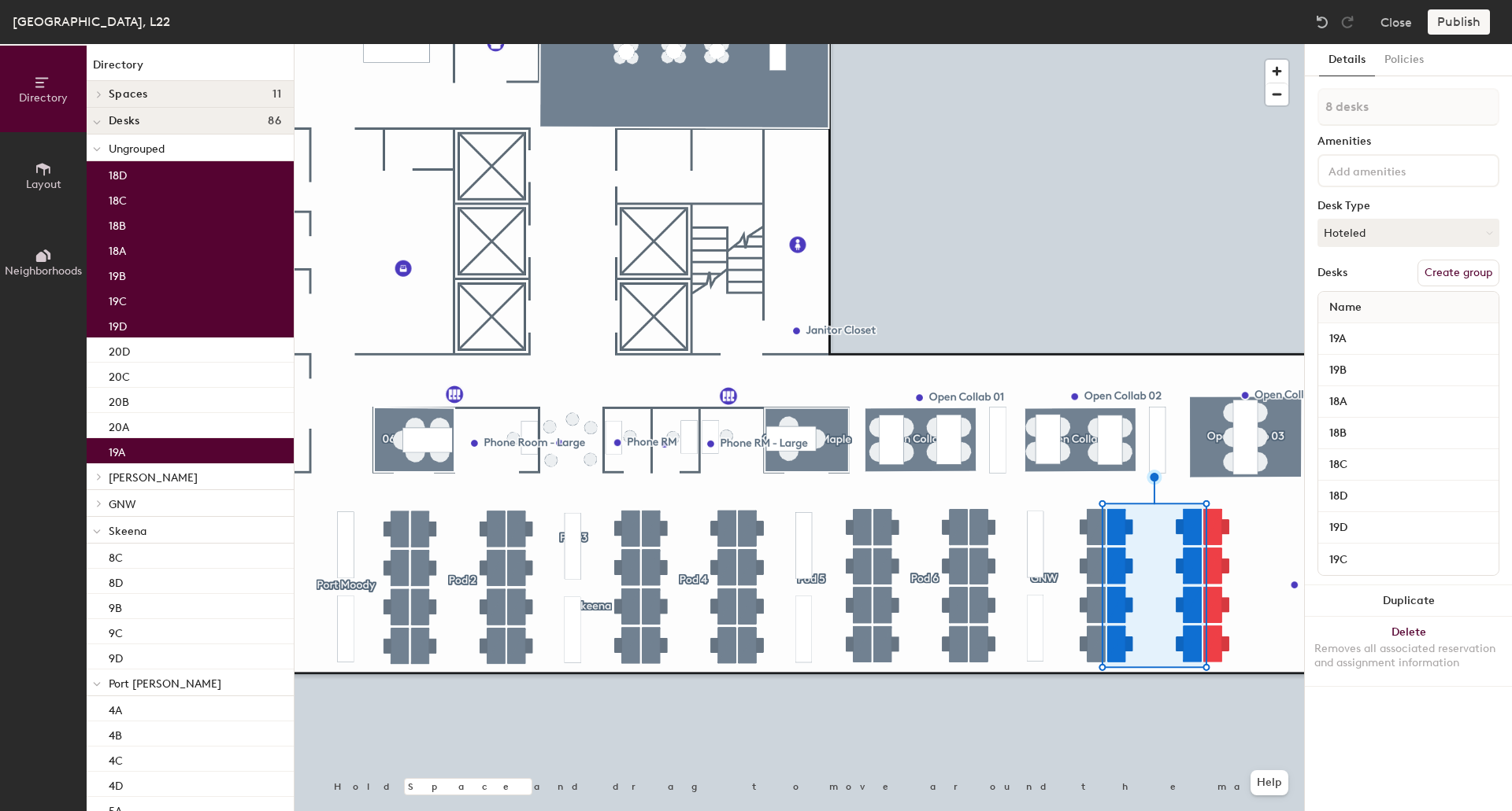
click at [1470, 265] on button "Create group" at bounding box center [1458, 272] width 82 height 27
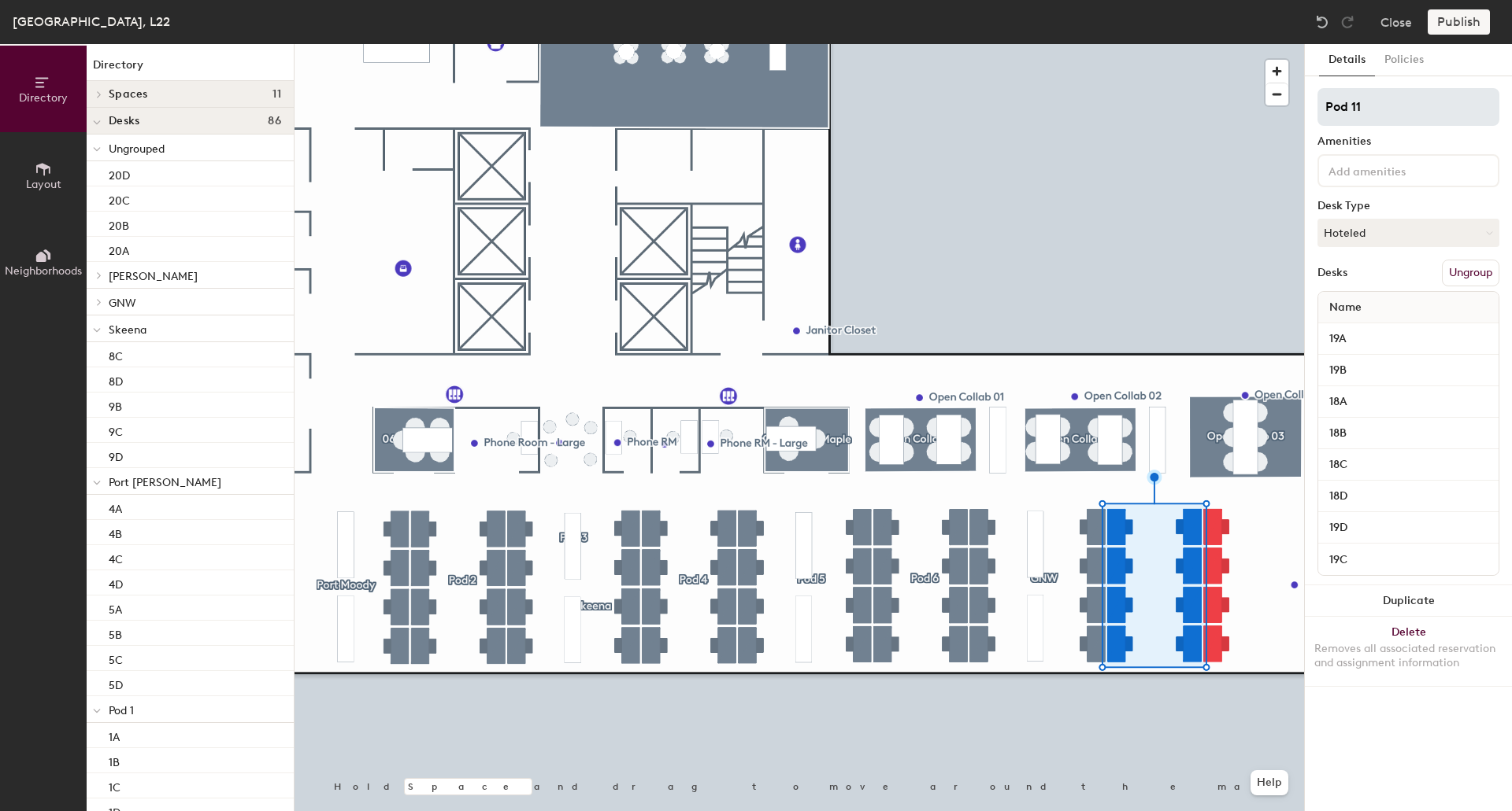
click at [1408, 99] on input "Pod 11" at bounding box center [1408, 107] width 182 height 38
type input "Pod 6"
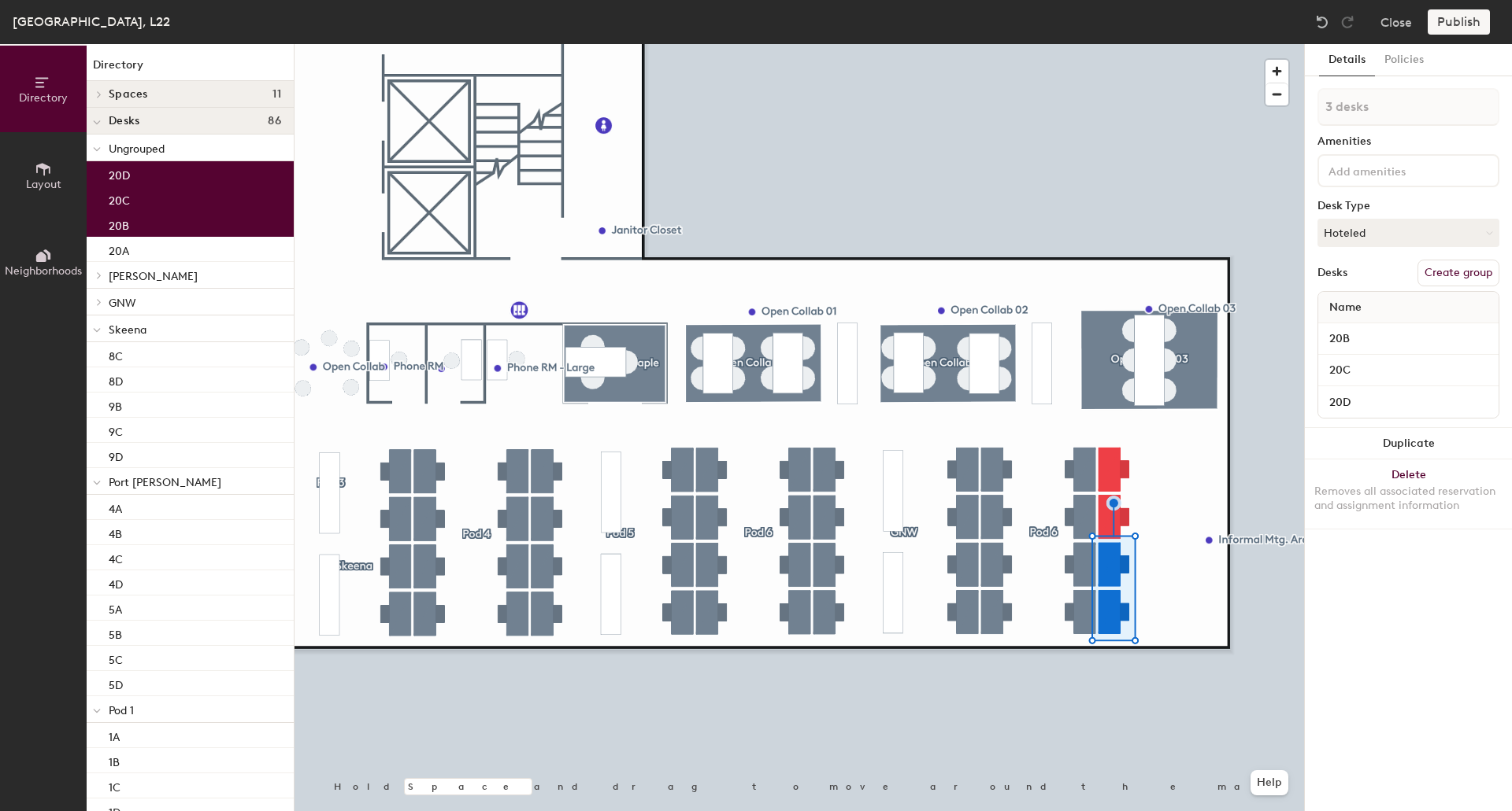
type input "4 desks"
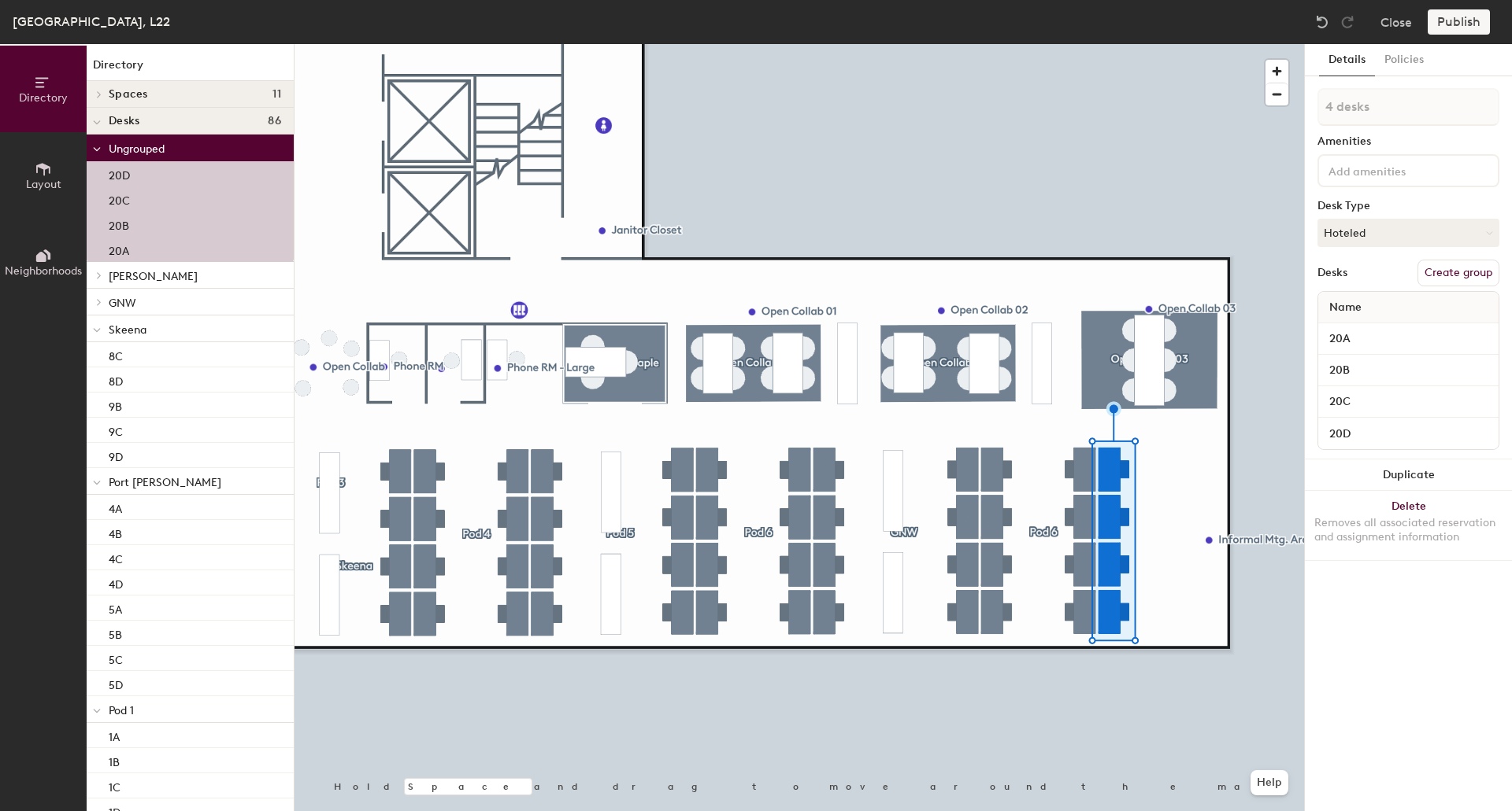
click at [1460, 268] on button "Create group" at bounding box center [1458, 272] width 82 height 27
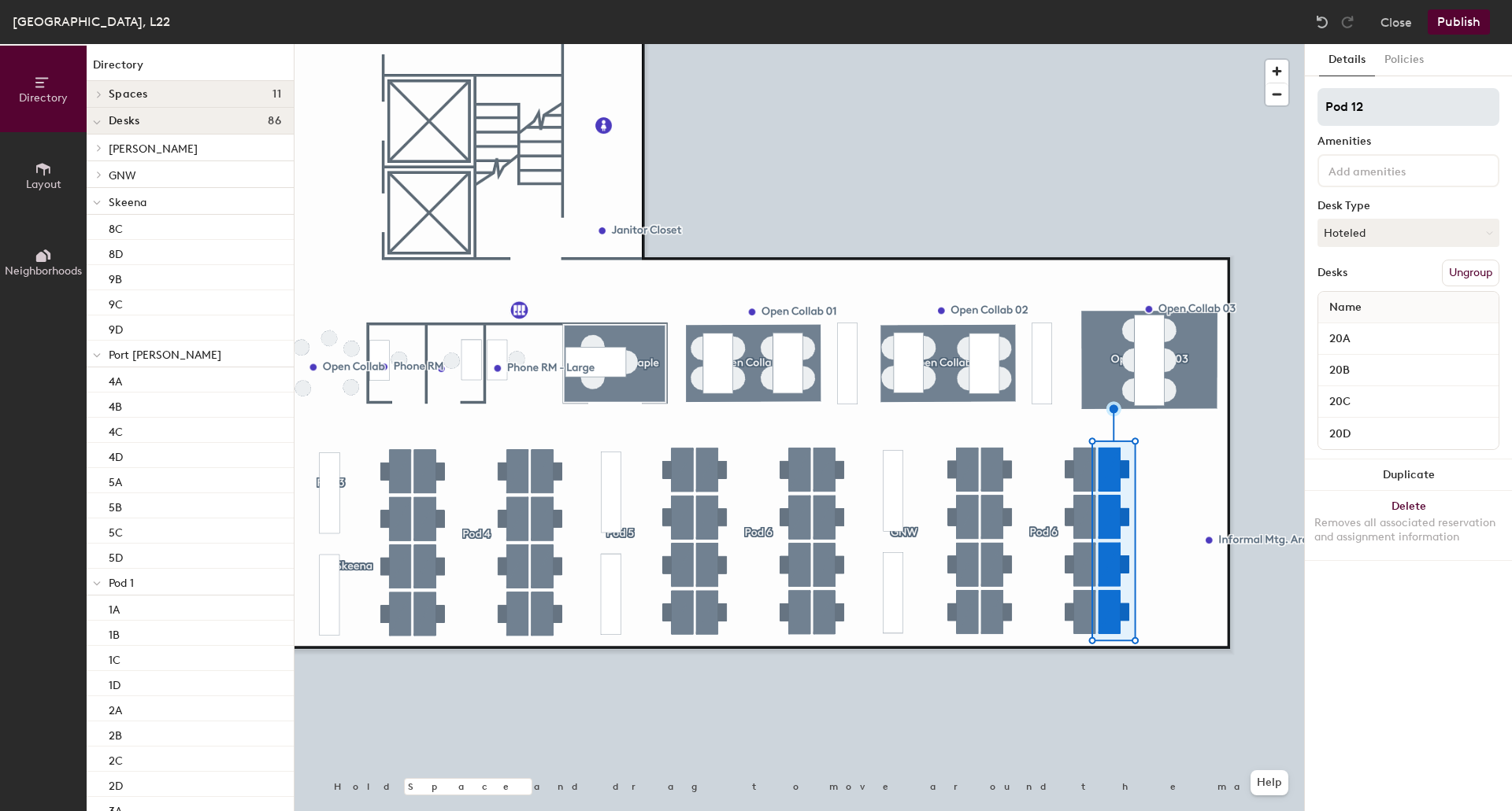
click at [1406, 109] on input "Pod 12" at bounding box center [1408, 107] width 182 height 38
type input "Pod 7"
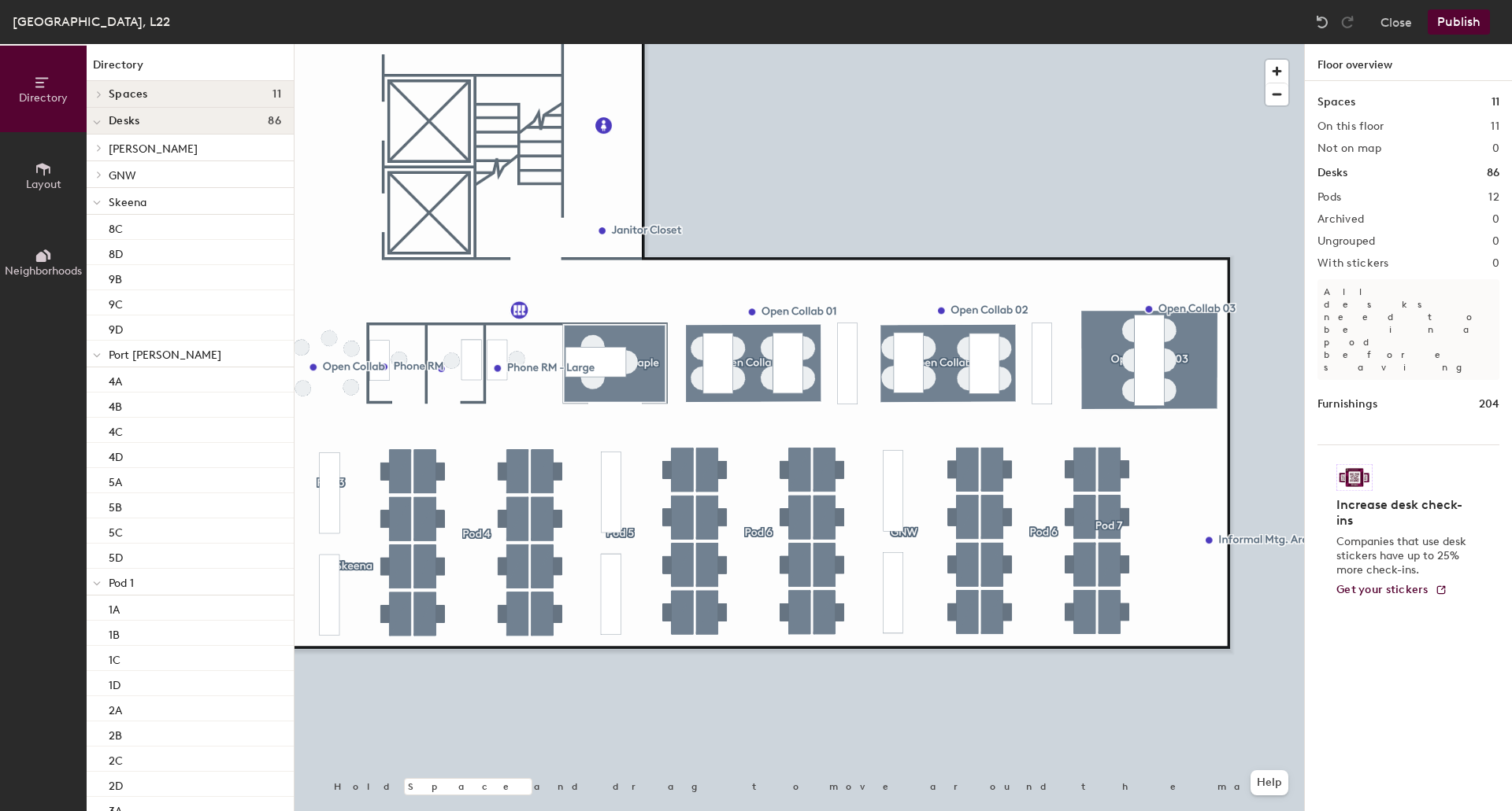
click at [1435, 13] on button "Publish" at bounding box center [1458, 22] width 62 height 25
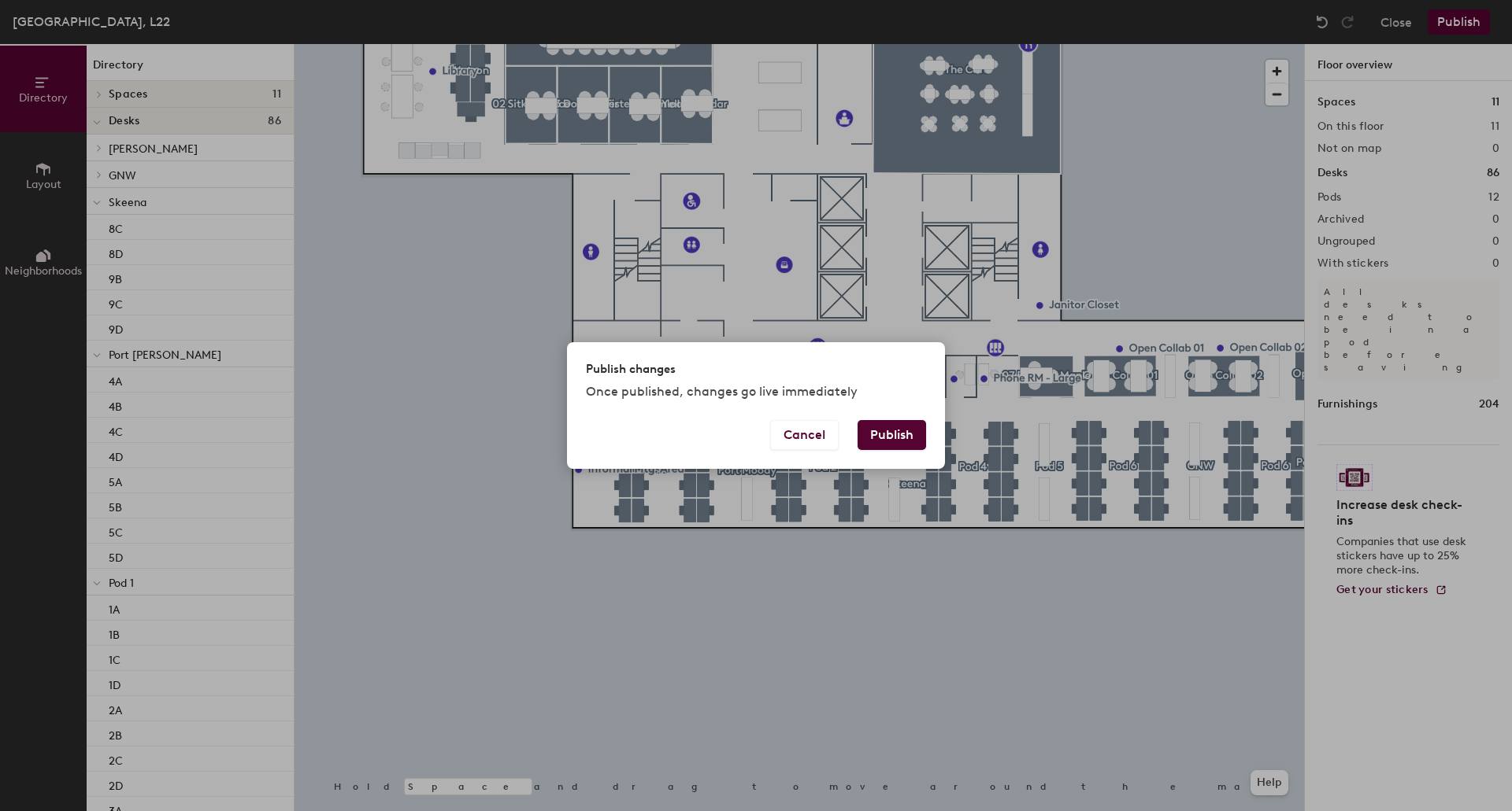
click at [913, 433] on button "Publish" at bounding box center [891, 435] width 68 height 30
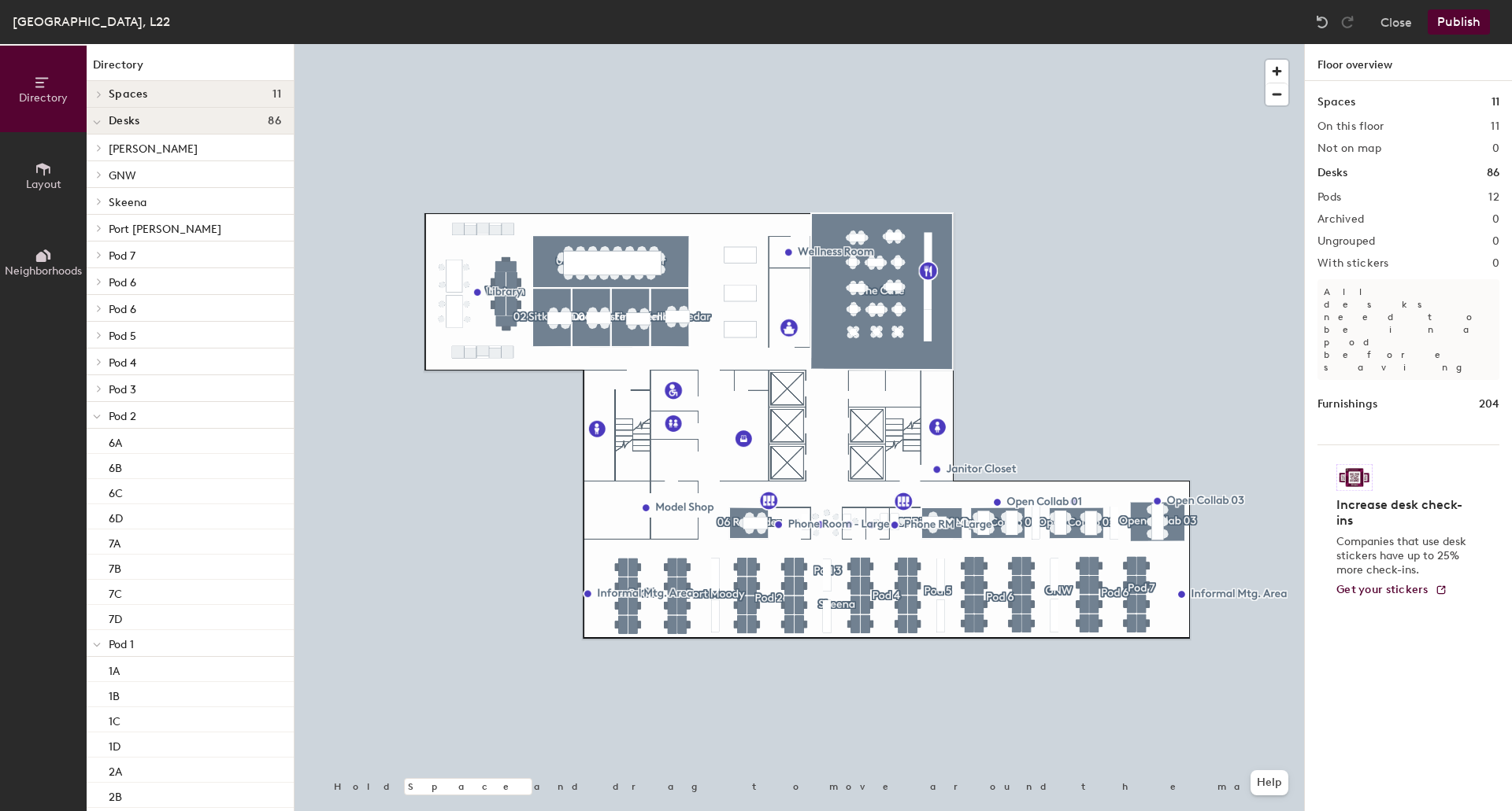
click at [139, 258] on p "Pod 7" at bounding box center [195, 255] width 172 height 21
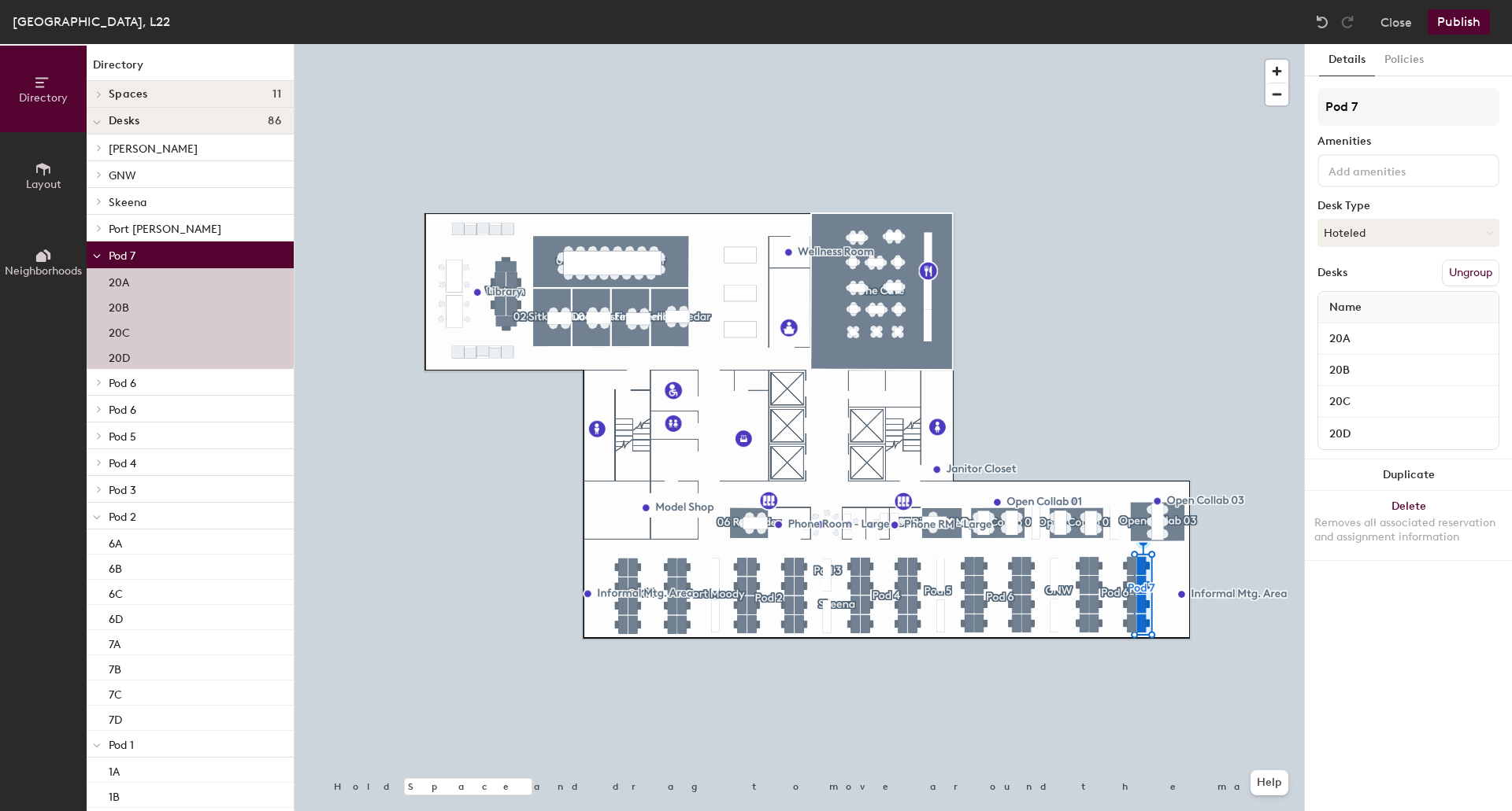
click at [144, 384] on p "Pod 6" at bounding box center [195, 383] width 172 height 21
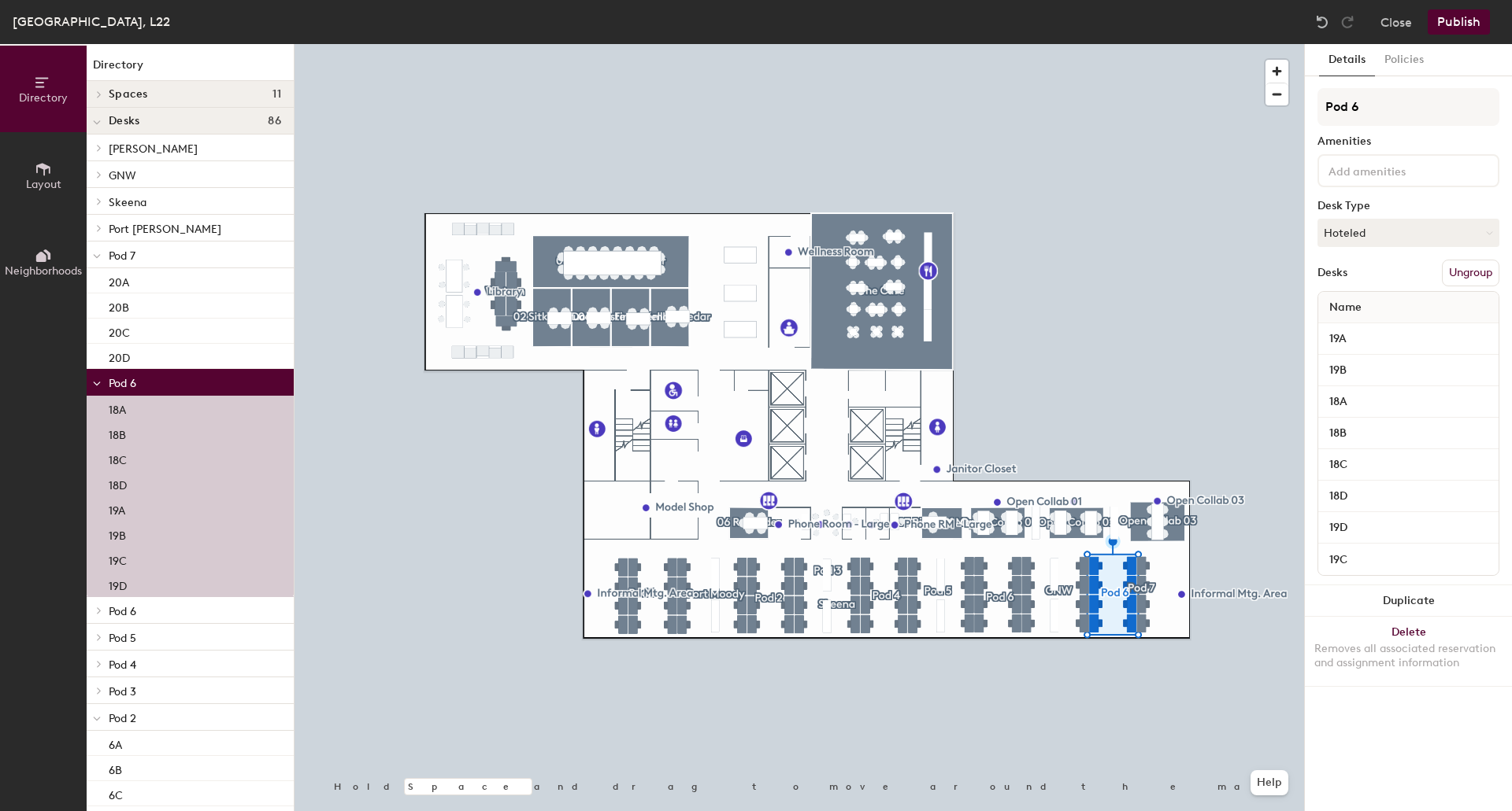
click at [138, 258] on p "Pod 7" at bounding box center [195, 255] width 172 height 21
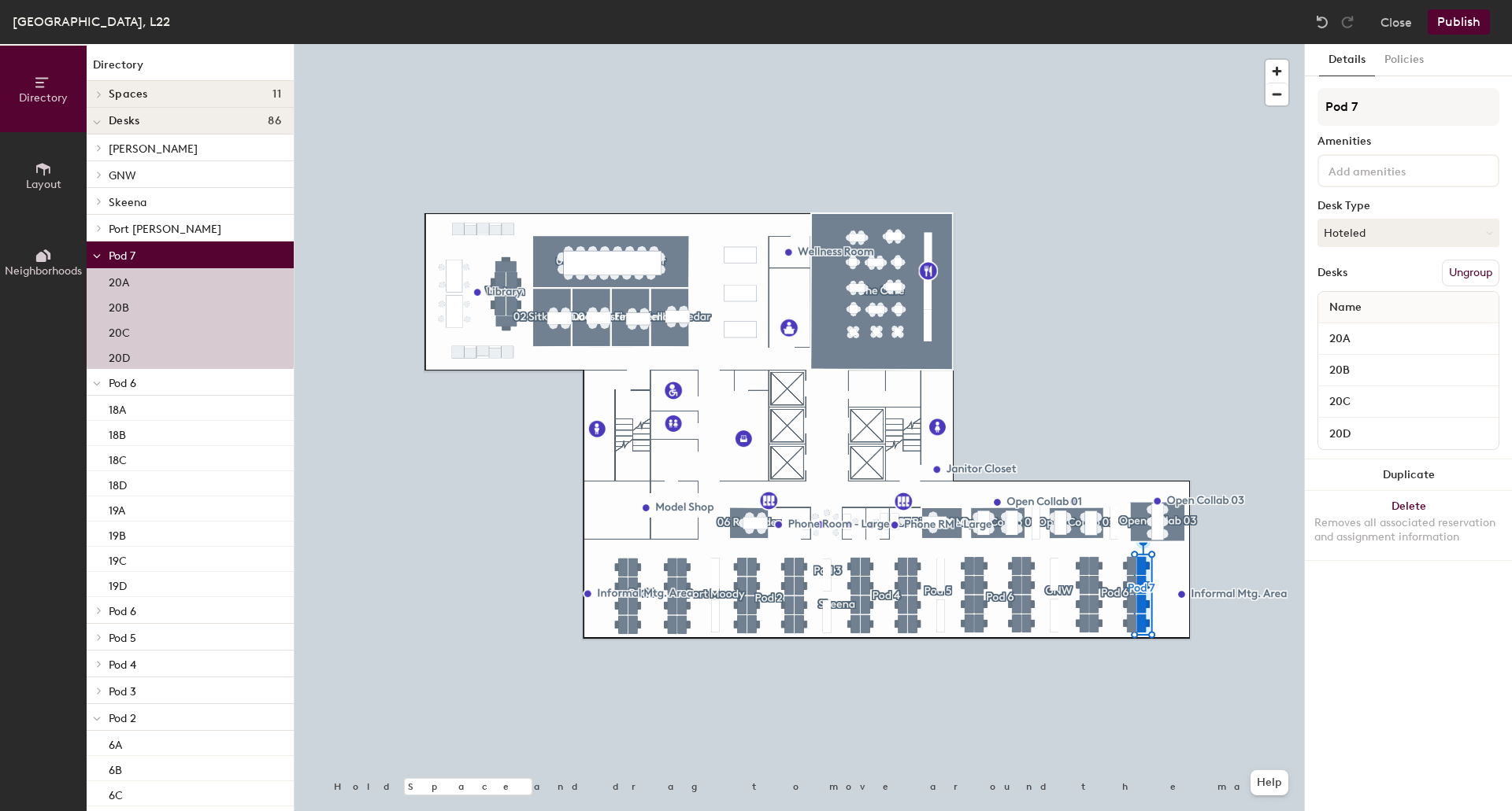
click at [1469, 274] on button "Ungroup" at bounding box center [1470, 272] width 57 height 27
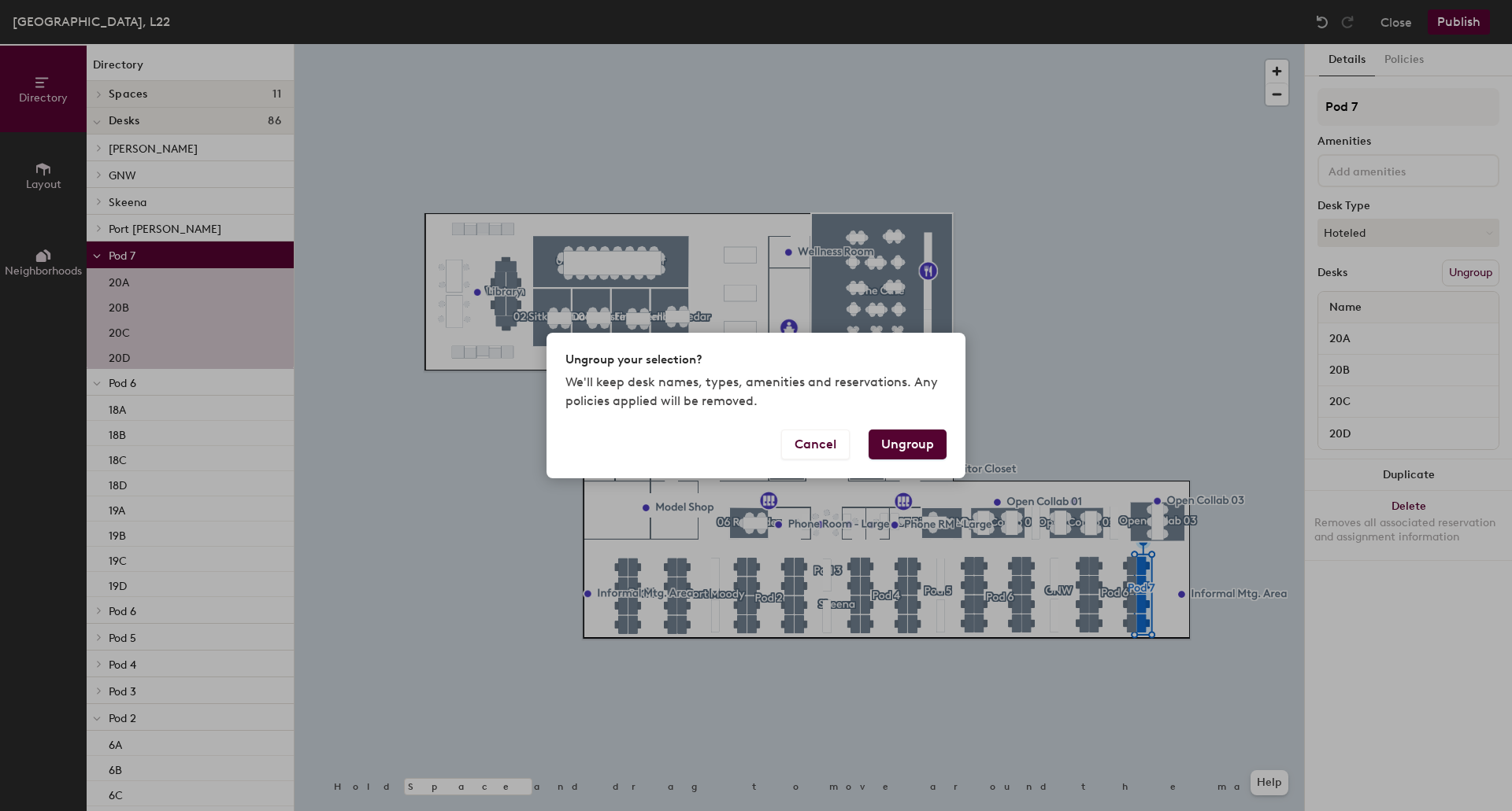
click at [928, 443] on button "Ungroup" at bounding box center [907, 444] width 78 height 30
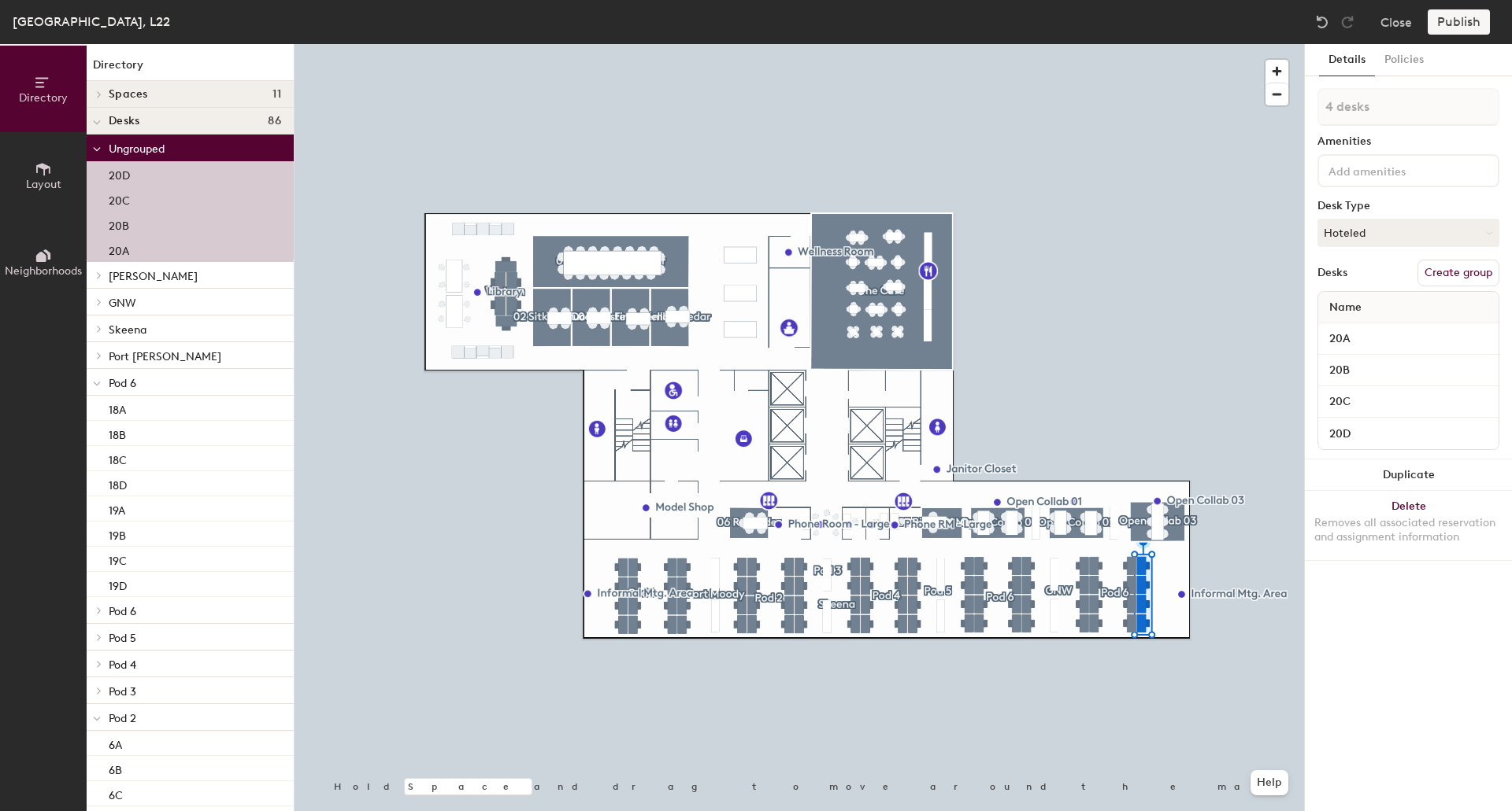
click at [151, 383] on p "Pod 6" at bounding box center [195, 383] width 172 height 21
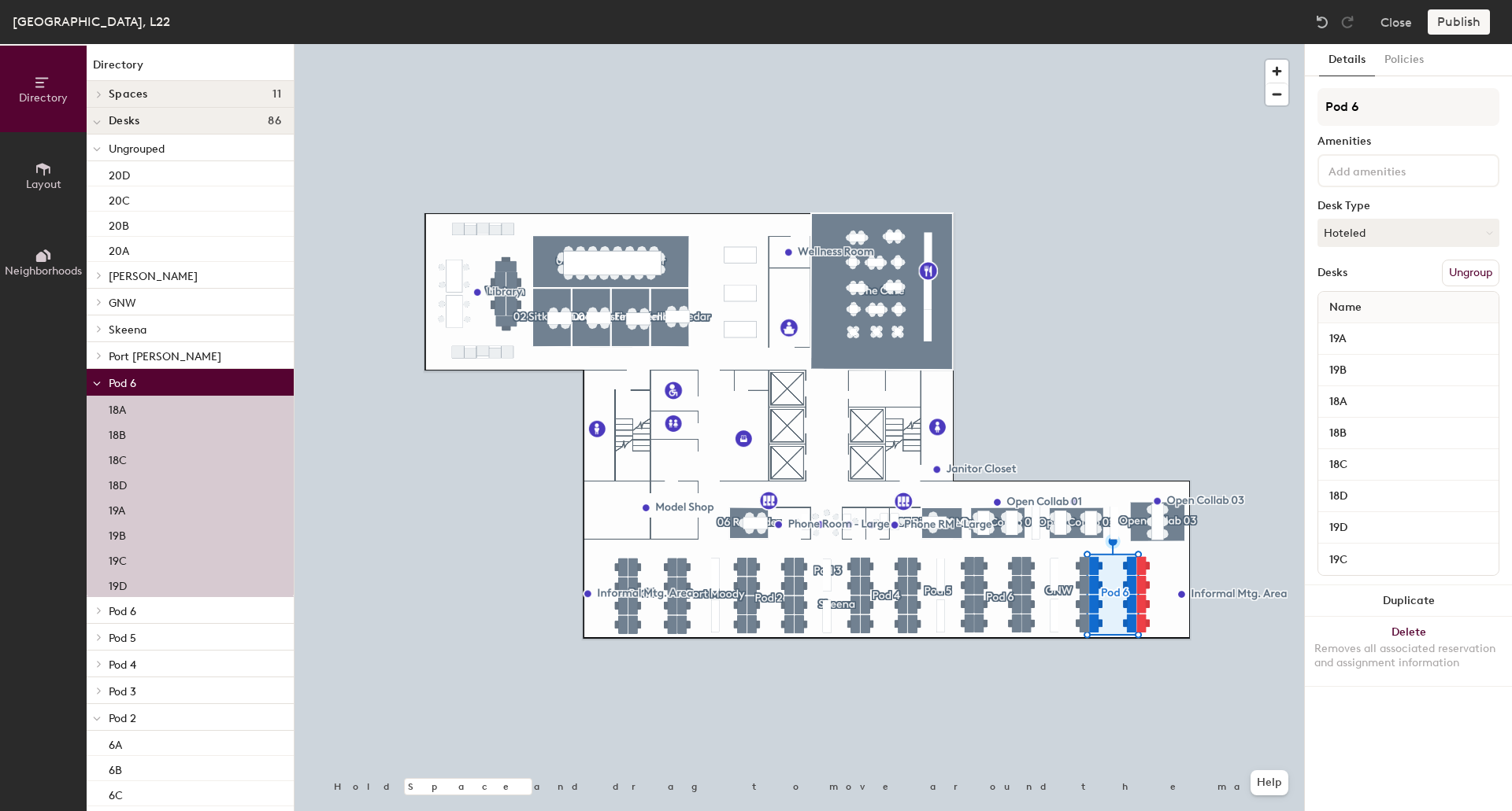
click at [1470, 267] on button "Ungroup" at bounding box center [1470, 272] width 57 height 27
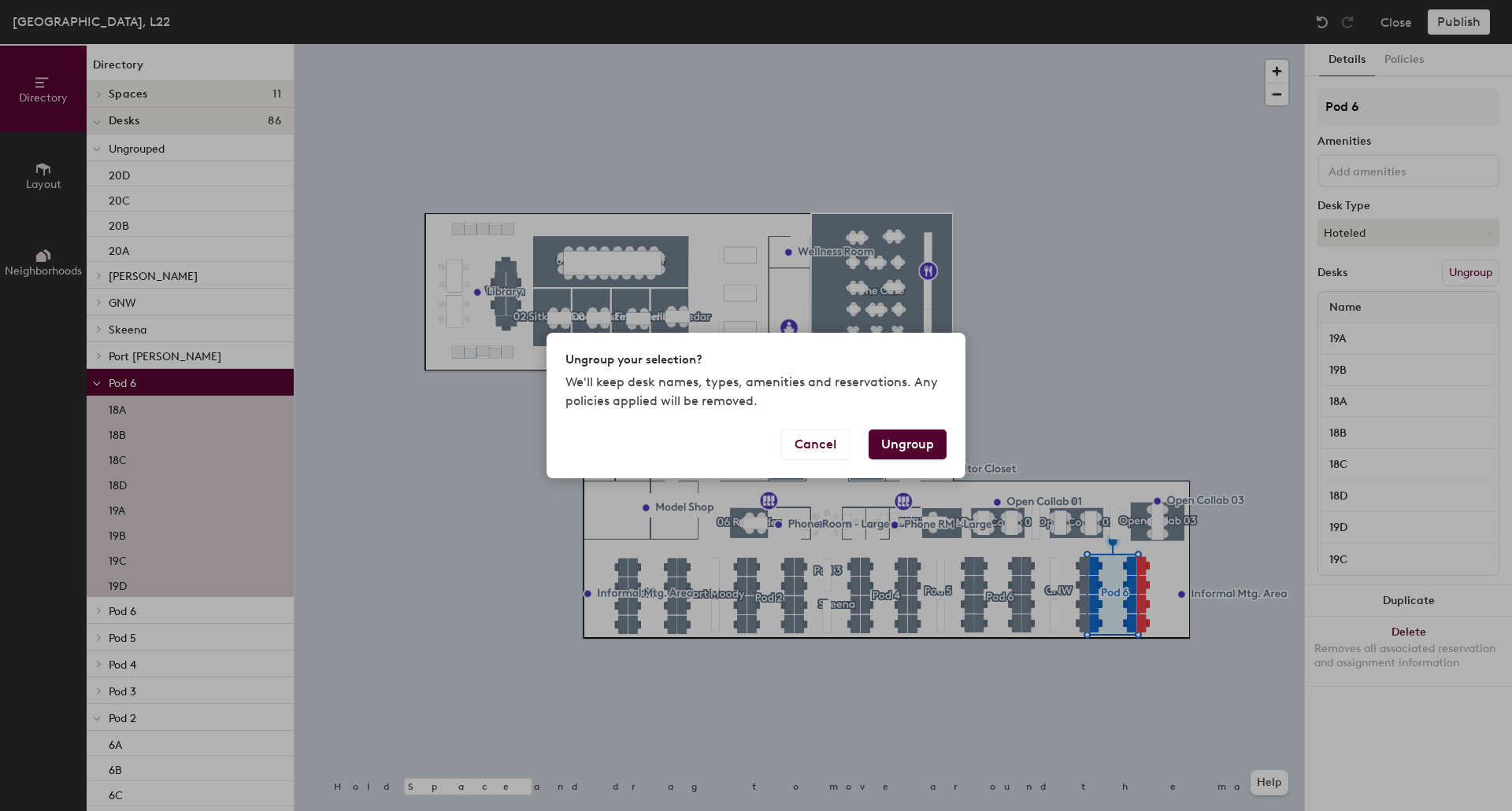
click at [920, 446] on button "Ungroup" at bounding box center [907, 444] width 78 height 30
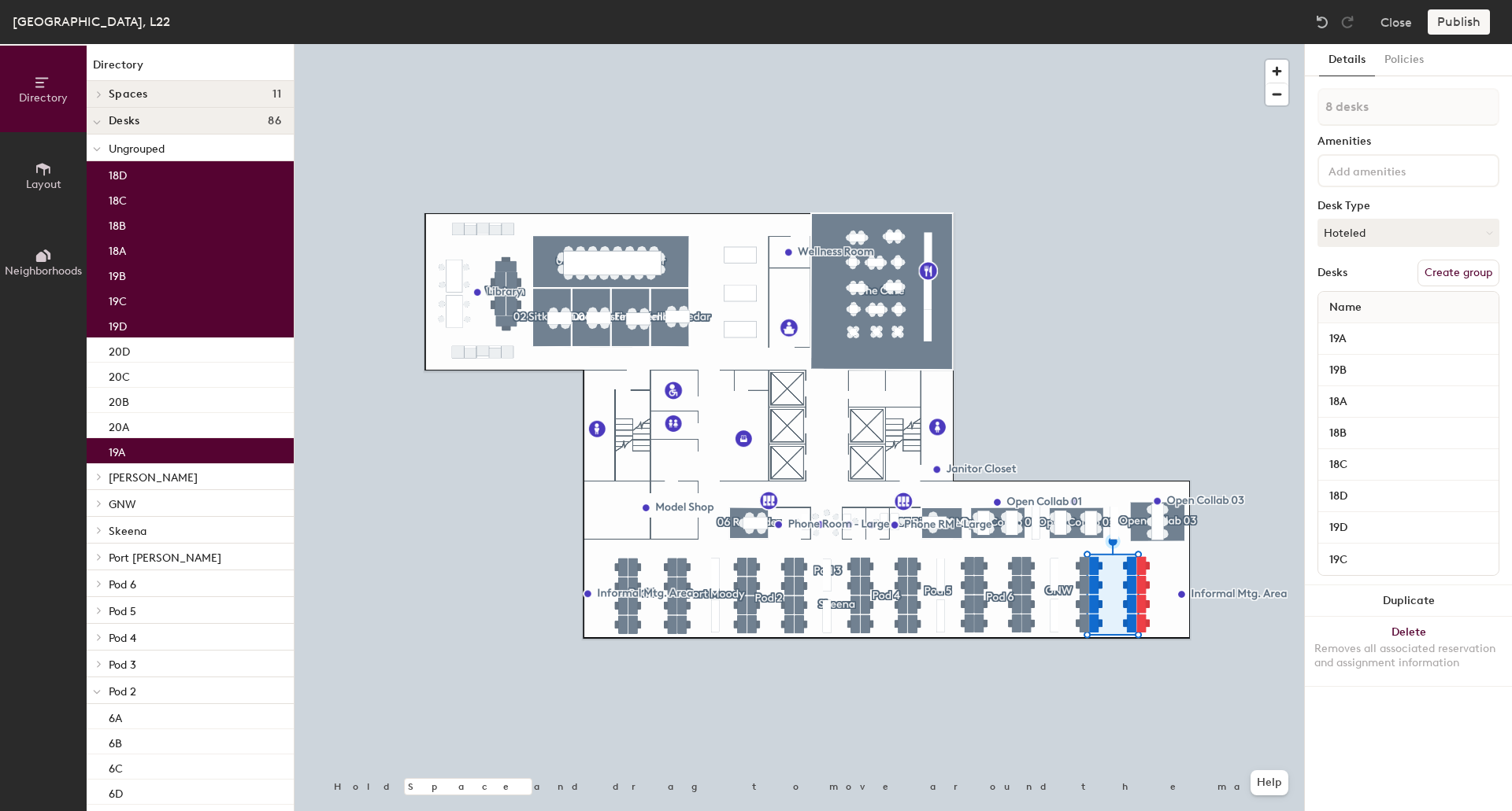
click at [147, 583] on p "Pod 6" at bounding box center [195, 584] width 172 height 21
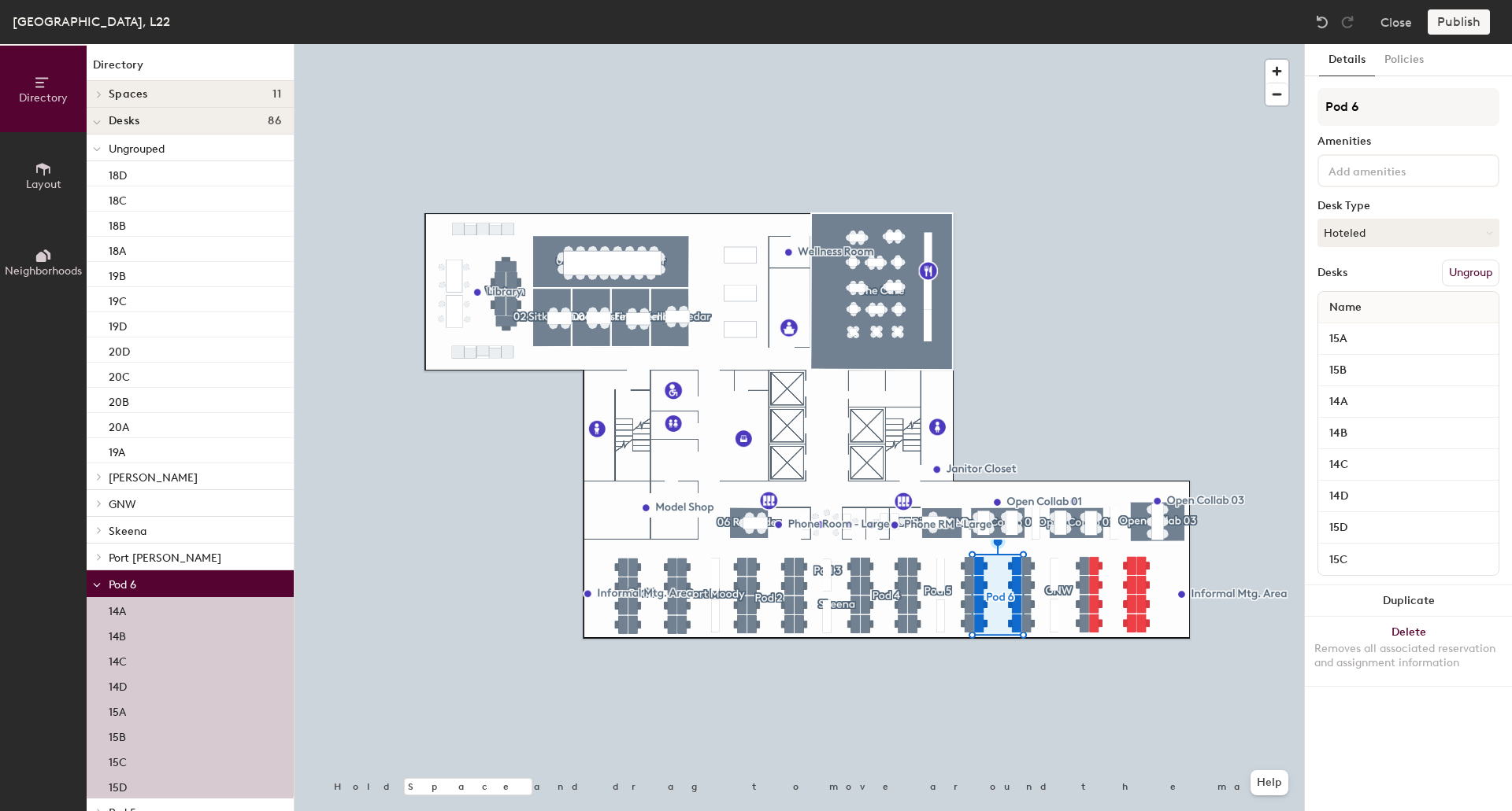
click at [1463, 268] on button "Ungroup" at bounding box center [1470, 272] width 57 height 27
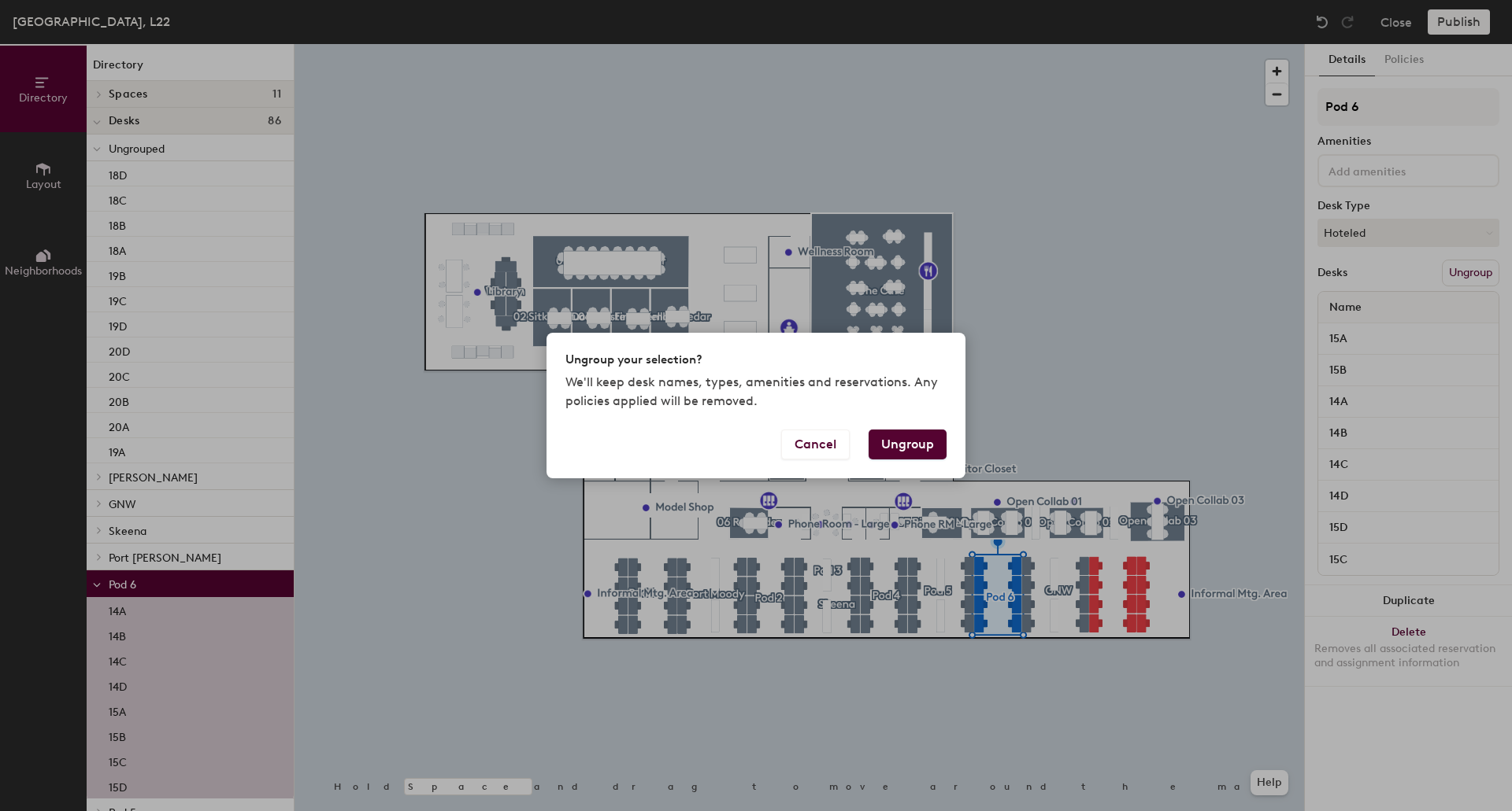
click at [913, 443] on button "Ungroup" at bounding box center [907, 444] width 78 height 30
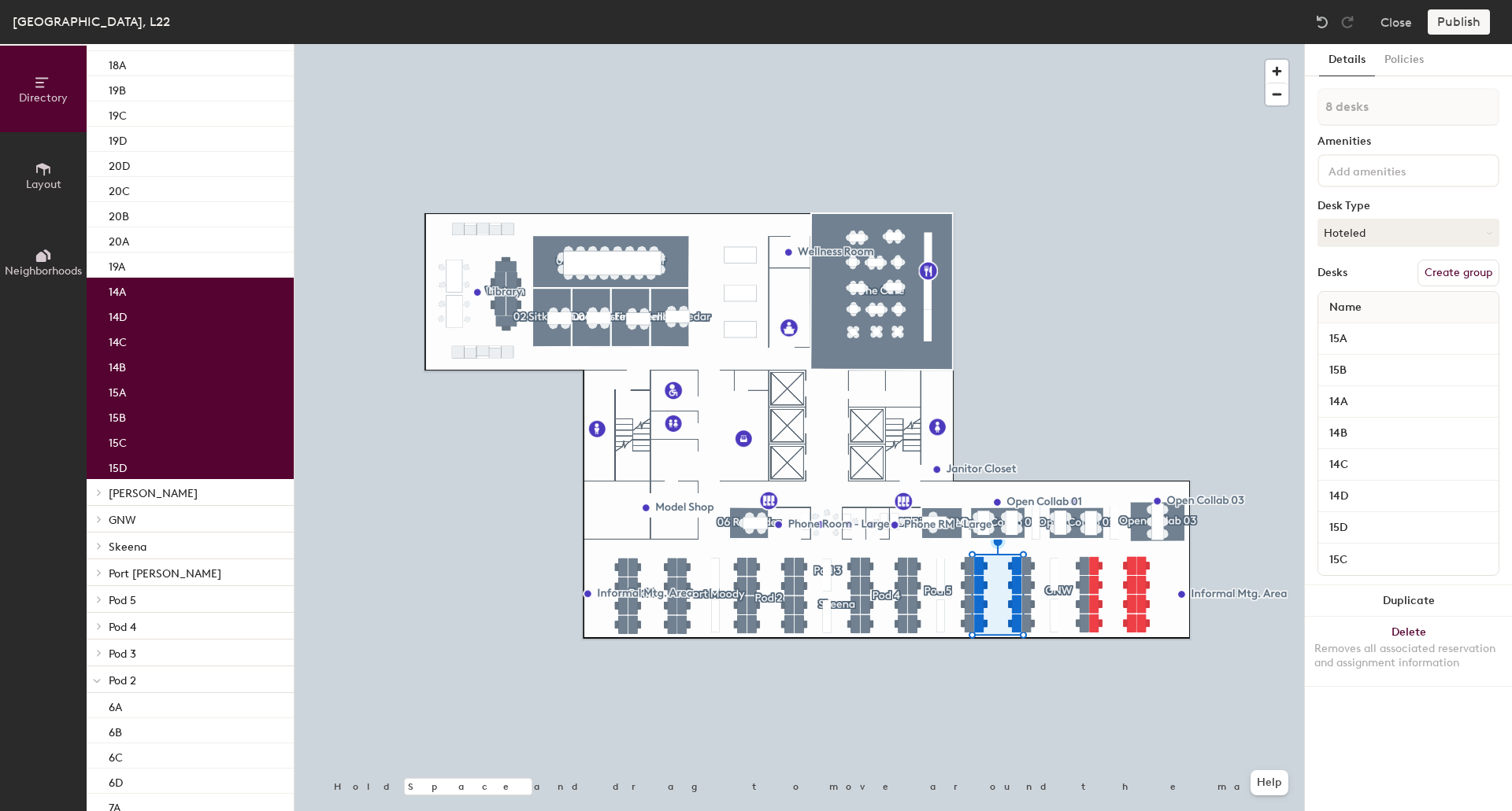
scroll to position [236, 0]
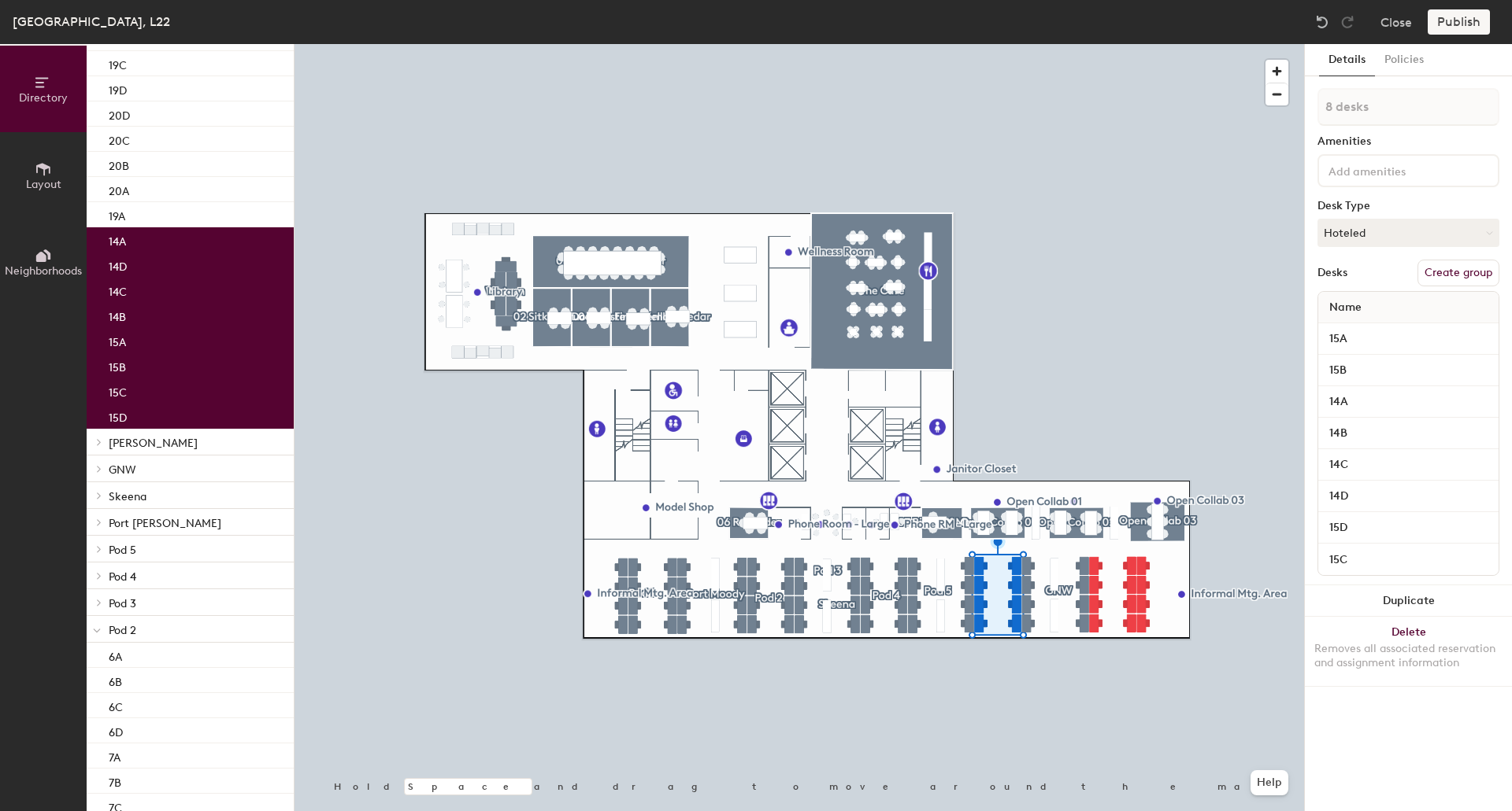
click at [142, 633] on p "Pod 2" at bounding box center [195, 629] width 172 height 21
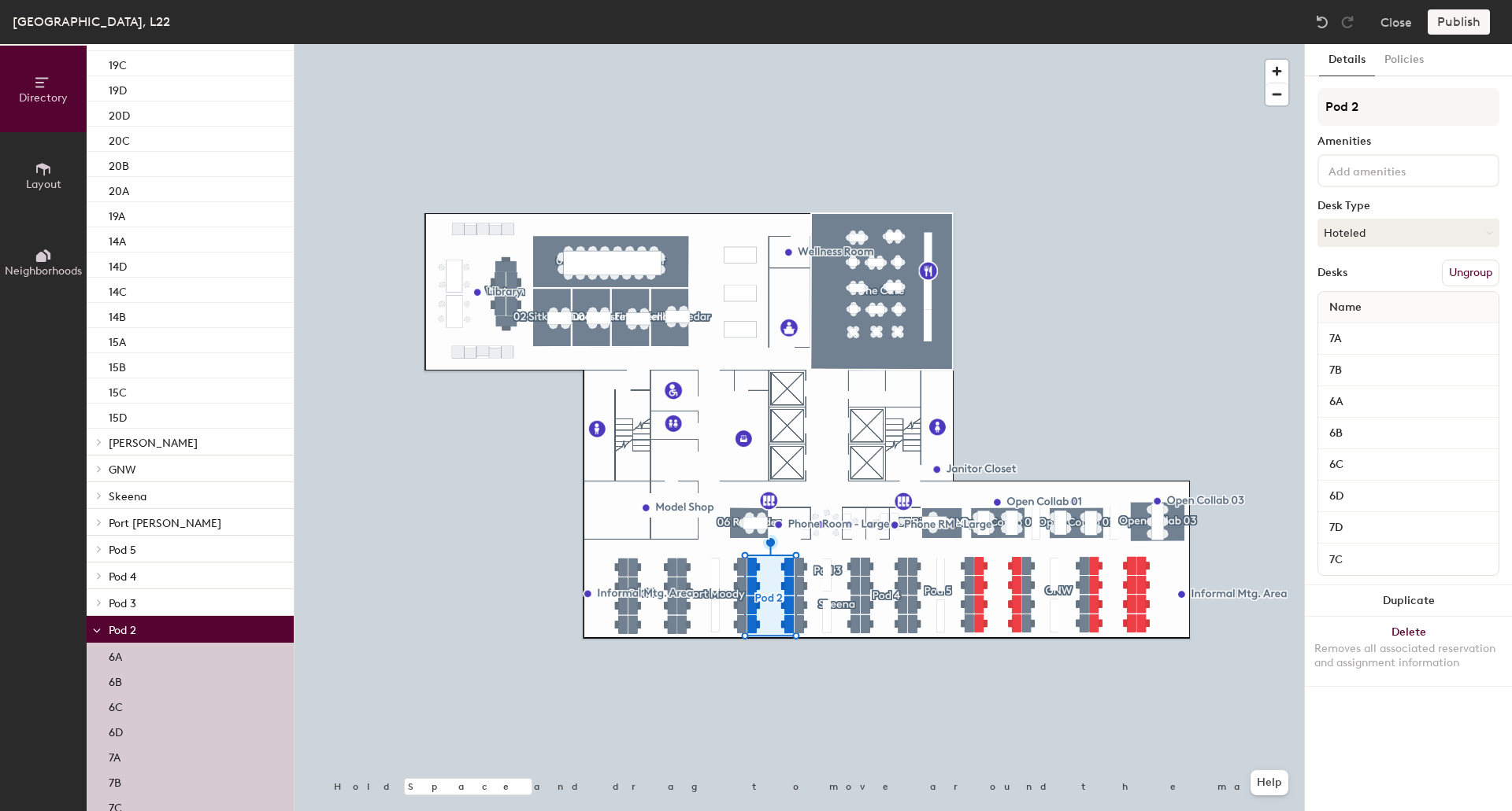
click at [1473, 276] on button "Ungroup" at bounding box center [1470, 272] width 57 height 27
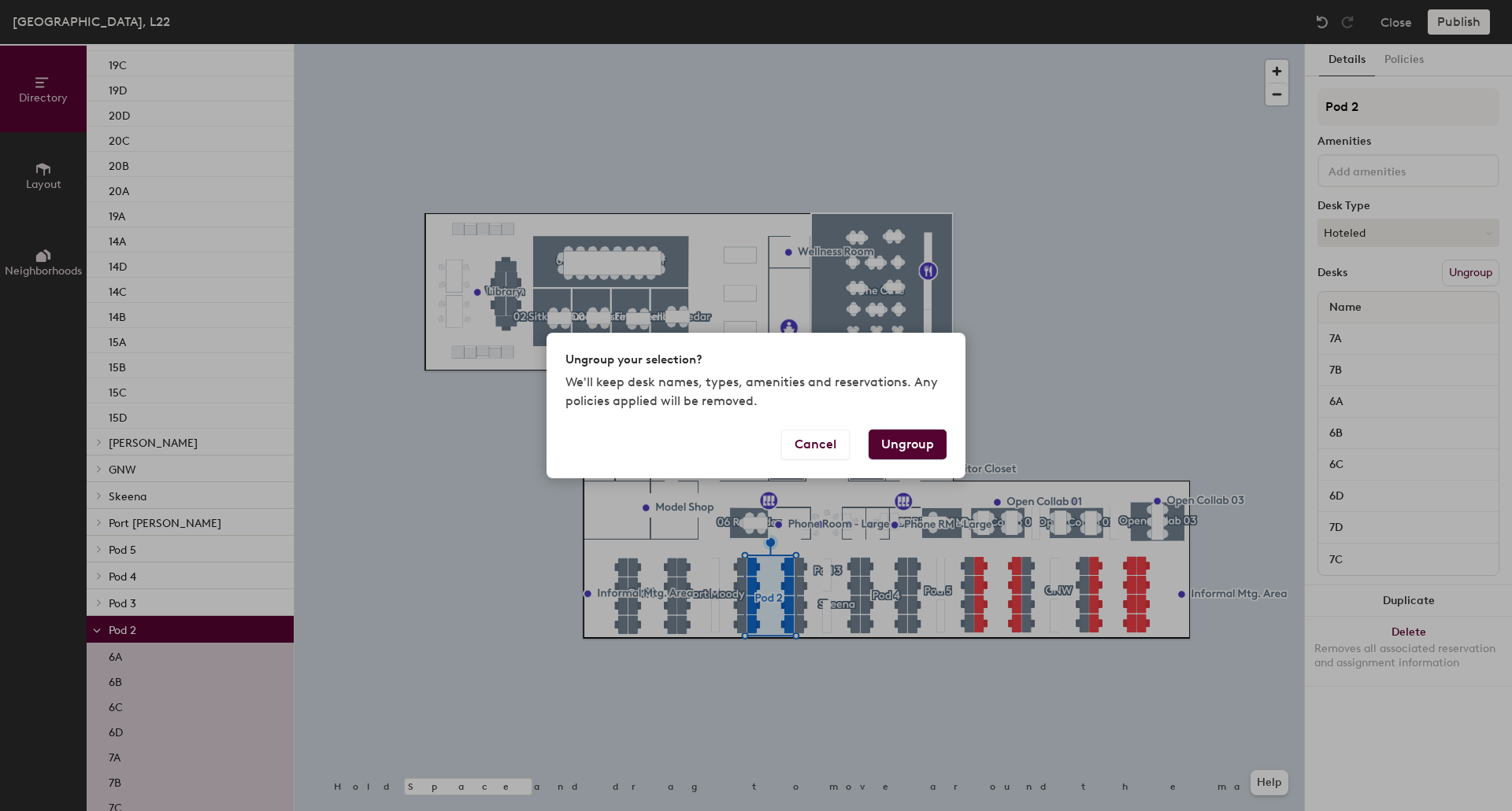
click at [924, 443] on button "Ungroup" at bounding box center [907, 444] width 78 height 30
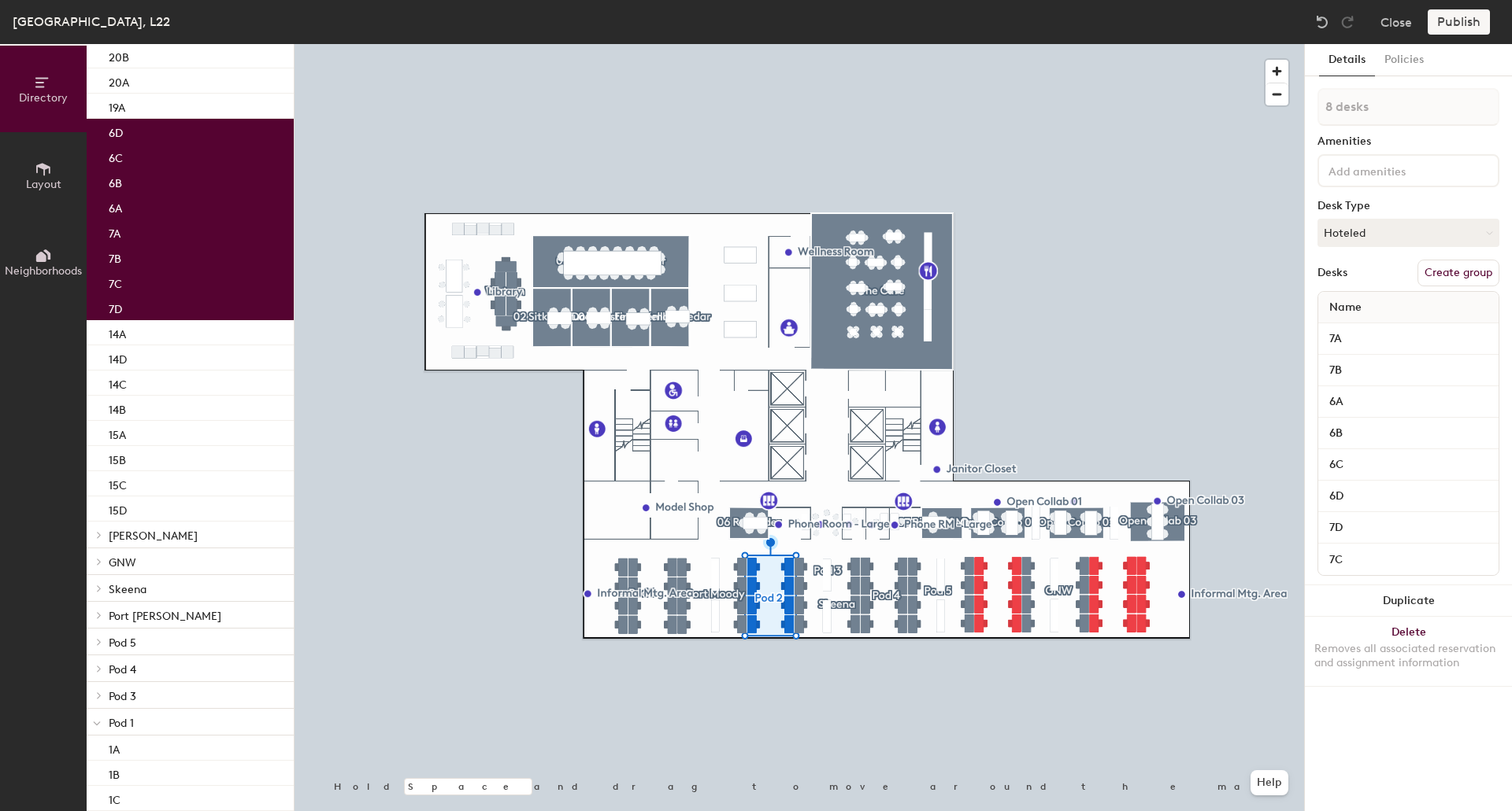
scroll to position [393, 0]
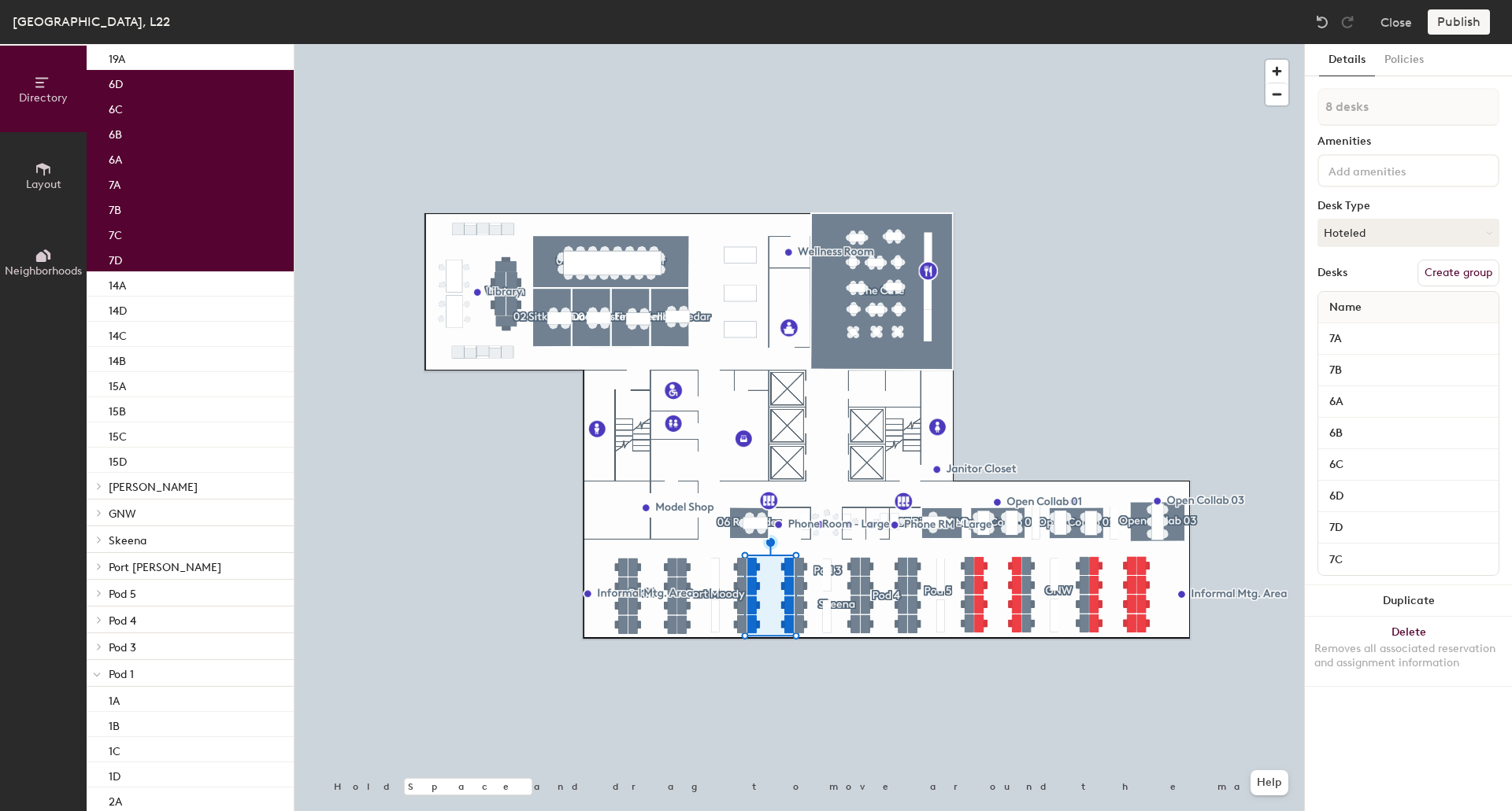
click at [144, 596] on p "Pod 5" at bounding box center [195, 593] width 172 height 21
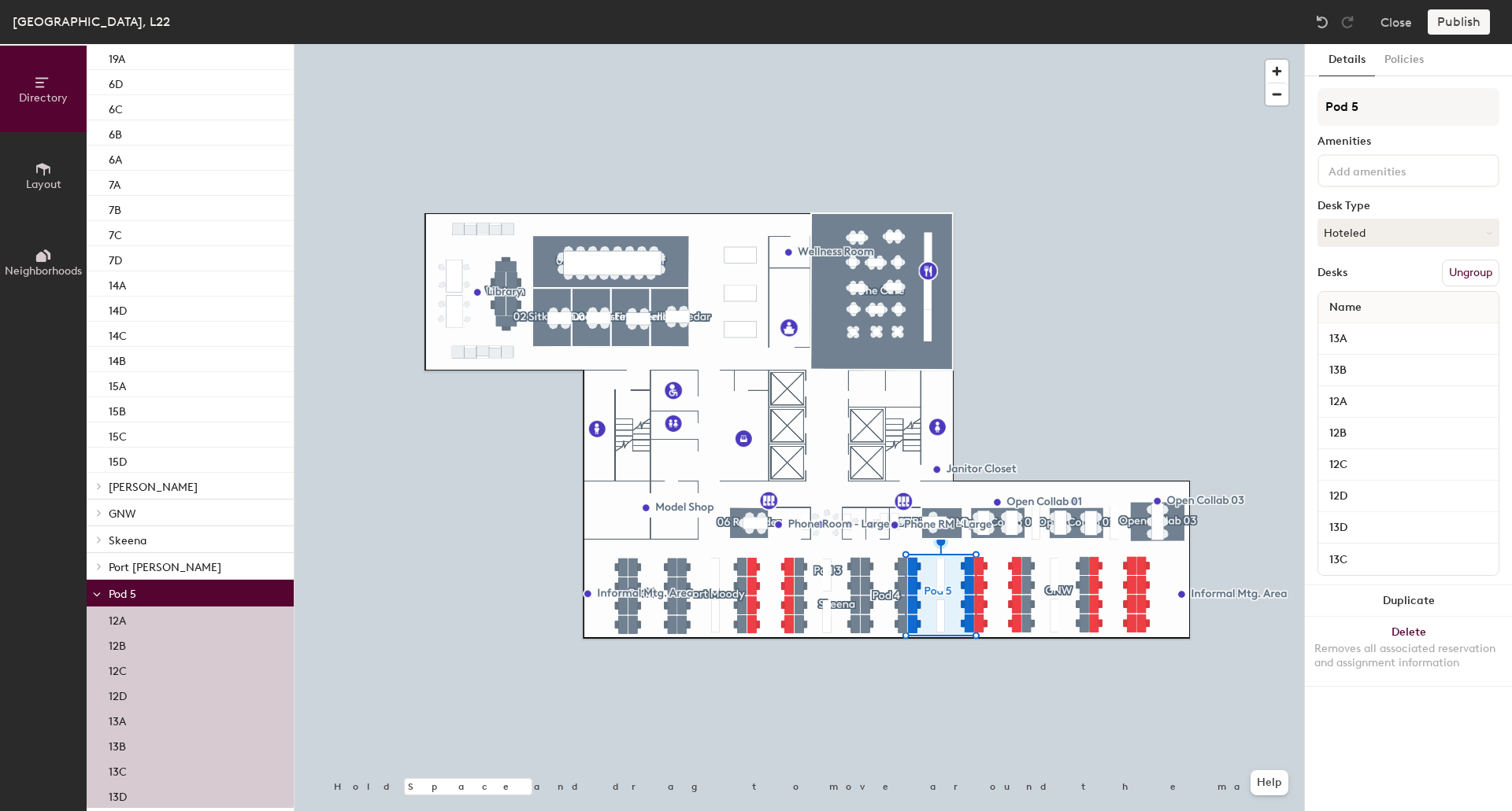
click at [1455, 277] on button "Ungroup" at bounding box center [1470, 272] width 57 height 27
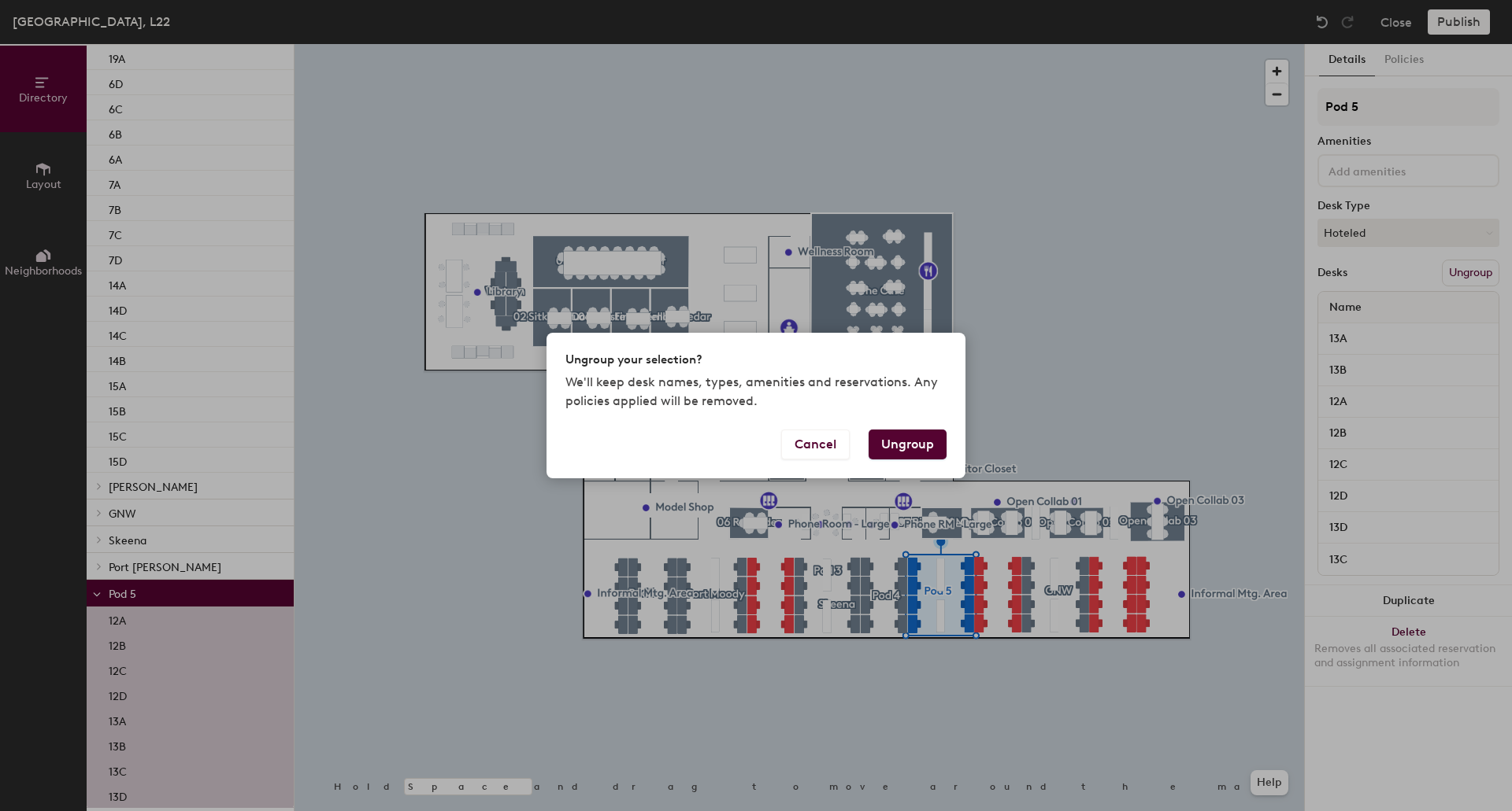
click at [919, 436] on button "Ungroup" at bounding box center [907, 444] width 78 height 30
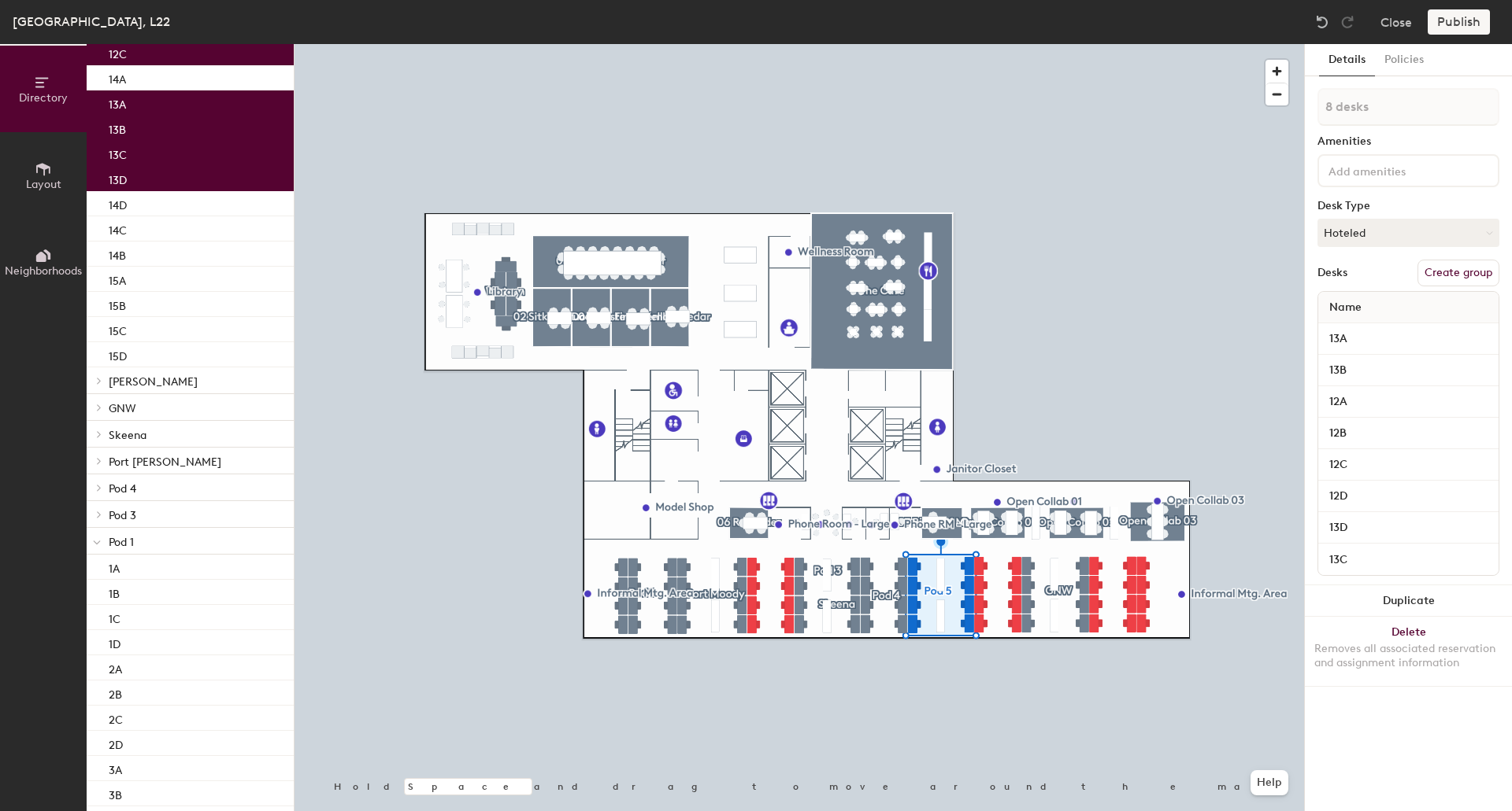
scroll to position [708, 0]
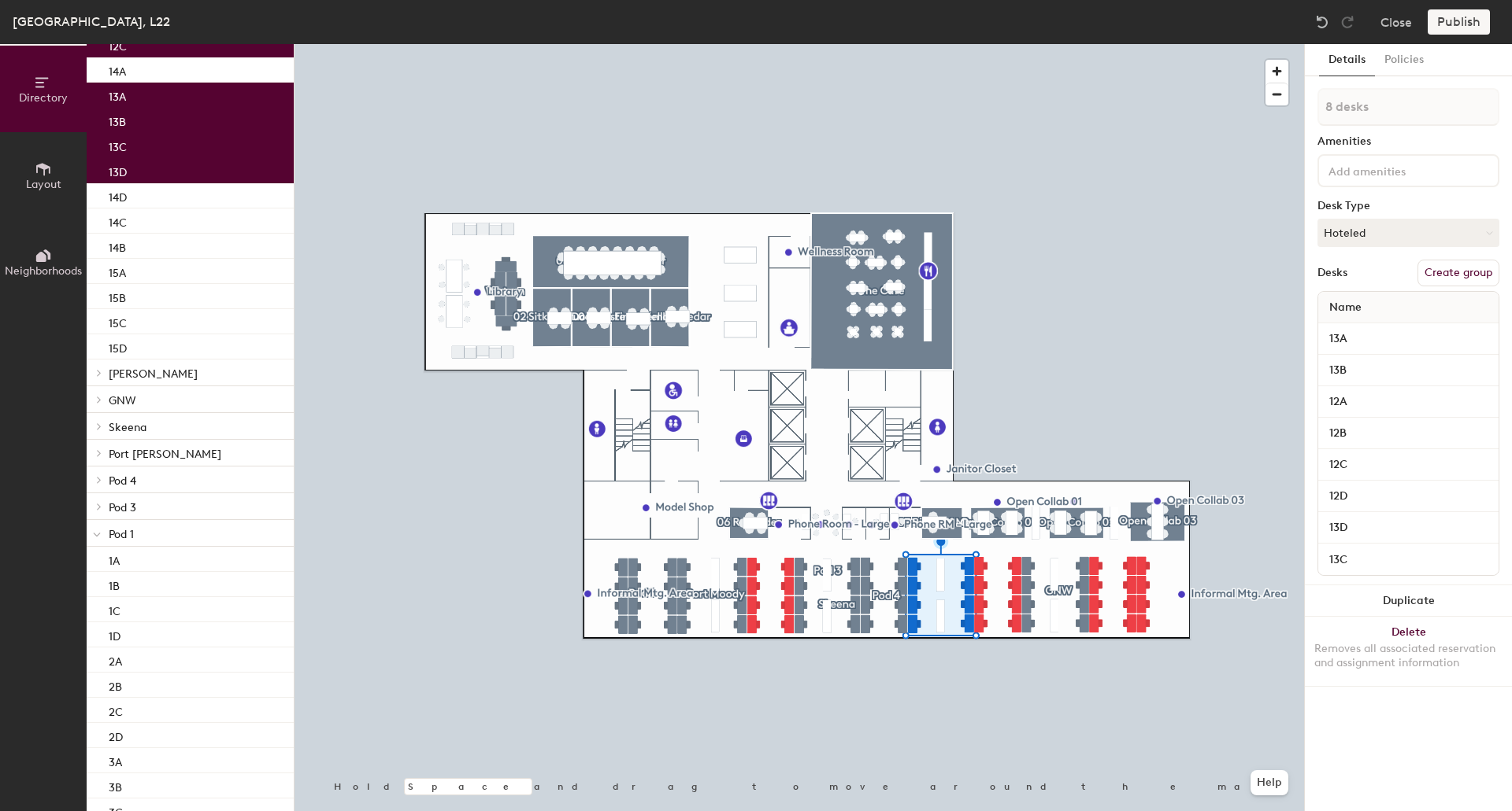
click at [156, 479] on p "Pod 4" at bounding box center [195, 480] width 172 height 21
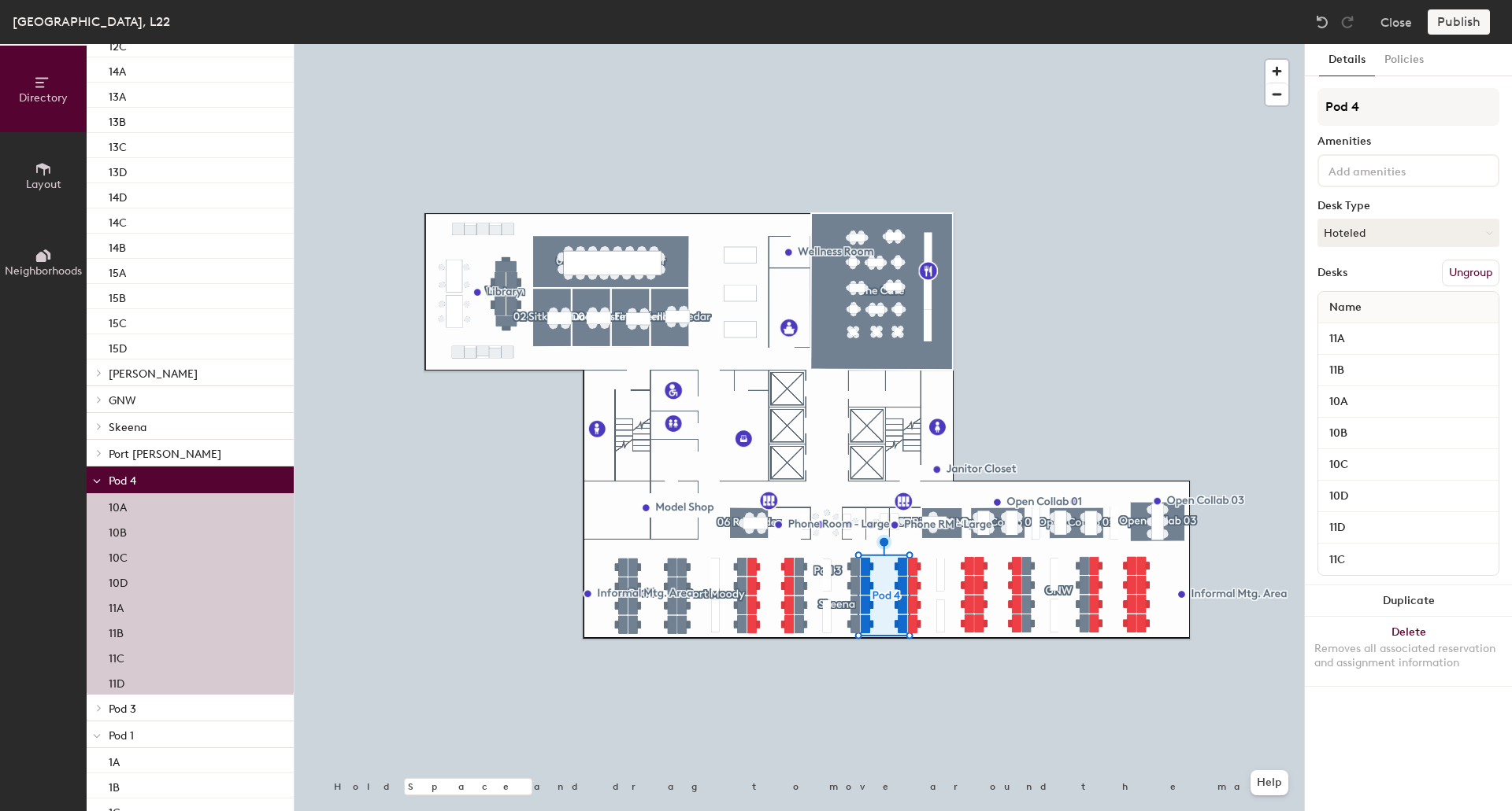
click at [1485, 275] on button "Ungroup" at bounding box center [1470, 272] width 57 height 27
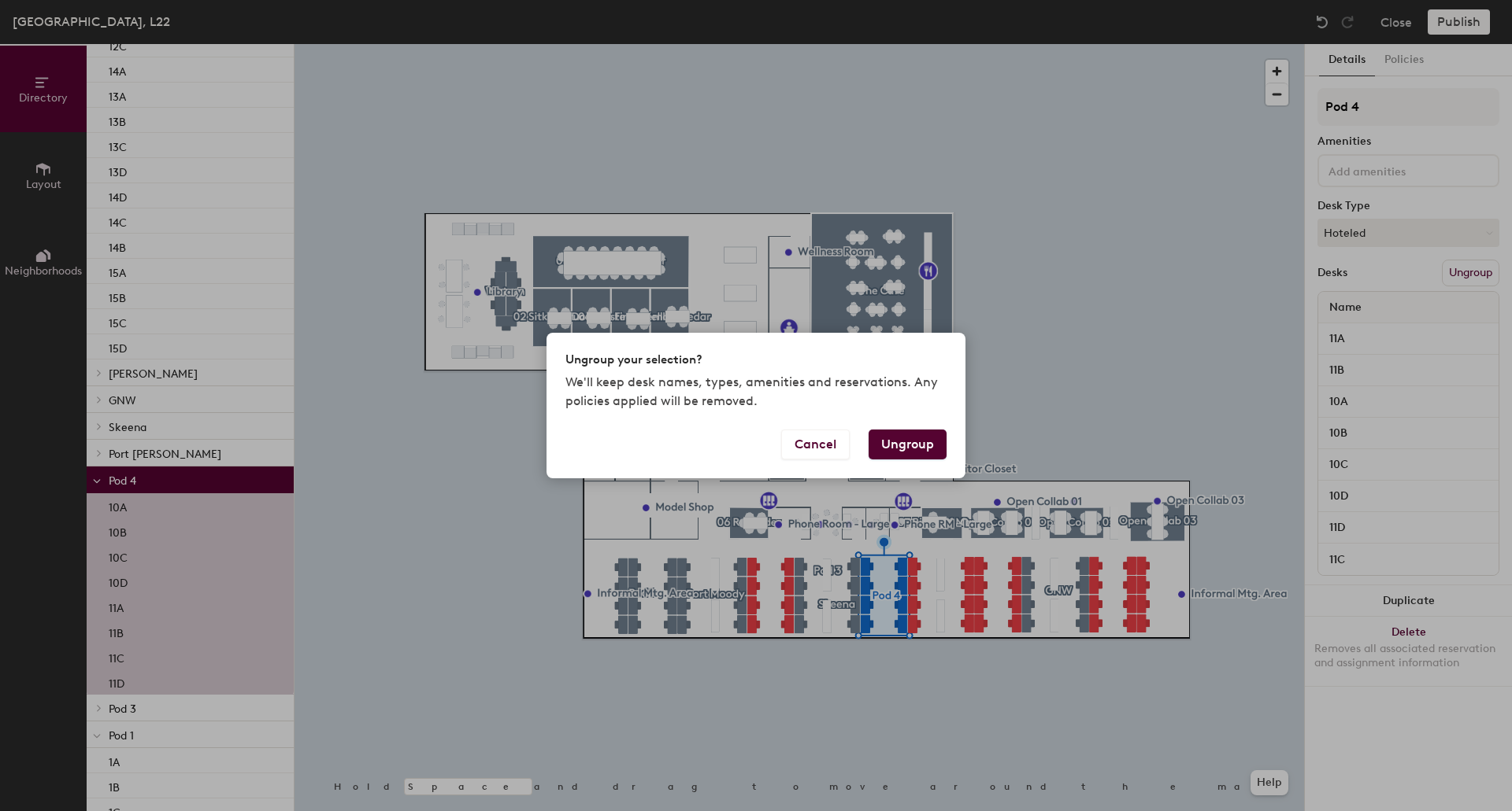
click at [914, 444] on button "Ungroup" at bounding box center [907, 444] width 78 height 30
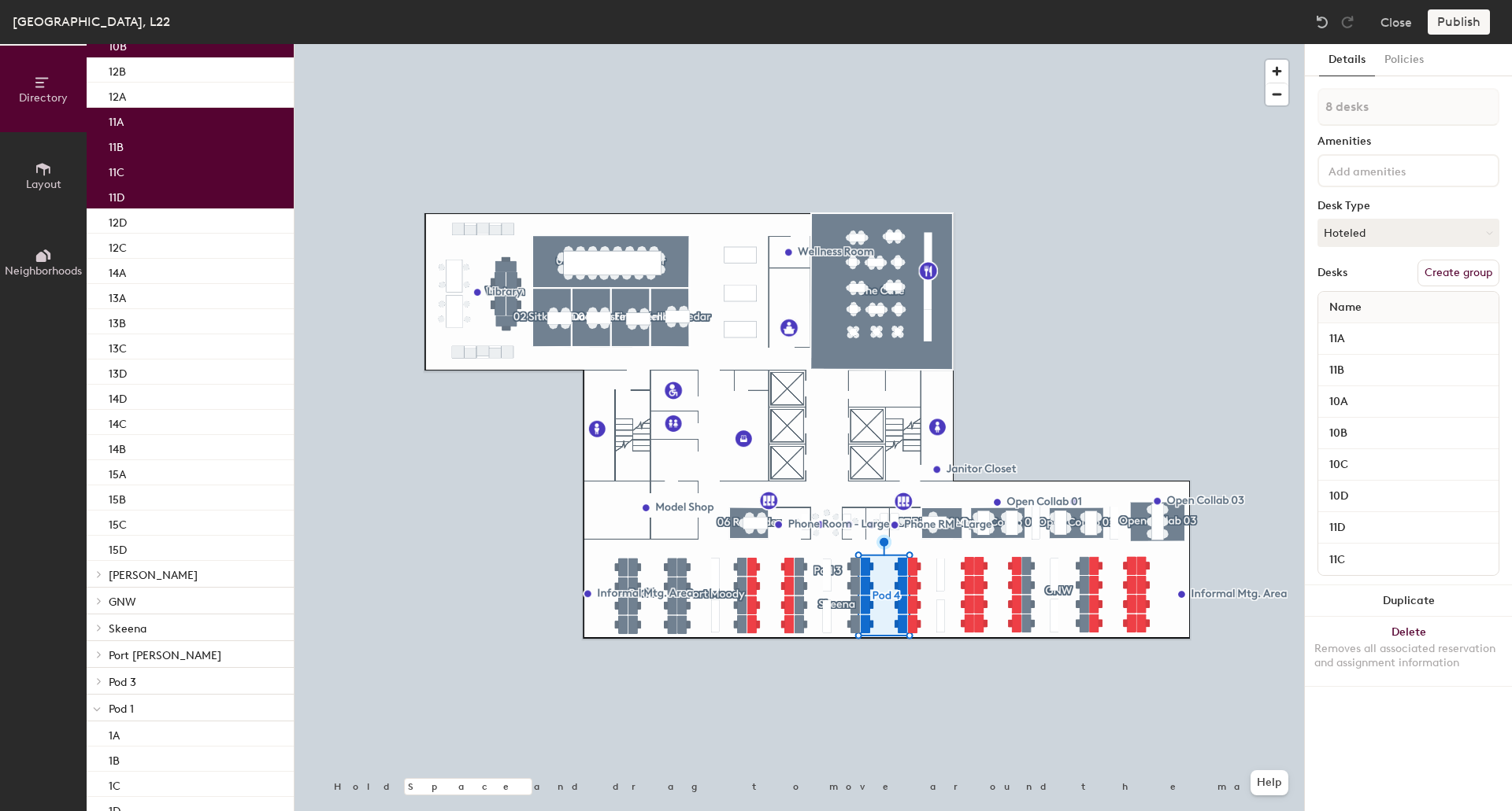
scroll to position [910, 0]
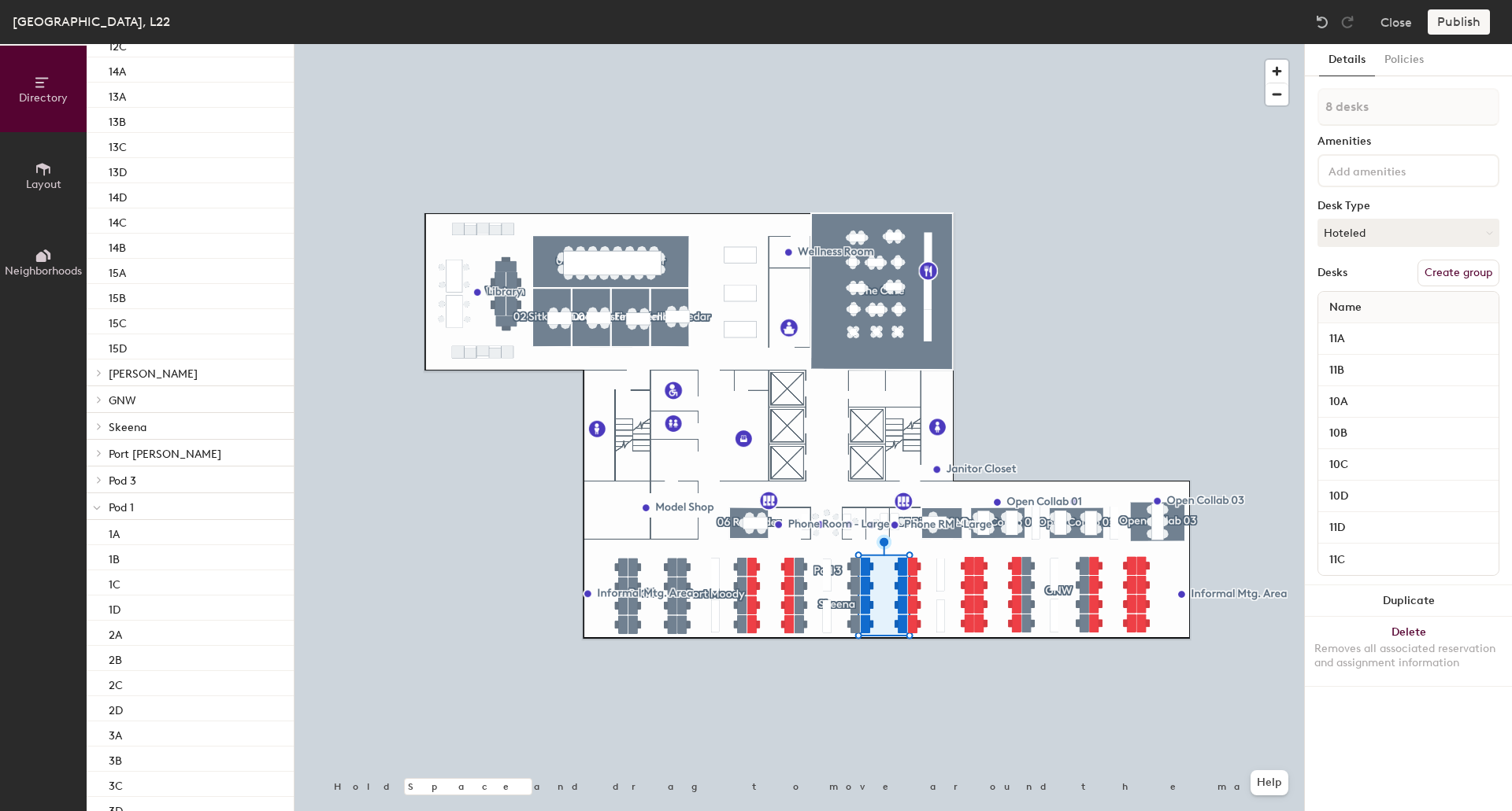
click at [166, 480] on p "Pod 3" at bounding box center [195, 480] width 172 height 21
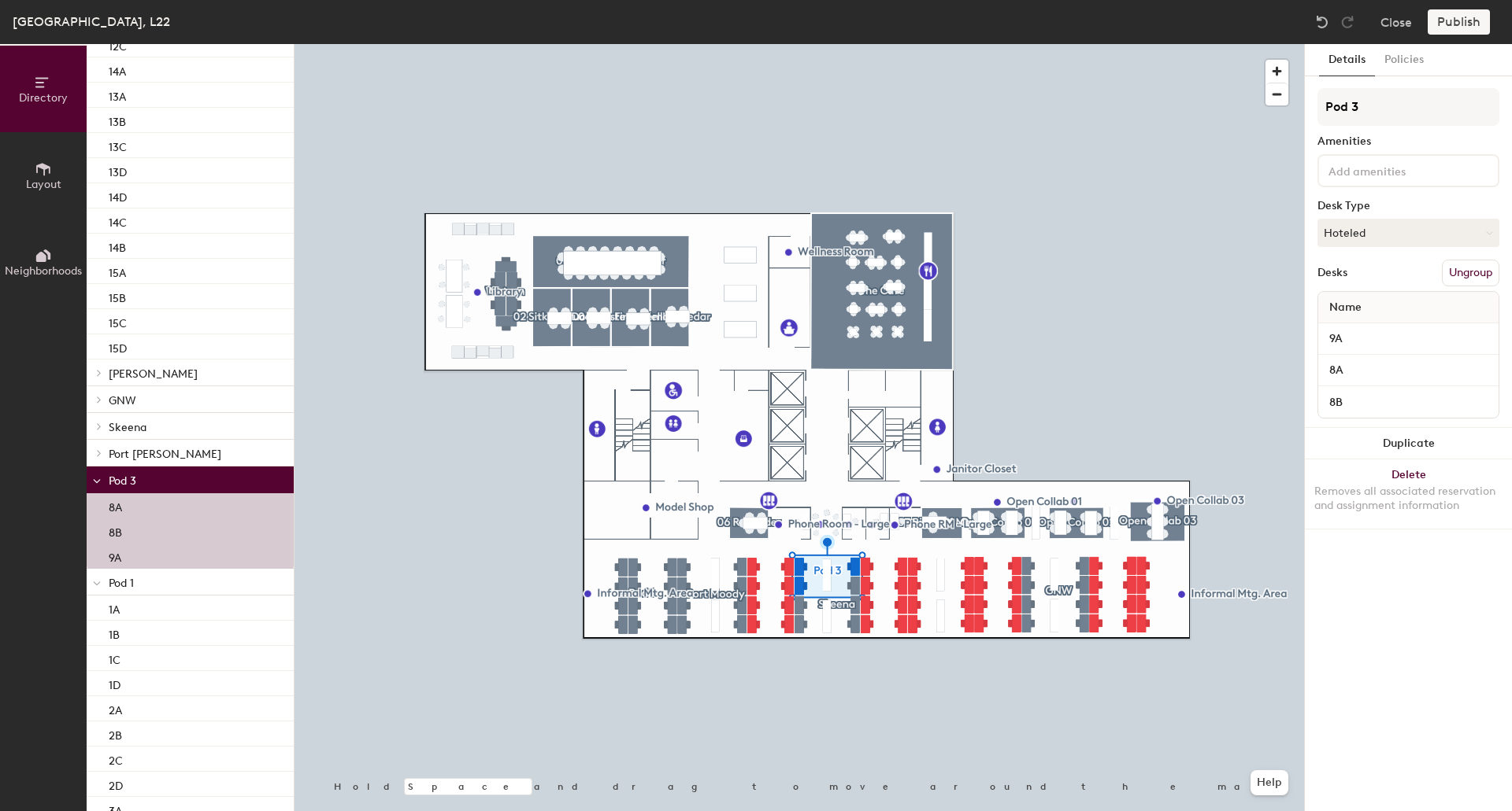
click at [1472, 272] on button "Ungroup" at bounding box center [1470, 272] width 57 height 27
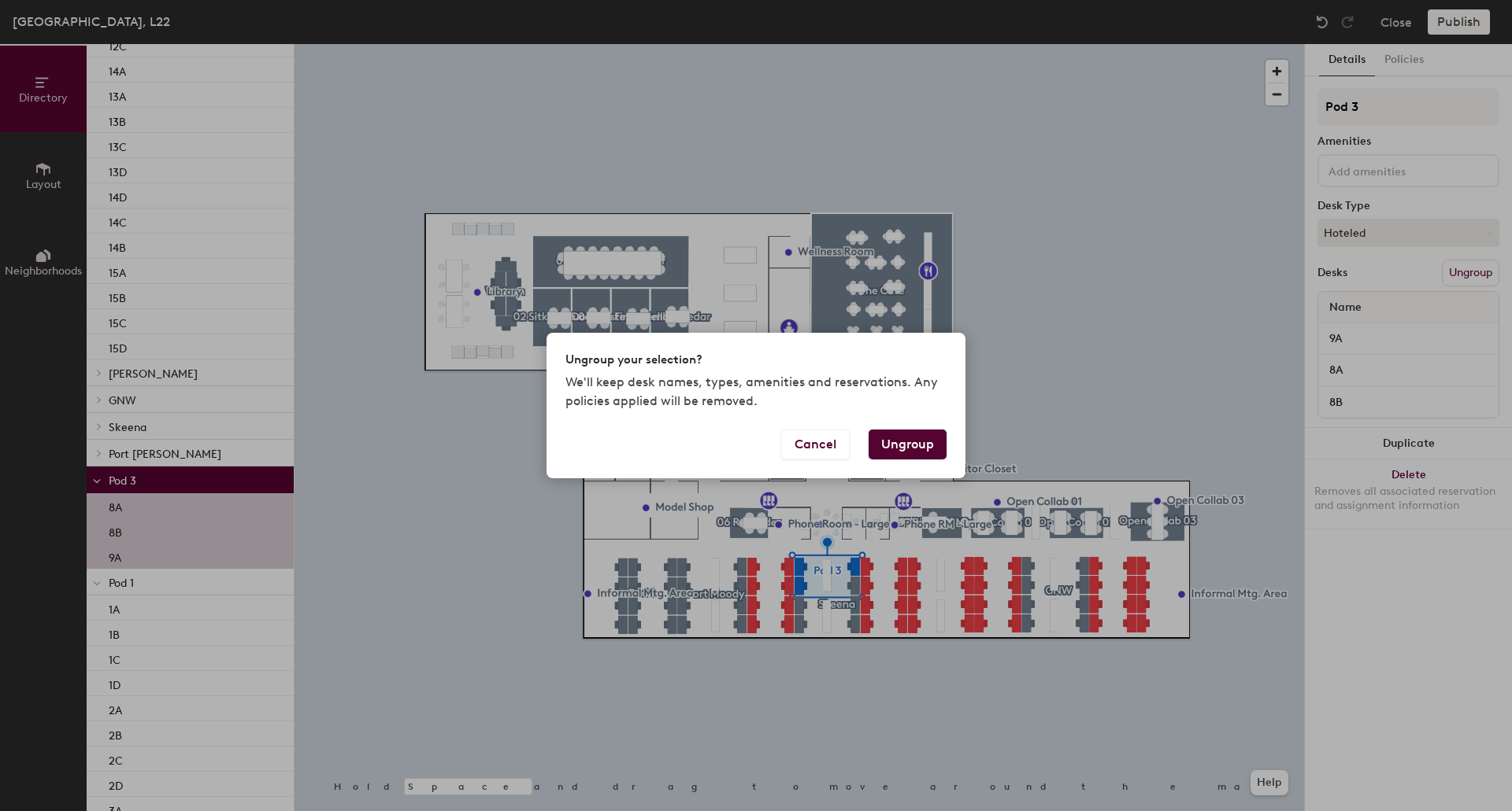
click at [916, 443] on button "Ungroup" at bounding box center [907, 444] width 78 height 30
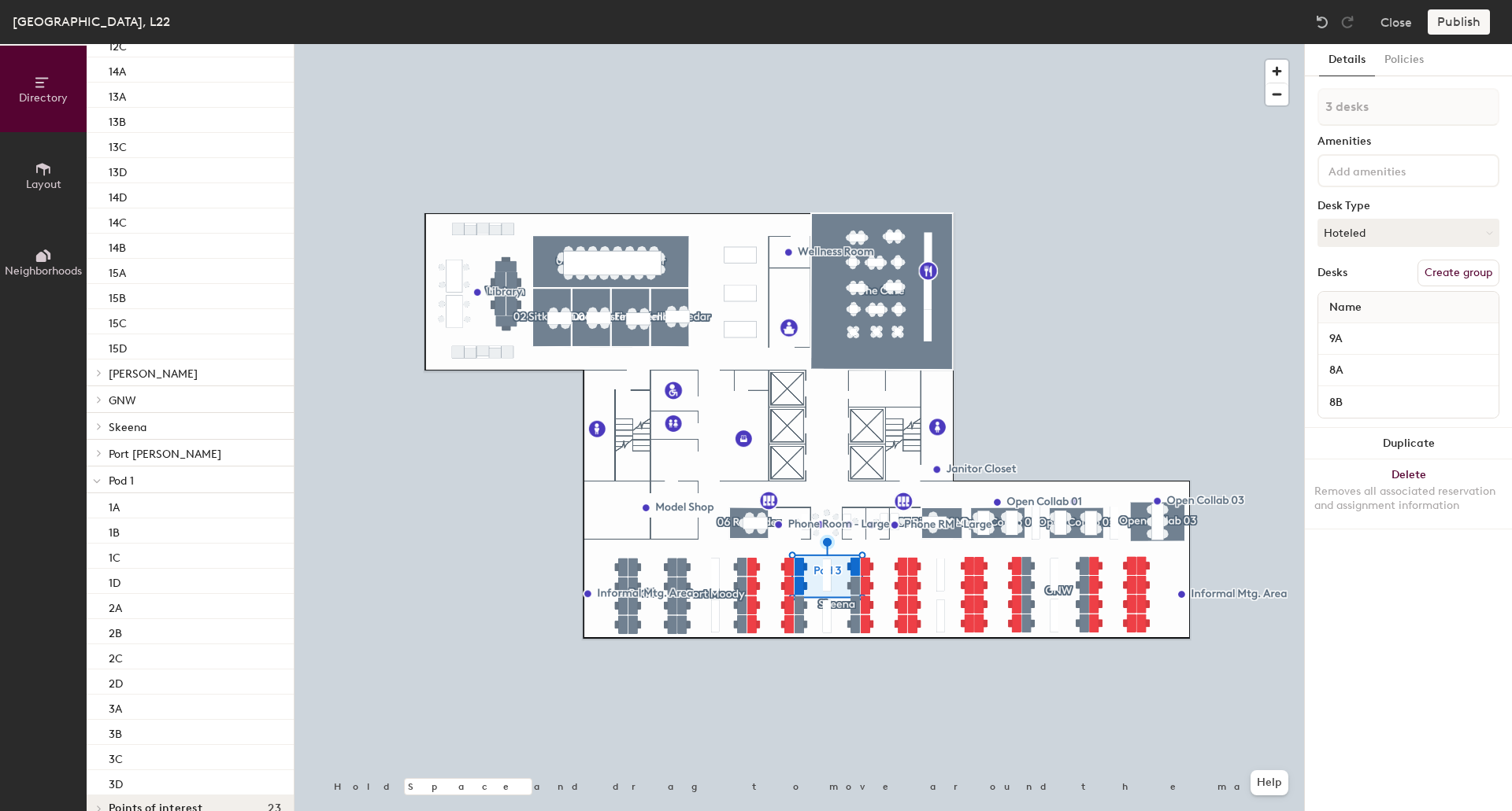
click at [185, 478] on p "Pod 1" at bounding box center [195, 480] width 172 height 21
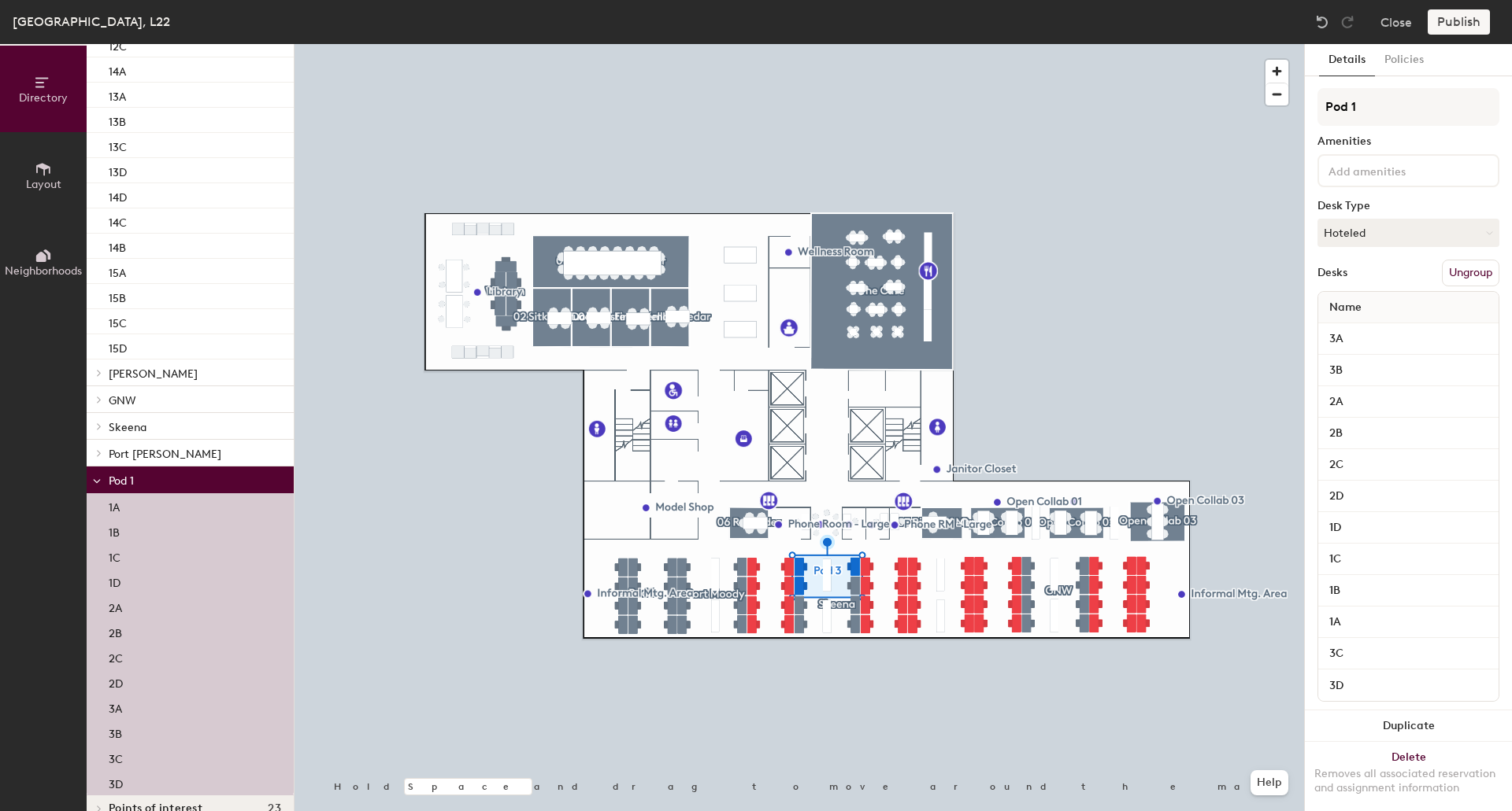
click at [1462, 262] on button "Ungroup" at bounding box center [1470, 272] width 57 height 27
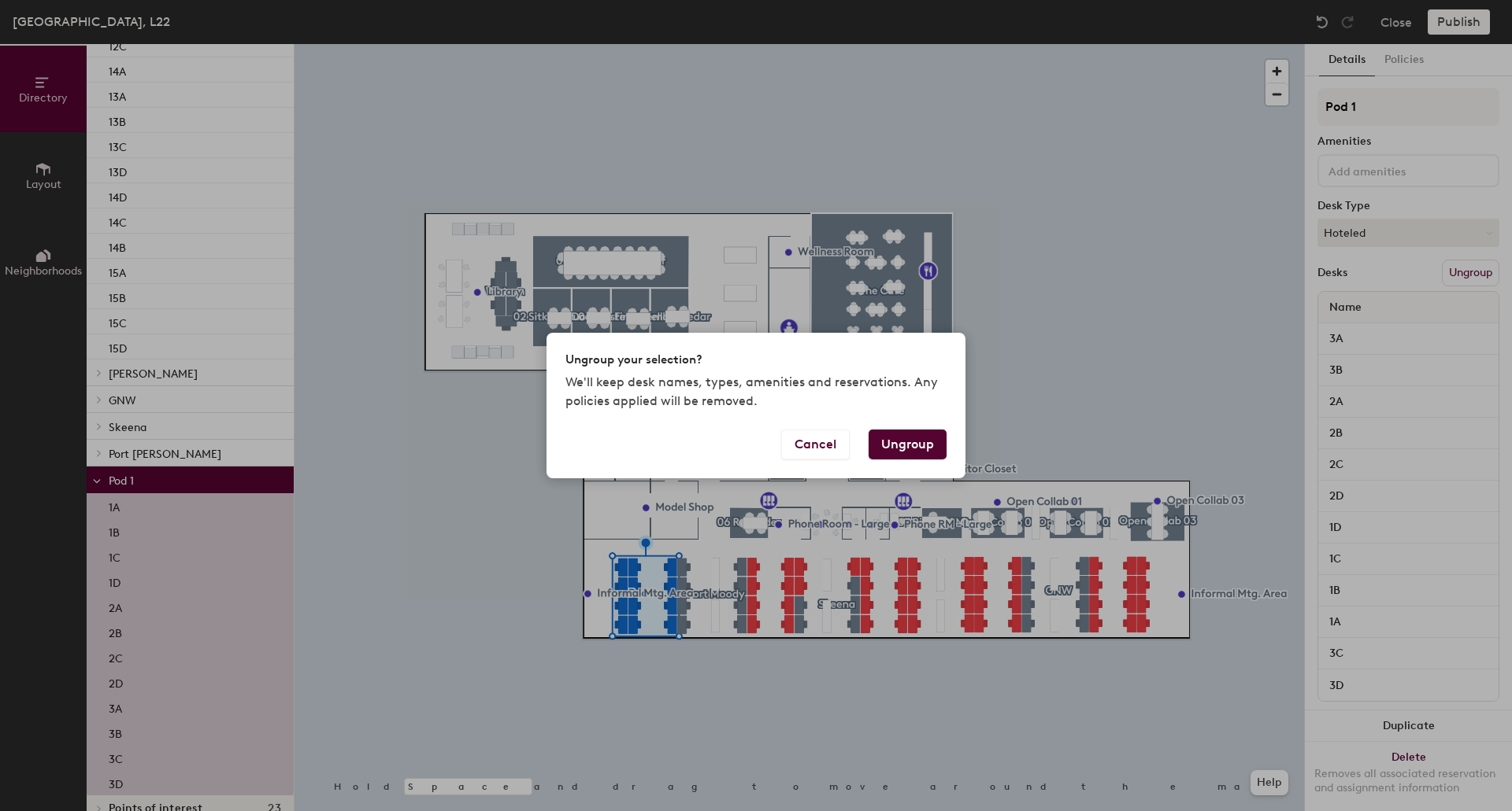
click at [904, 441] on button "Ungroup" at bounding box center [907, 444] width 78 height 30
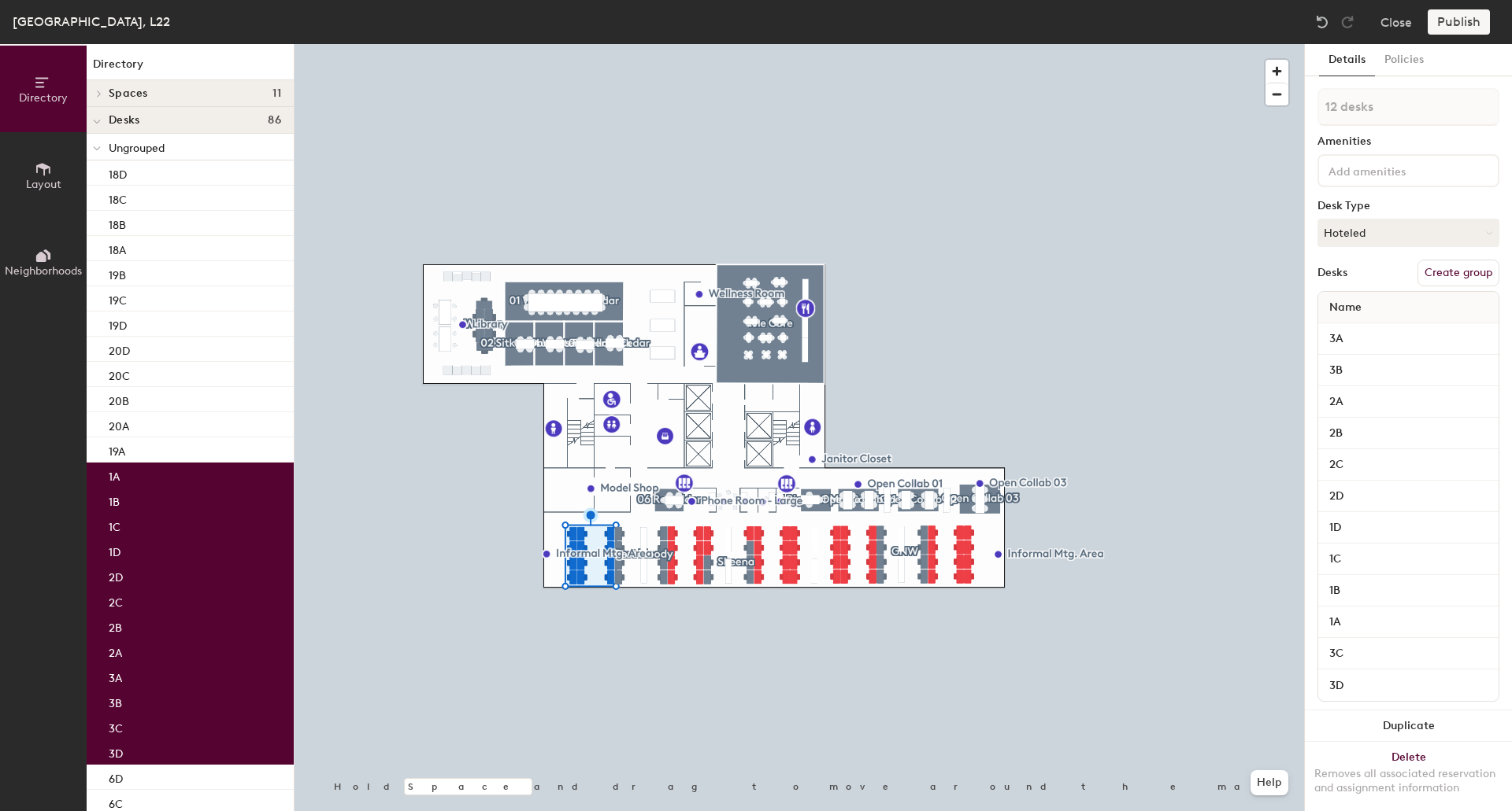
scroll to position [0, 0]
click at [143, 144] on span "Ungrouped" at bounding box center [137, 149] width 56 height 13
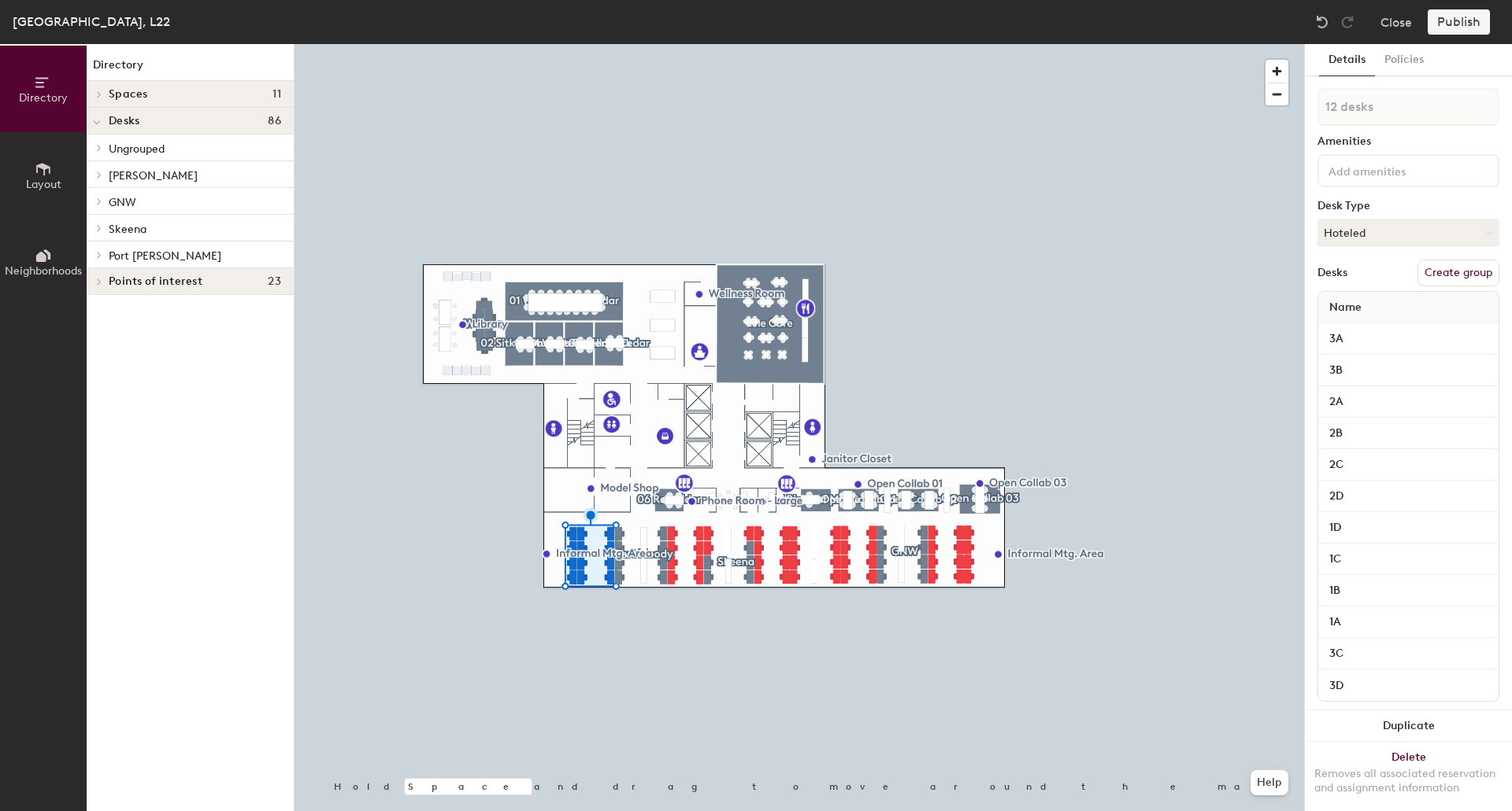
click at [128, 147] on span "Ungrouped" at bounding box center [137, 149] width 56 height 13
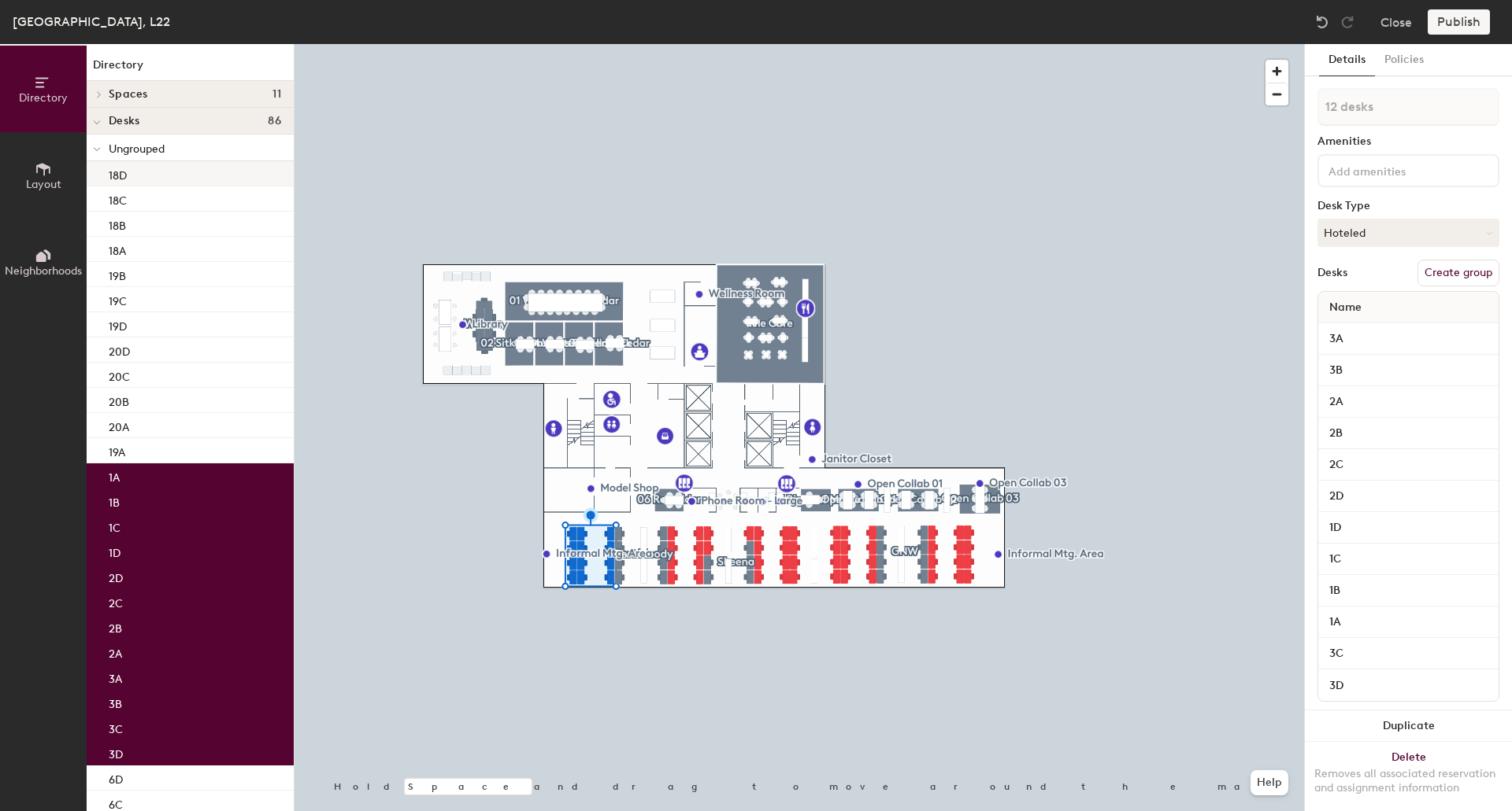
type input "1 desk"
click at [124, 171] on p "18D" at bounding box center [118, 173] width 18 height 18
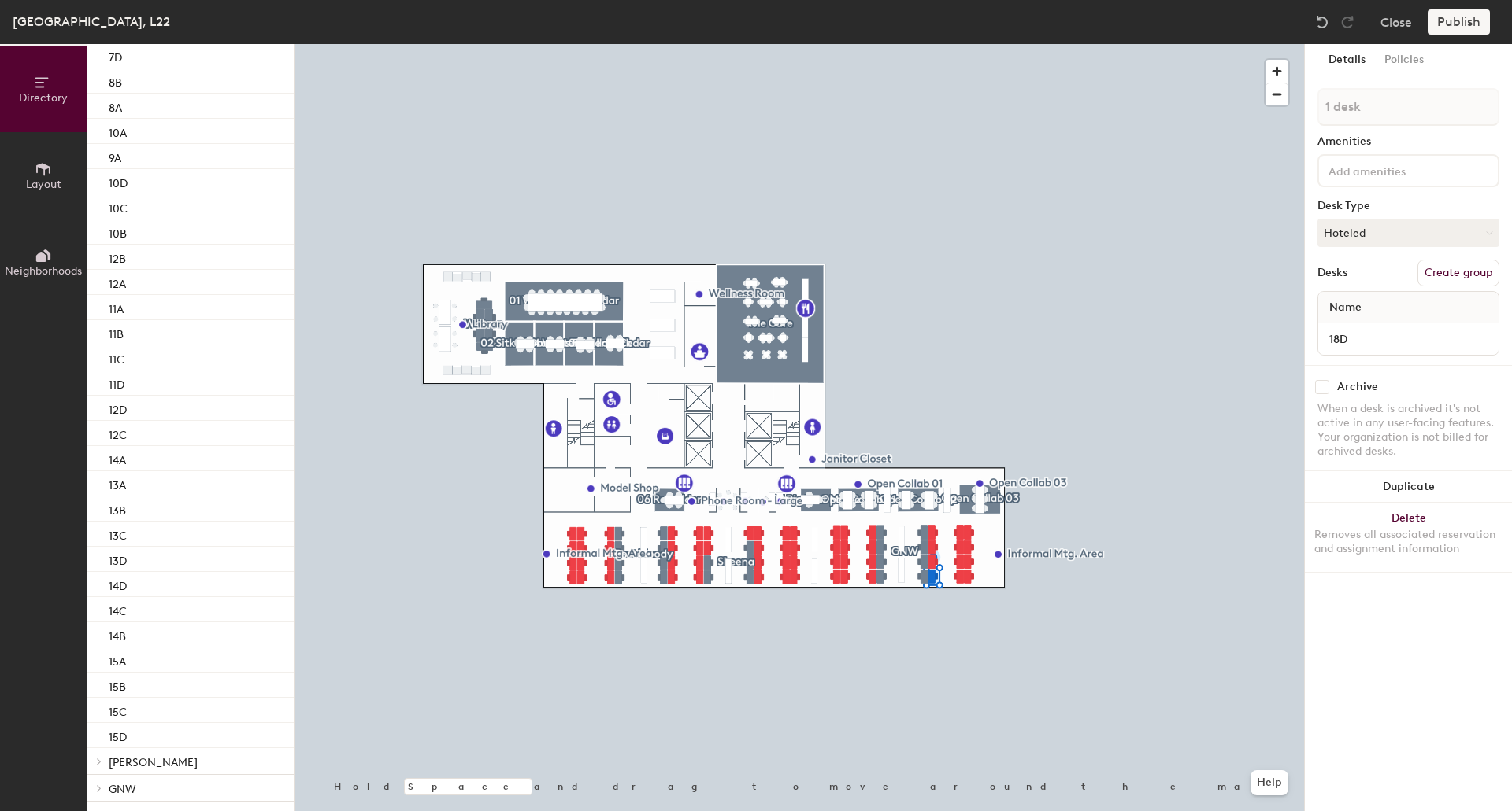
scroll to position [982, 0]
click at [126, 648] on p "15D" at bounding box center [118, 652] width 18 height 18
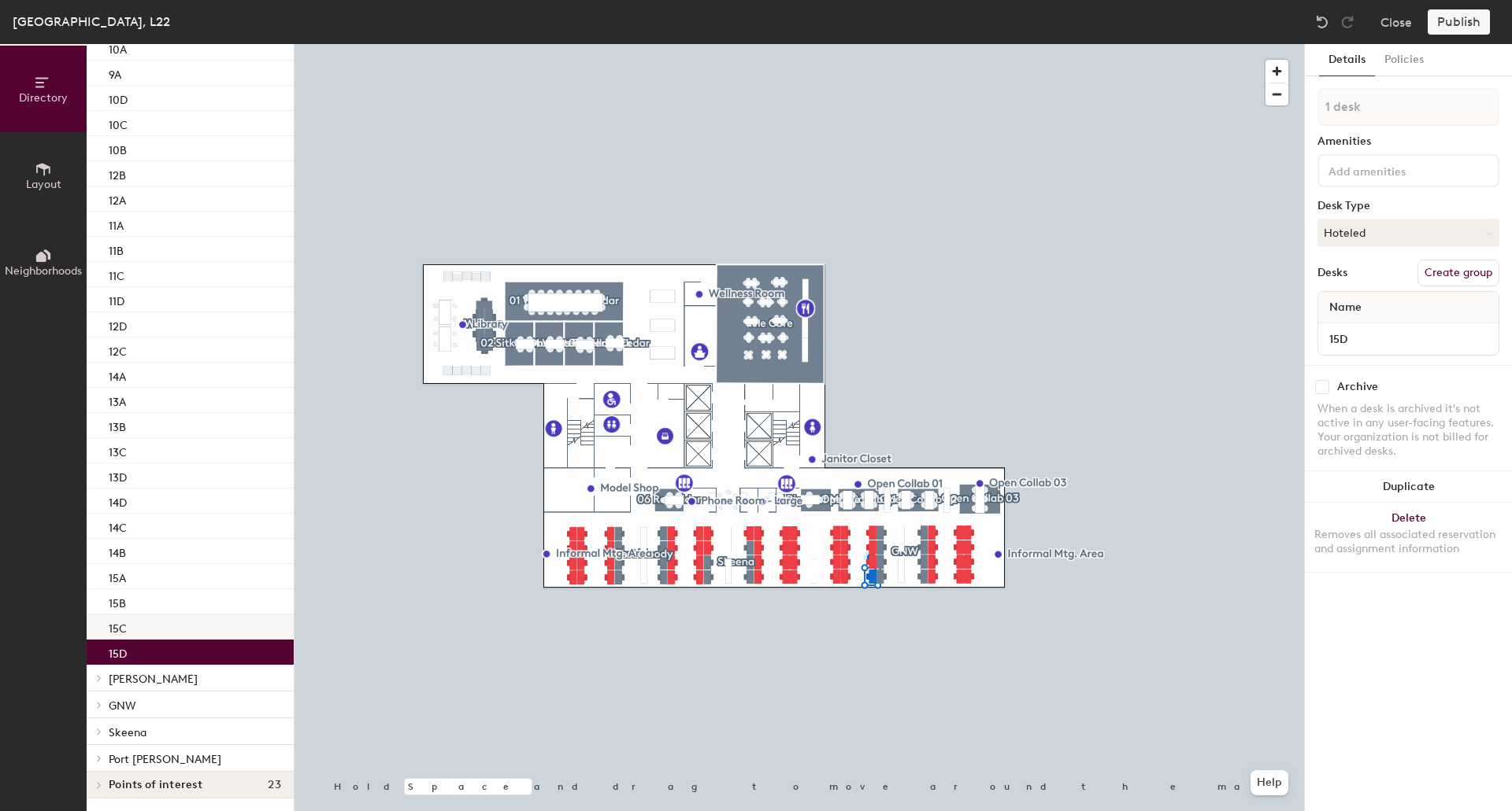
click at [137, 632] on div "15C" at bounding box center [189, 627] width 207 height 25
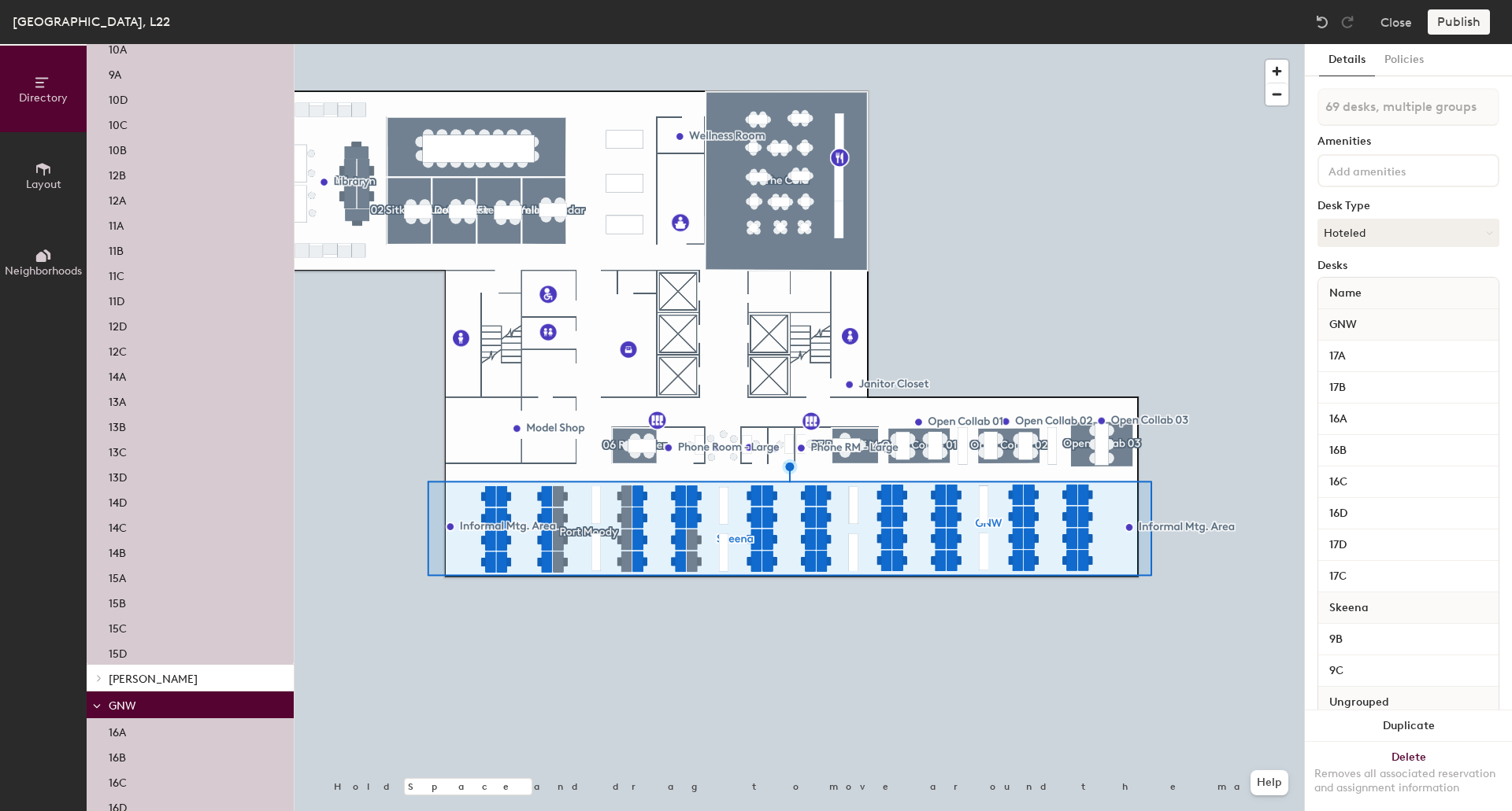
type input "68 desks, multiple groups"
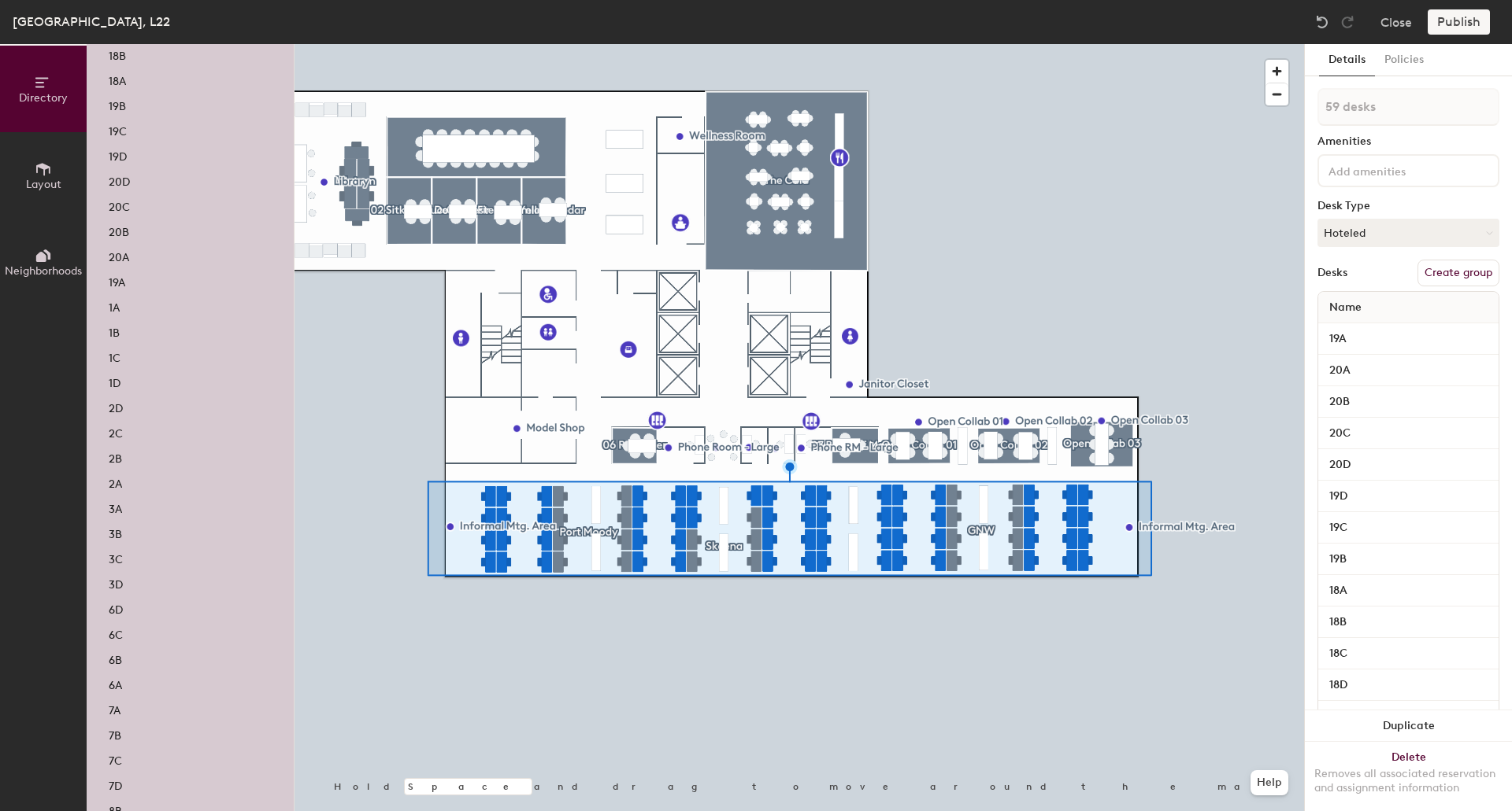
scroll to position [0, 0]
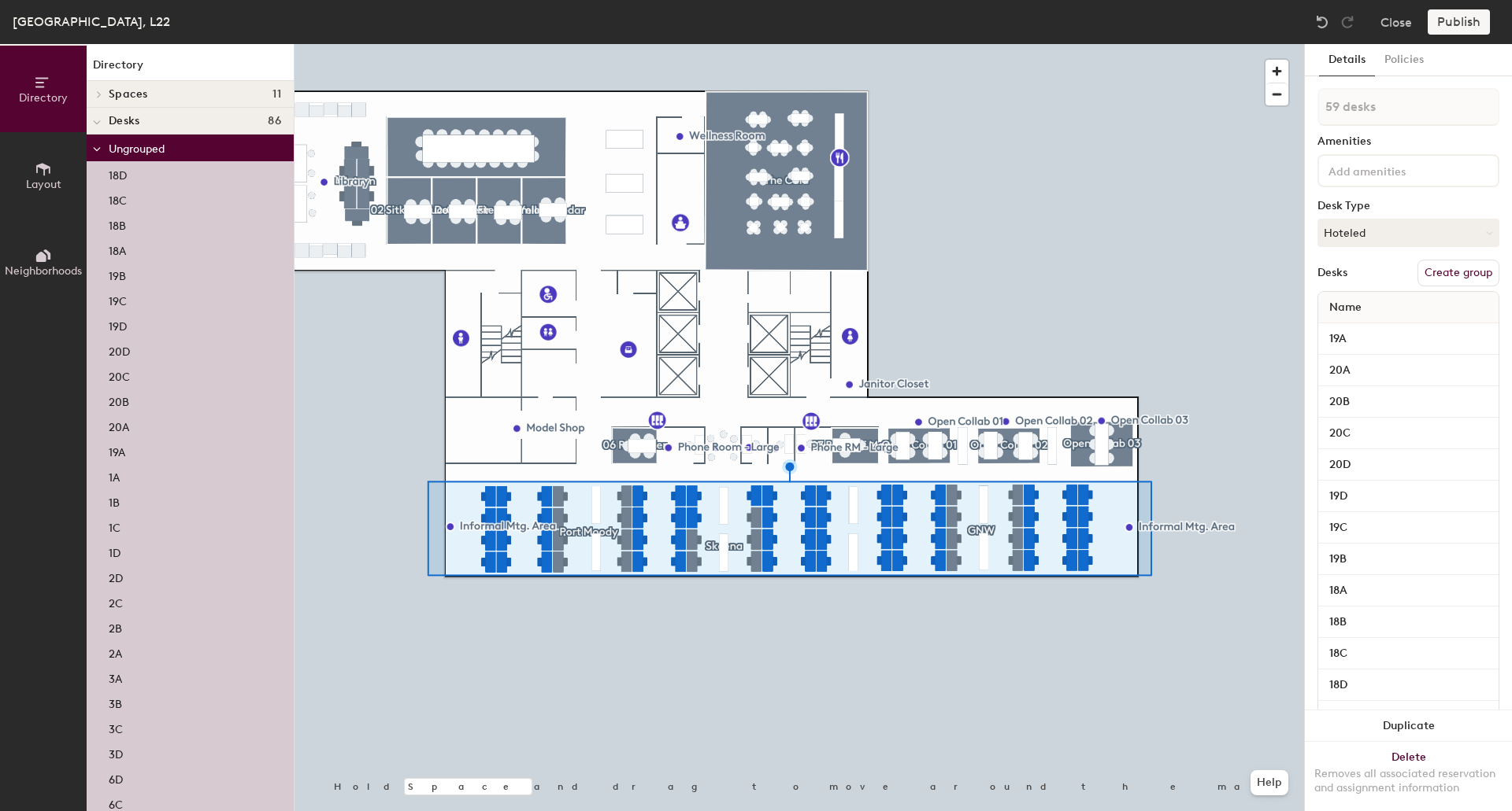
click at [1461, 271] on button "Create group" at bounding box center [1458, 272] width 82 height 27
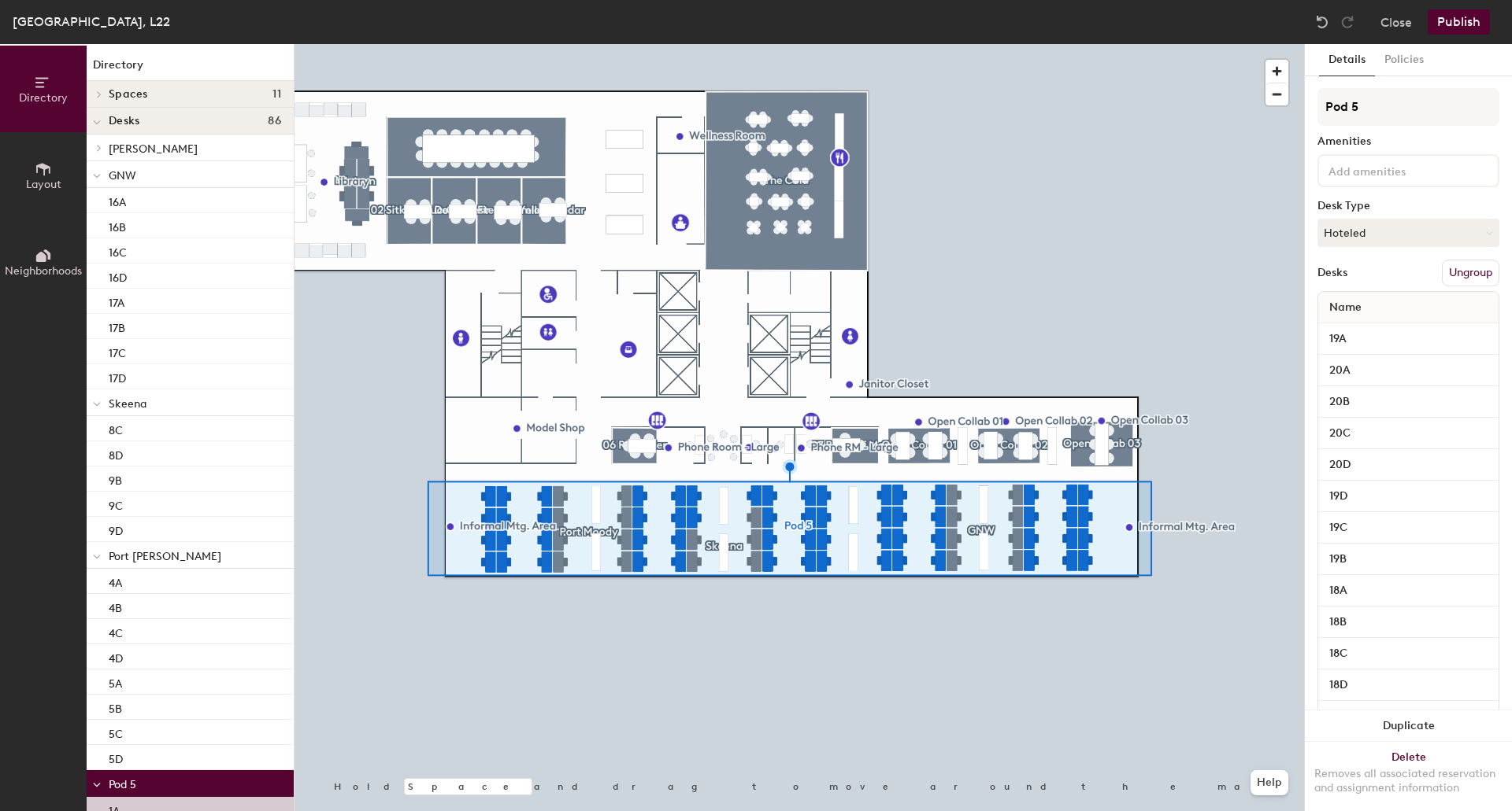
click at [1254, 113] on div "Directory Layout Neighborhoods Directory Spaces 11 01 Western Red Cedar 02 Sitk…" at bounding box center [756, 427] width 1512 height 767
type input "Open Studio"
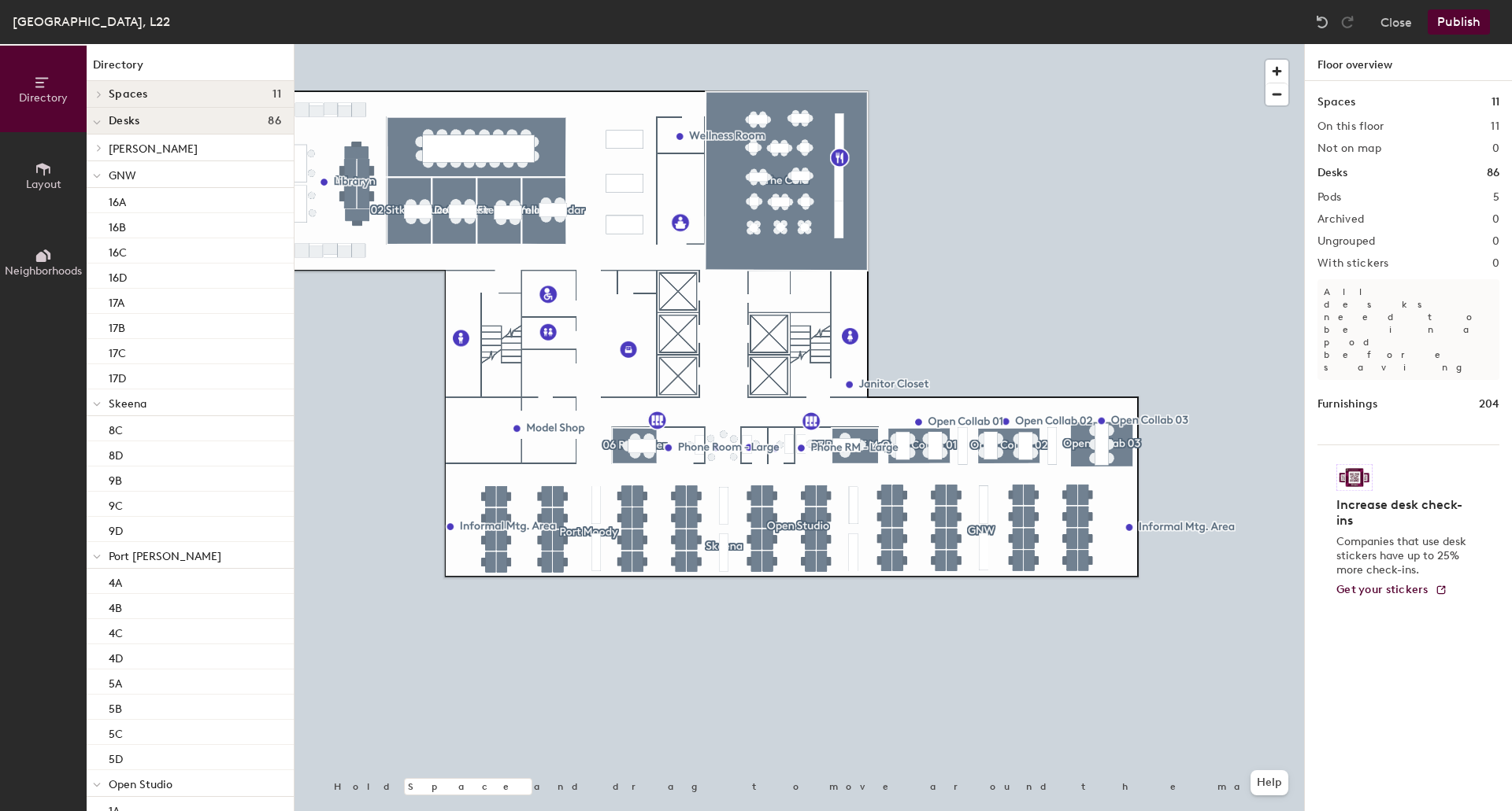
click at [1458, 28] on button "Publish" at bounding box center [1458, 22] width 62 height 25
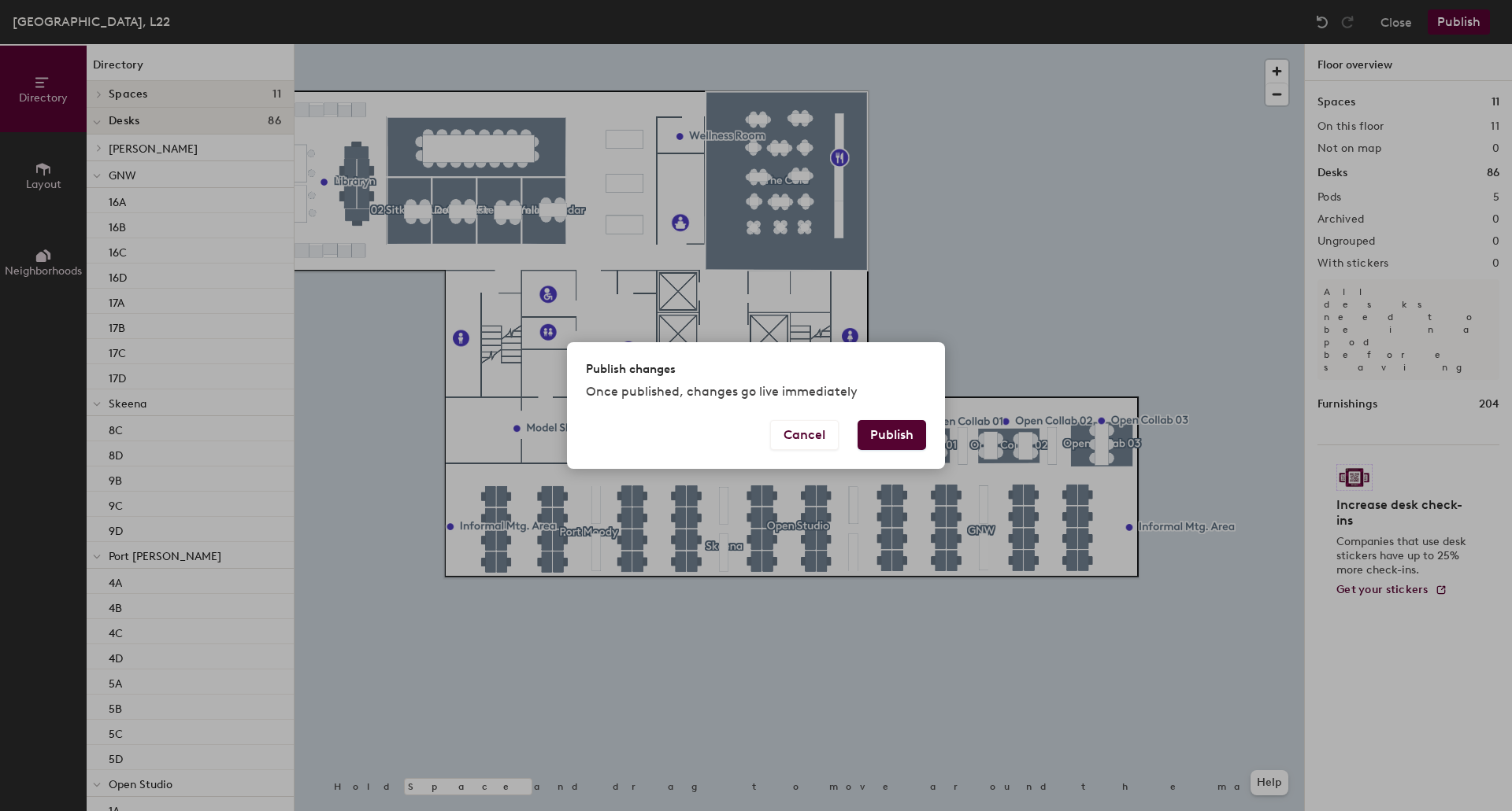
click at [906, 438] on button "Publish" at bounding box center [891, 435] width 68 height 30
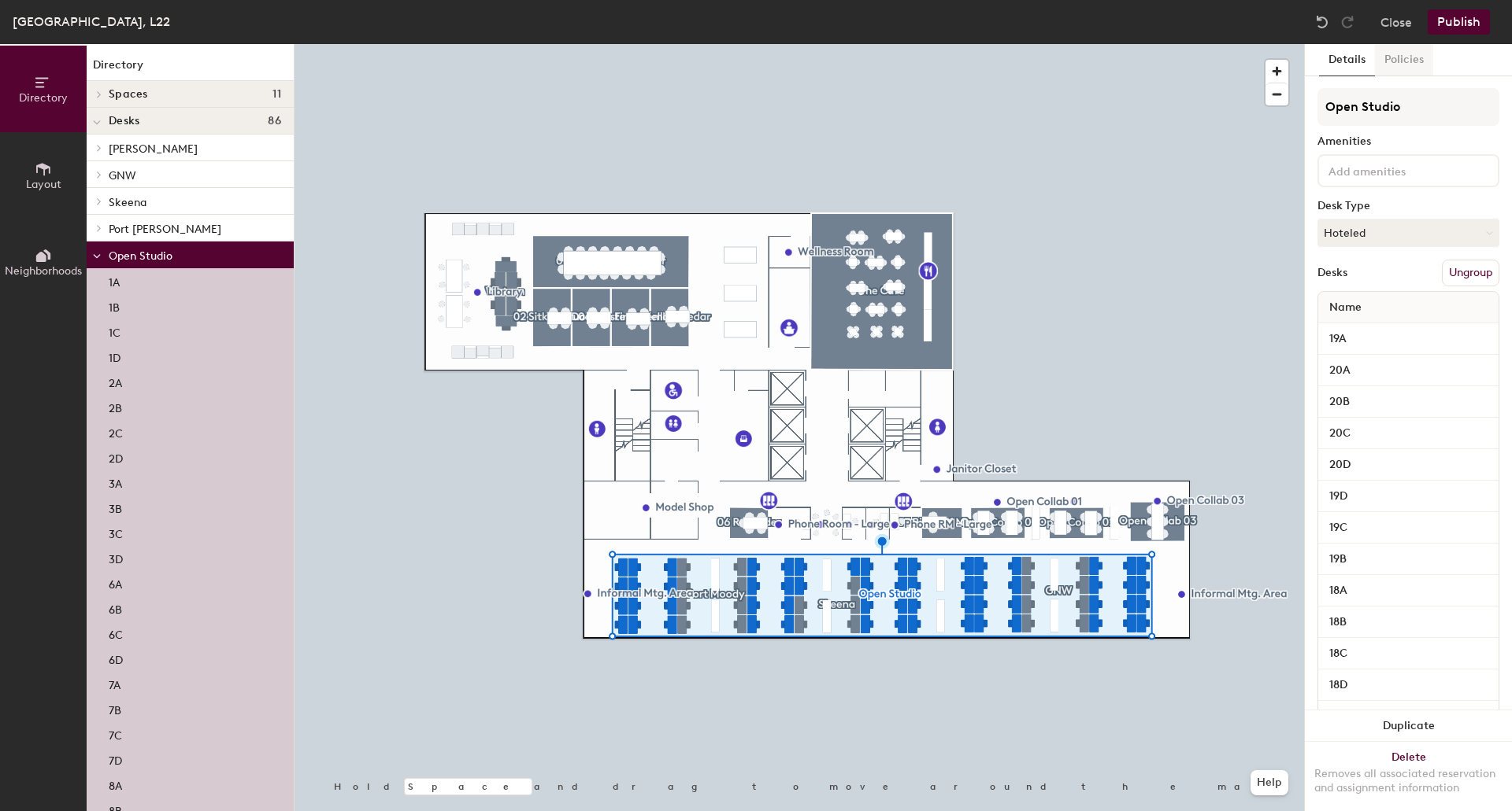
click at [1407, 60] on button "Policies" at bounding box center [1403, 60] width 58 height 32
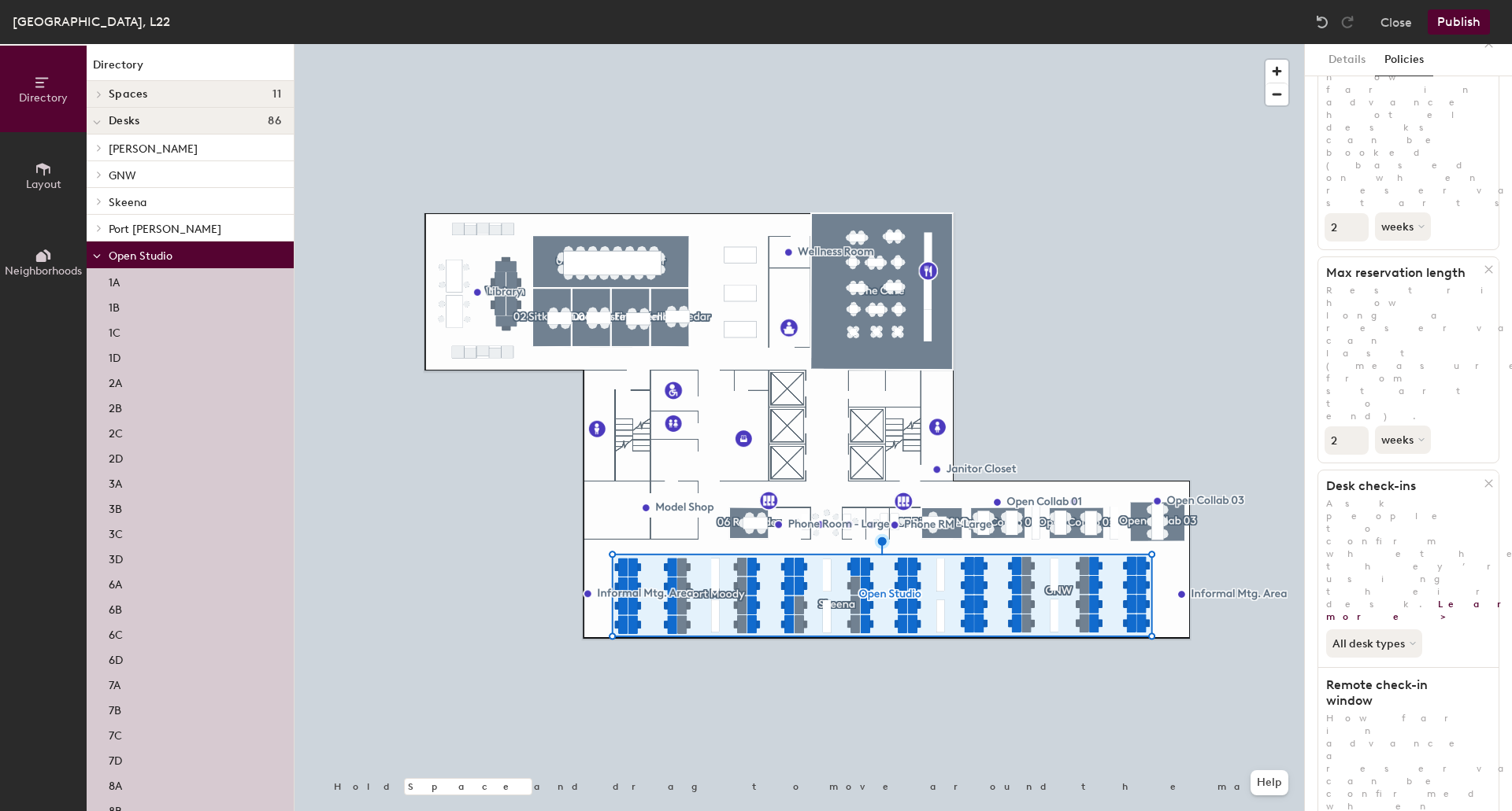
scroll to position [102, 0]
type input "1"
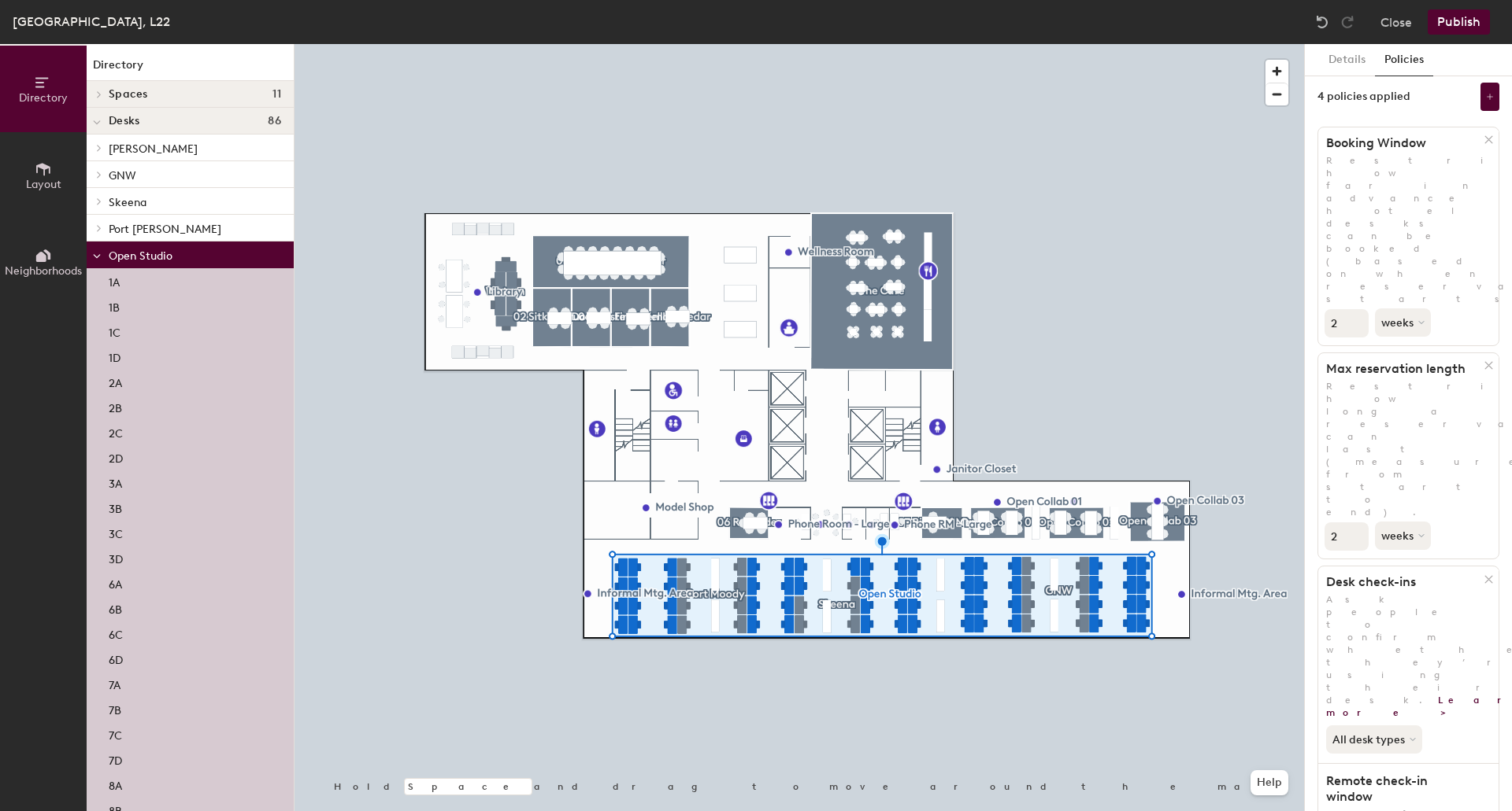
scroll to position [0, 0]
click at [1333, 101] on div "4 policies applied" at bounding box center [1363, 102] width 93 height 13
click at [1391, 23] on button "Close" at bounding box center [1396, 22] width 31 height 25
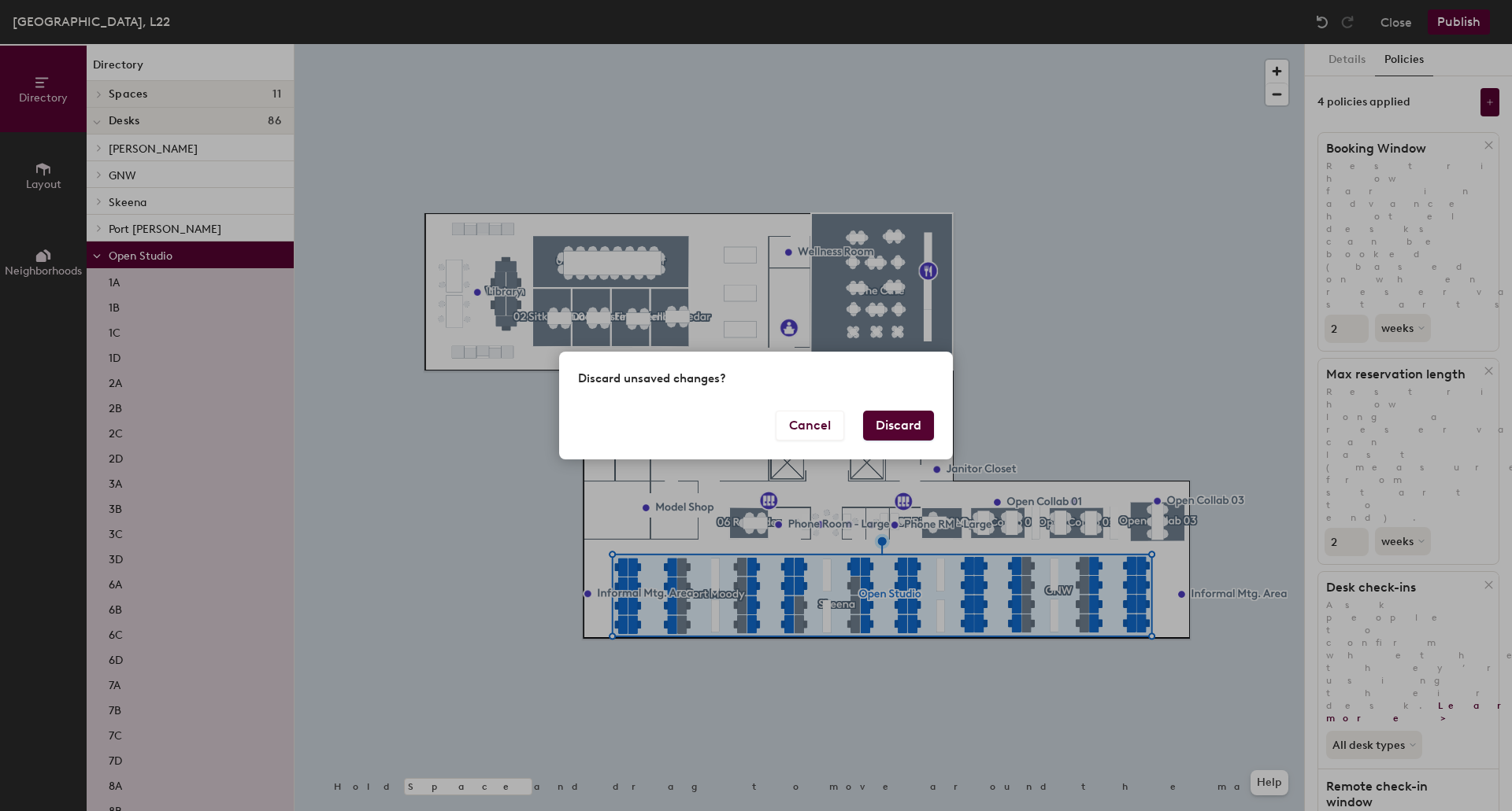
click at [886, 426] on button "Discard" at bounding box center [899, 425] width 71 height 30
